Goal: Complete application form: Complete application form

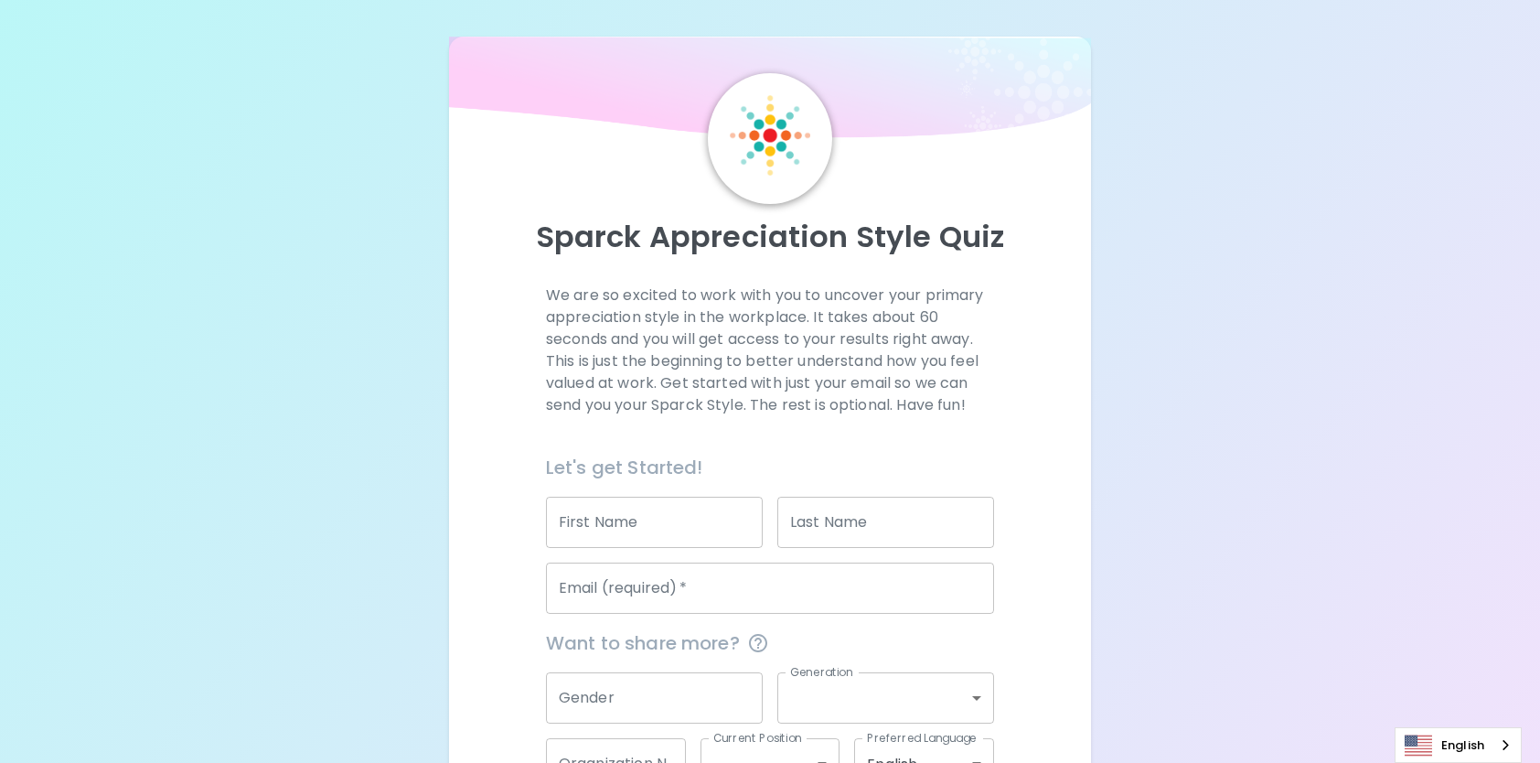
click at [708, 528] on input "First Name" at bounding box center [654, 522] width 217 height 51
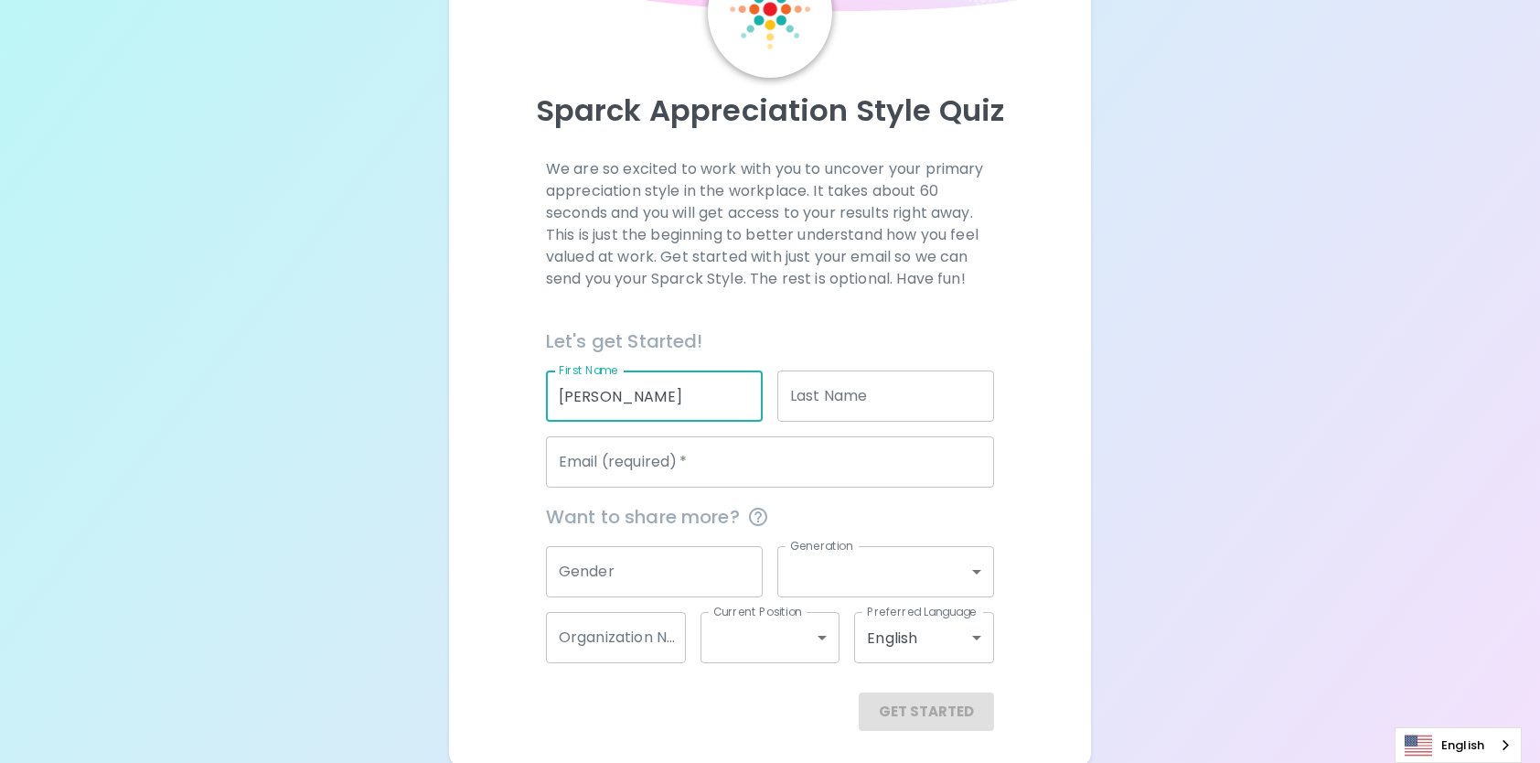
scroll to position [130, 0]
type input "[PERSON_NAME]"
click at [664, 571] on input "Gender" at bounding box center [654, 567] width 217 height 51
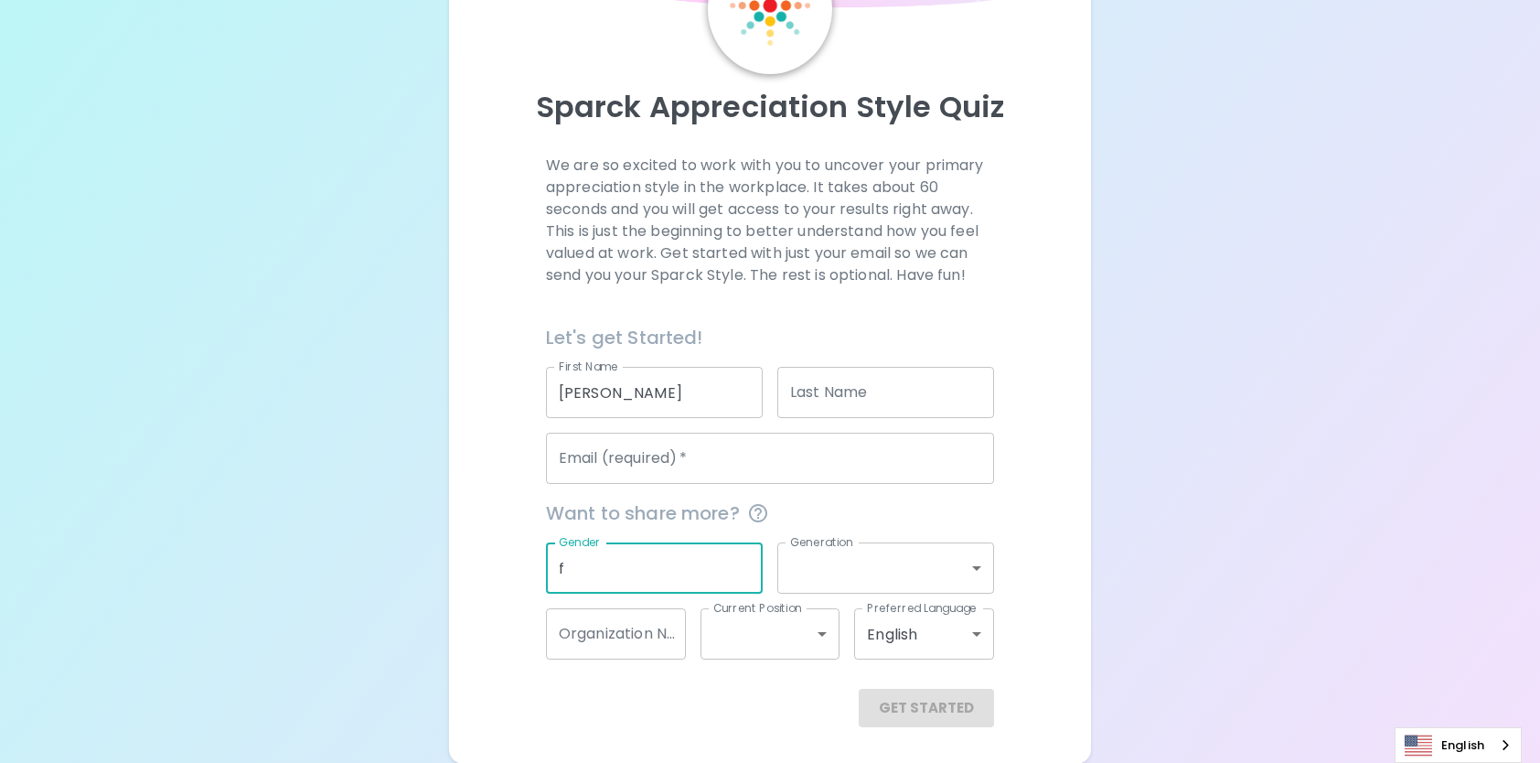
type input "f"
click at [637, 631] on input "Organization Name" at bounding box center [616, 633] width 140 height 51
type input "Seattle-King County Public Health"
type input "[PERSON_NAME]"
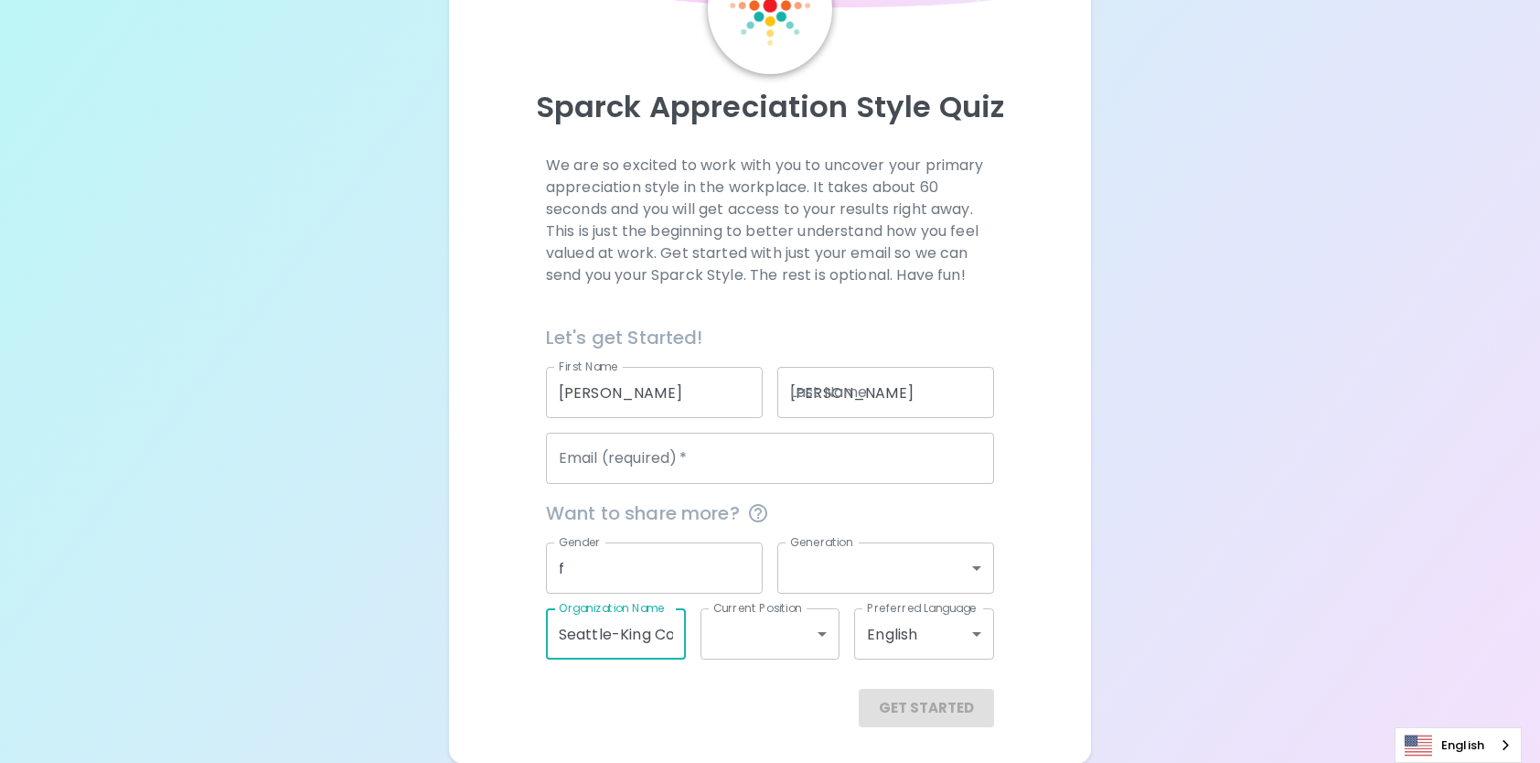
type input "[EMAIL_ADDRESS][DOMAIN_NAME]"
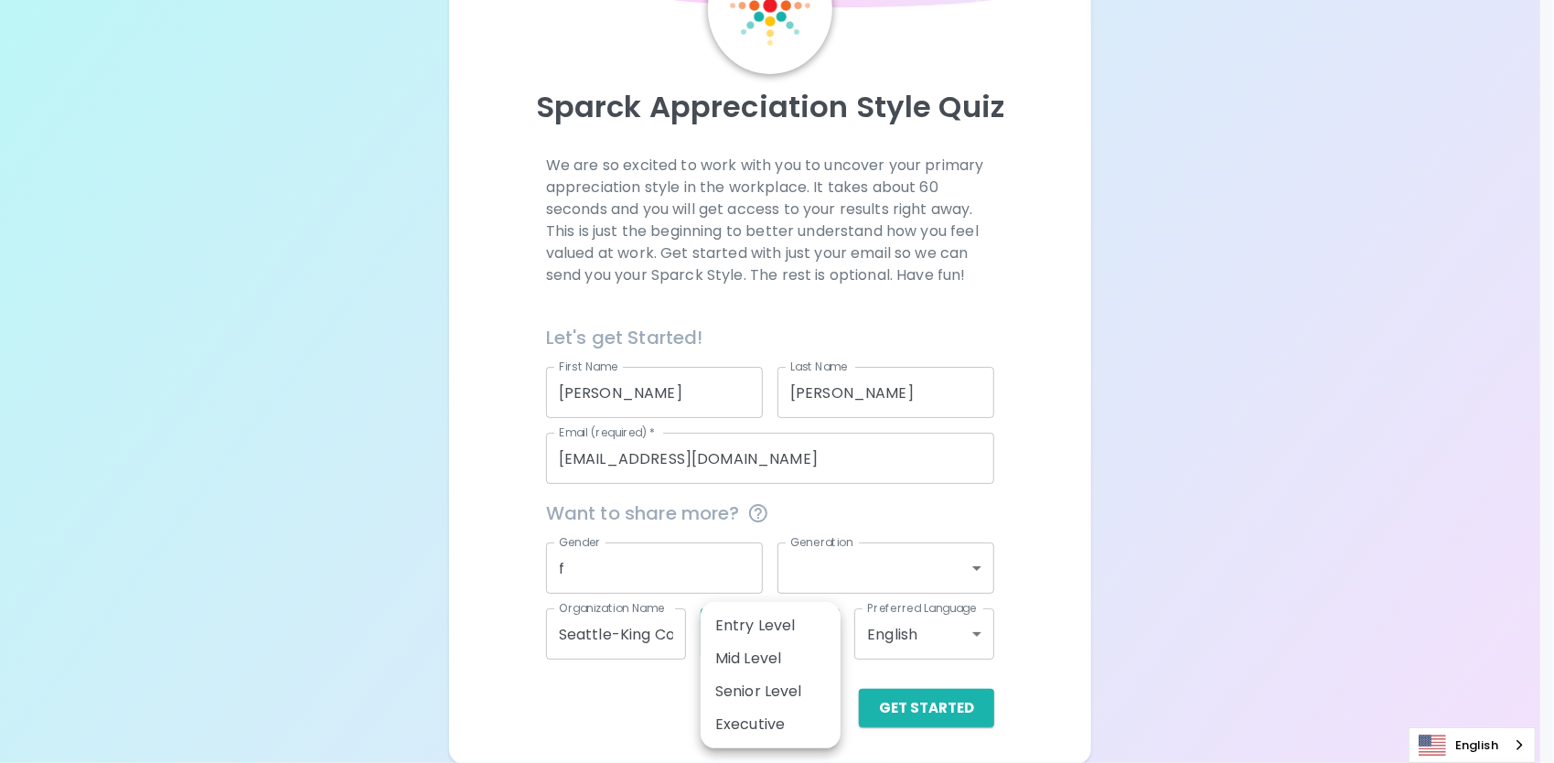
click at [820, 637] on body "Sparck Appreciation Style Quiz We are so excited to work with you to uncover yo…" at bounding box center [777, 317] width 1554 height 894
click at [788, 659] on li "Mid Level" at bounding box center [771, 658] width 140 height 33
type input "mid_level"
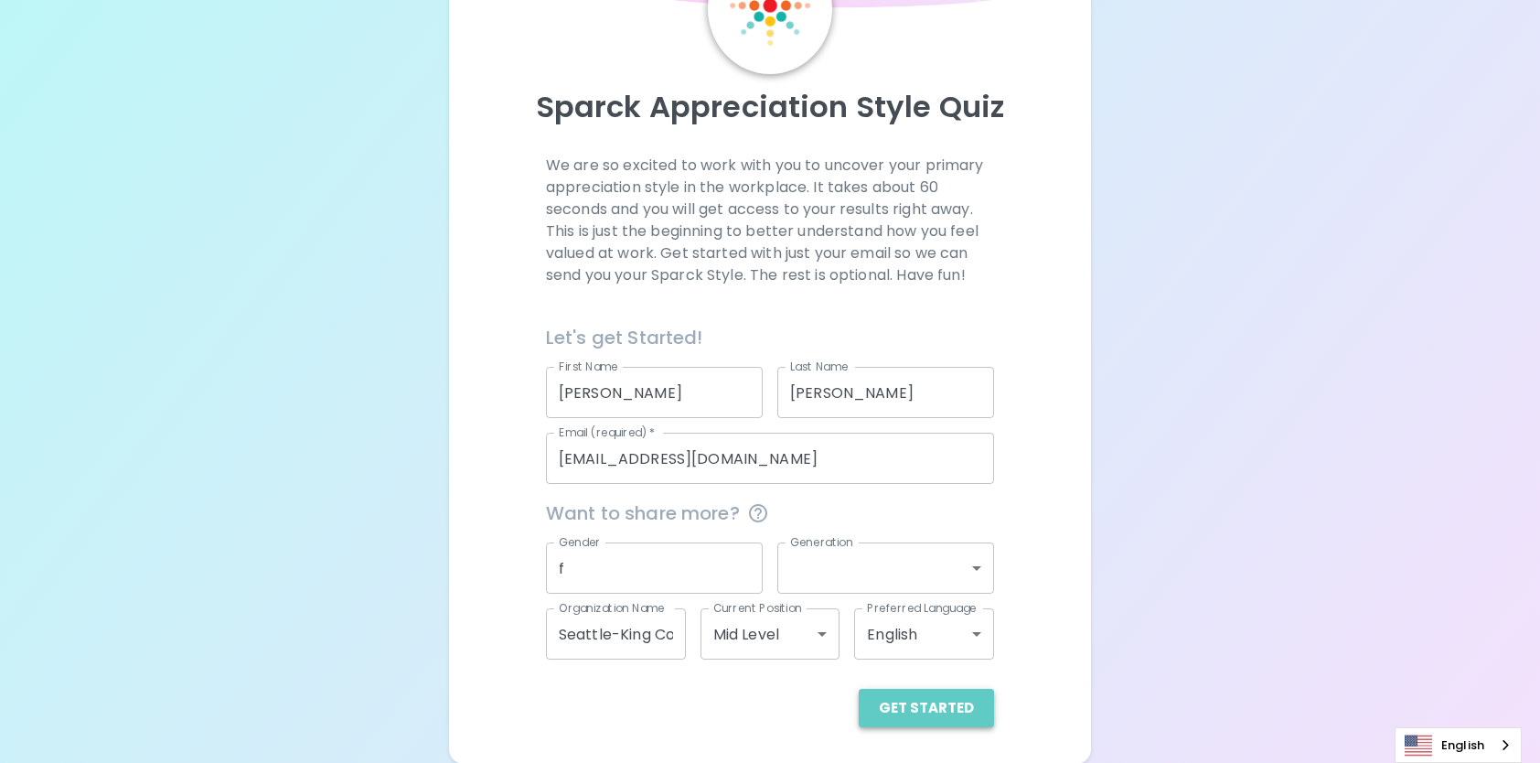
click at [937, 706] on button "Get Started" at bounding box center [926, 708] width 135 height 38
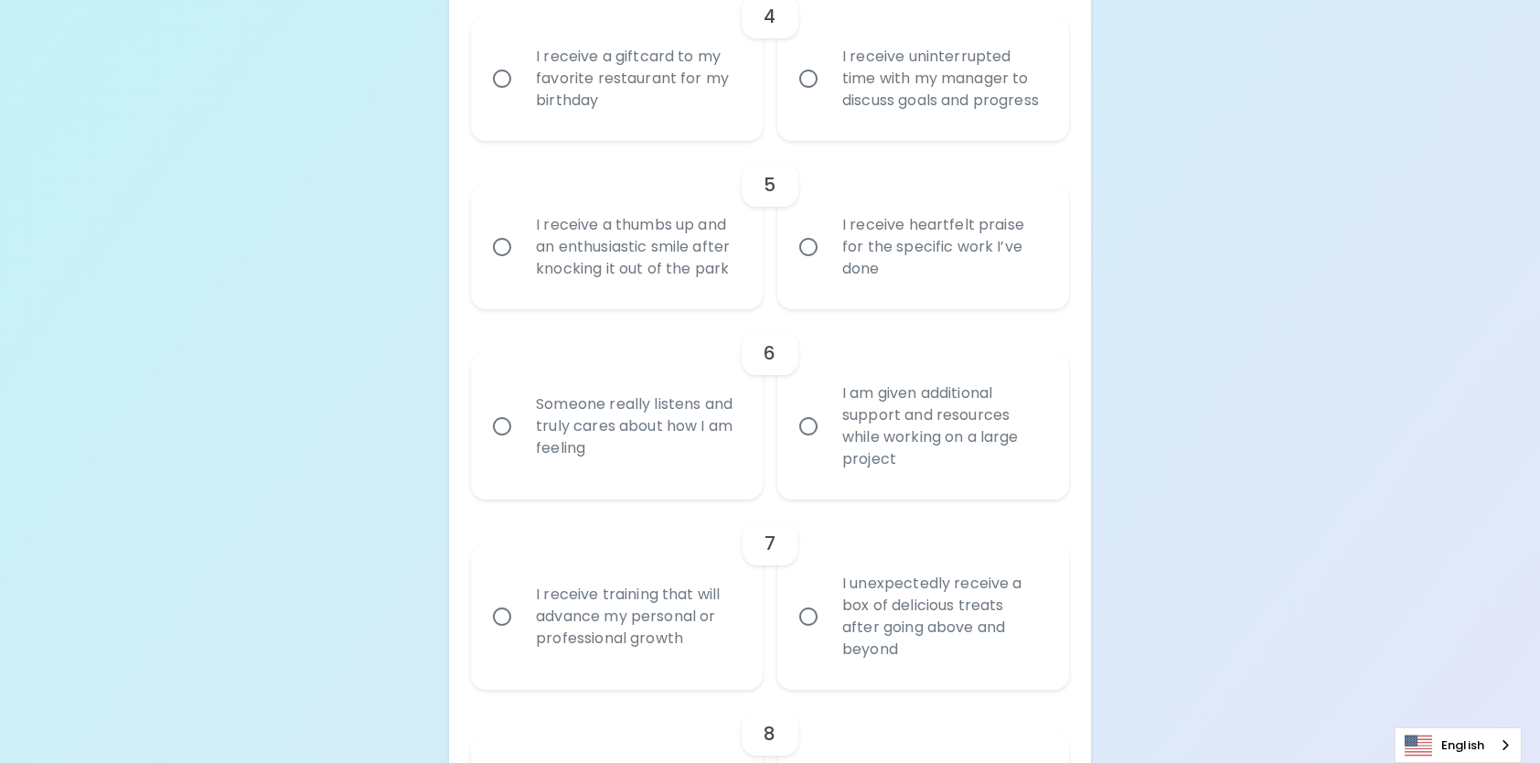
scroll to position [1136, 0]
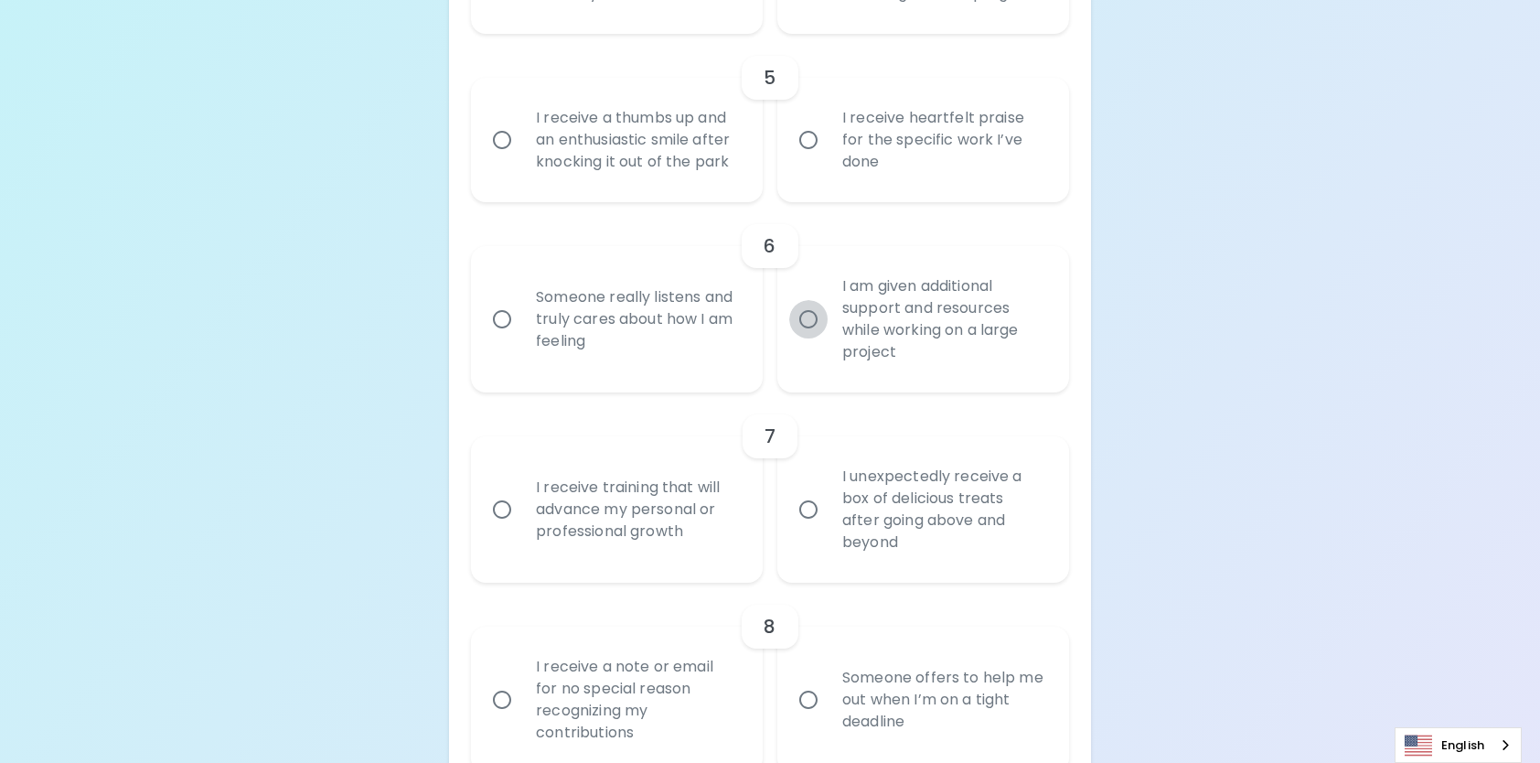
click at [806, 338] on input "I am given additional support and resources while working on a large project" at bounding box center [808, 319] width 38 height 38
radio input "true"
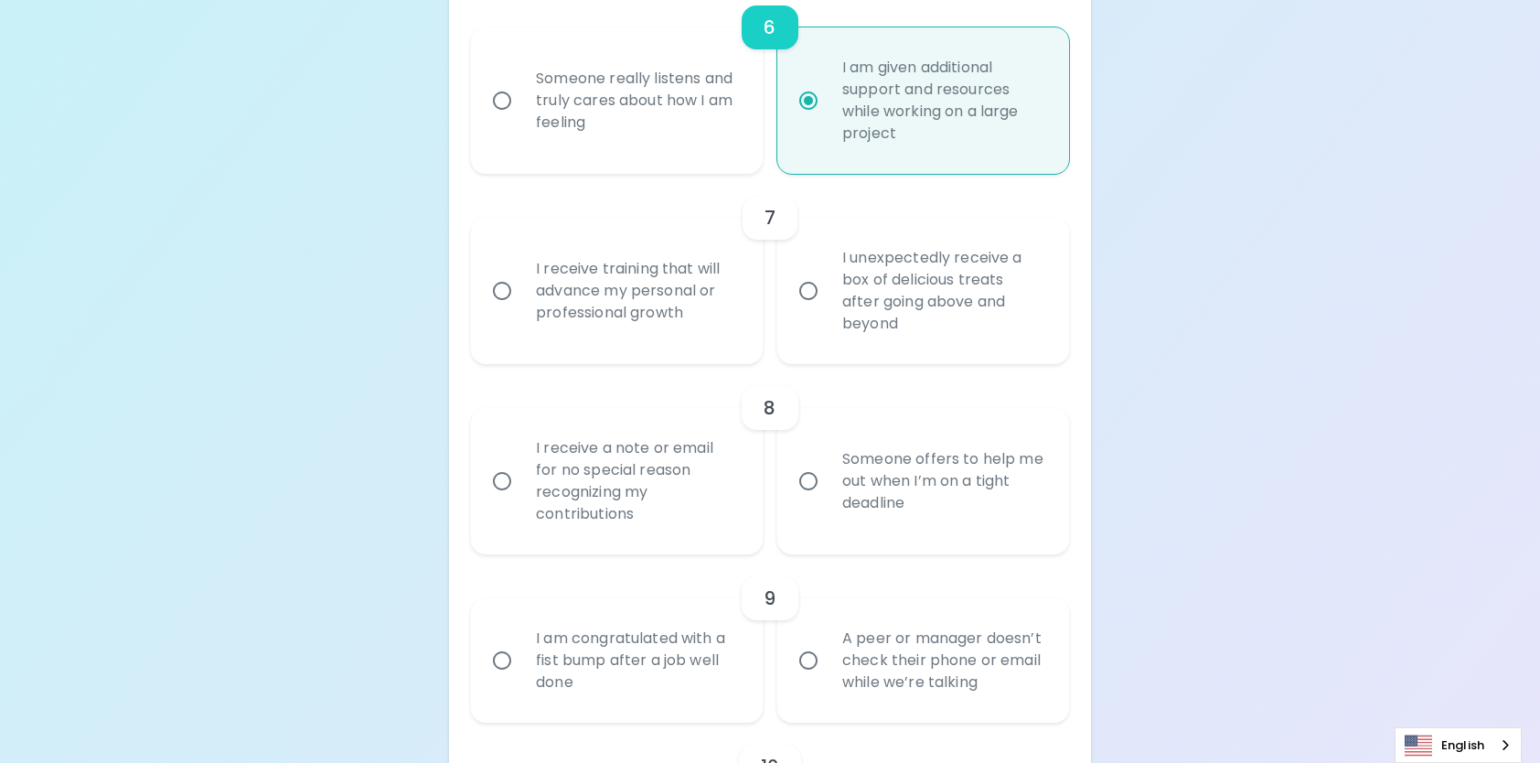
scroll to position [1465, 0]
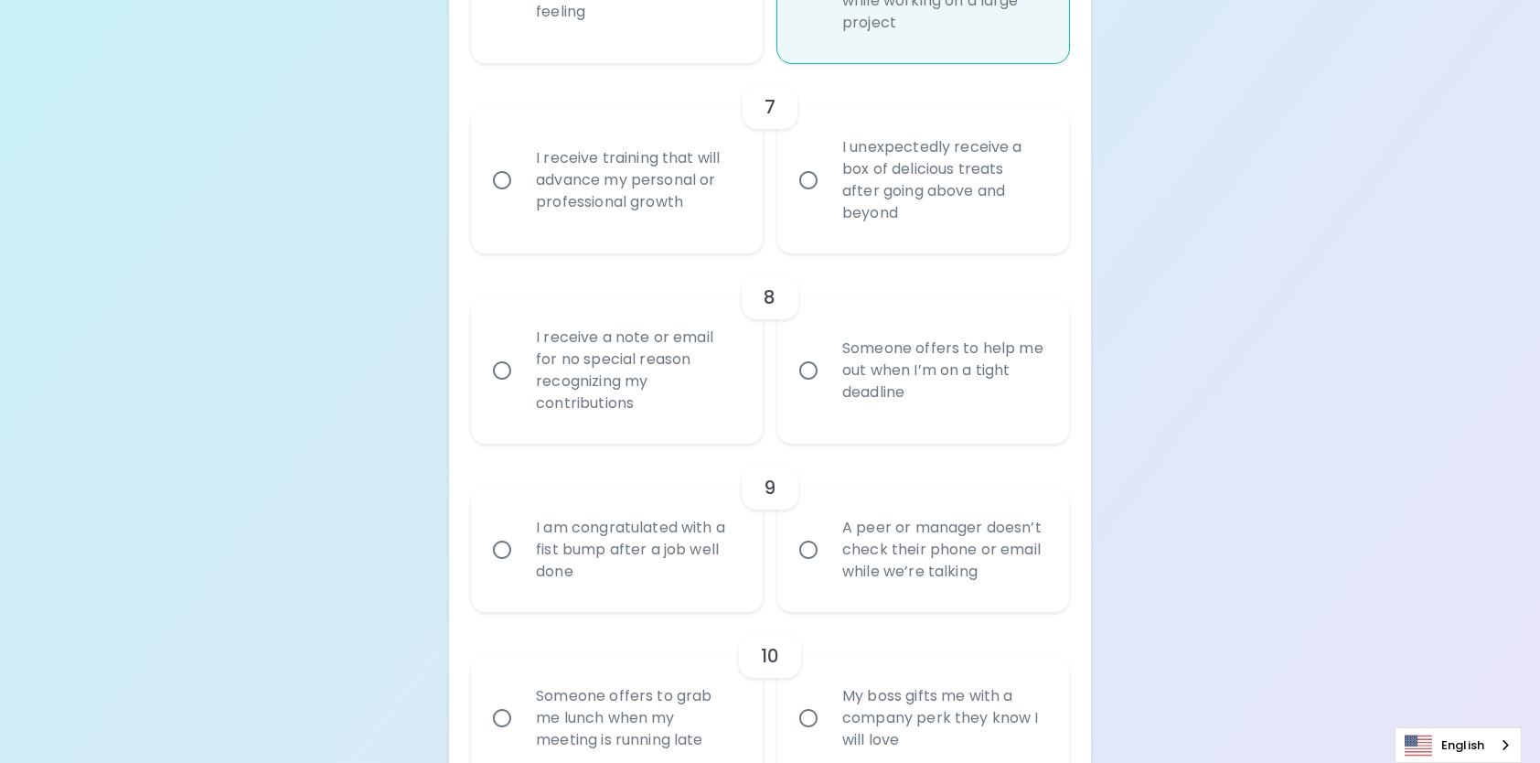
click at [807, 569] on input "A peer or manager doesn’t check their phone or email while we’re talking" at bounding box center [808, 550] width 38 height 38
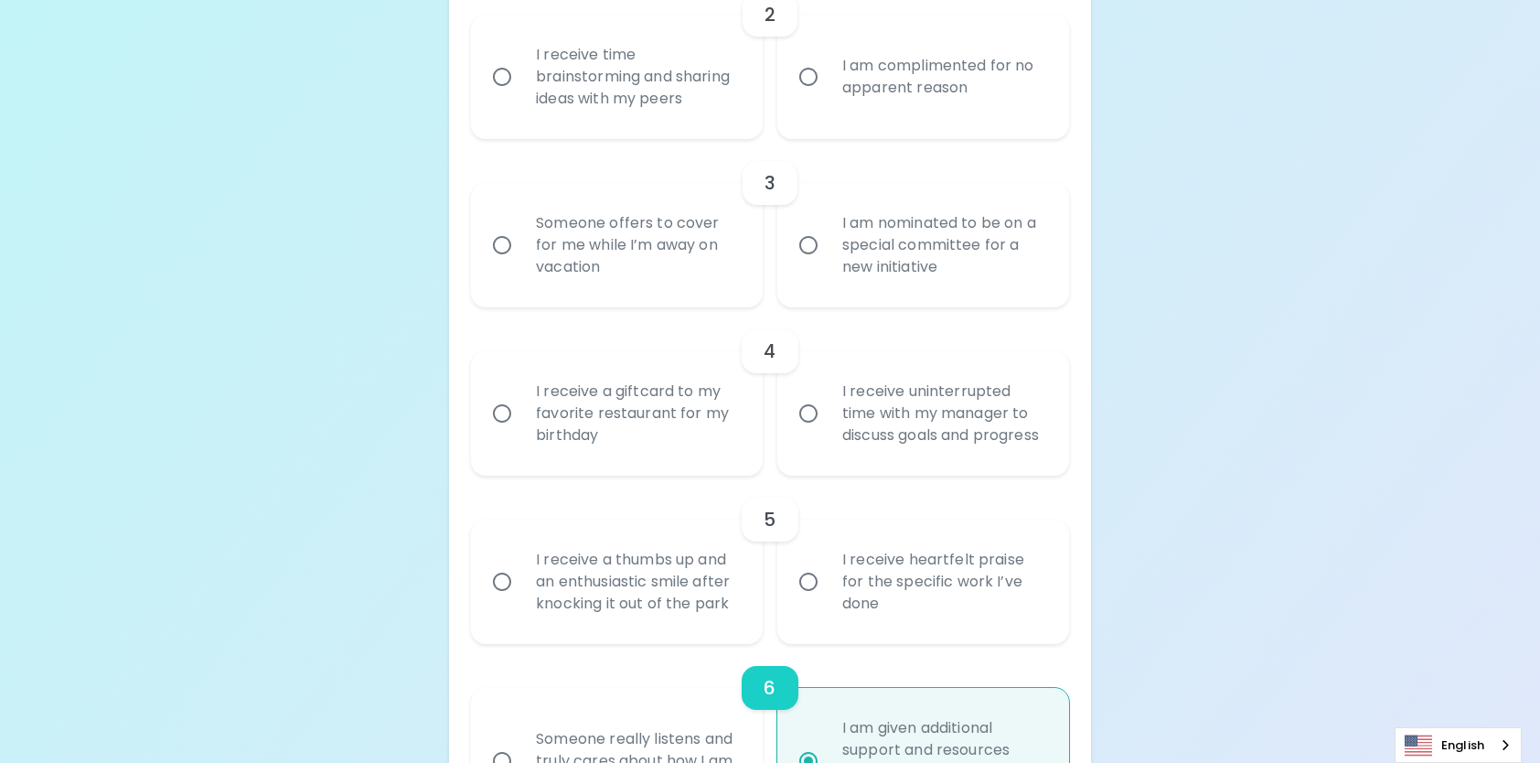
scroll to position [823, 0]
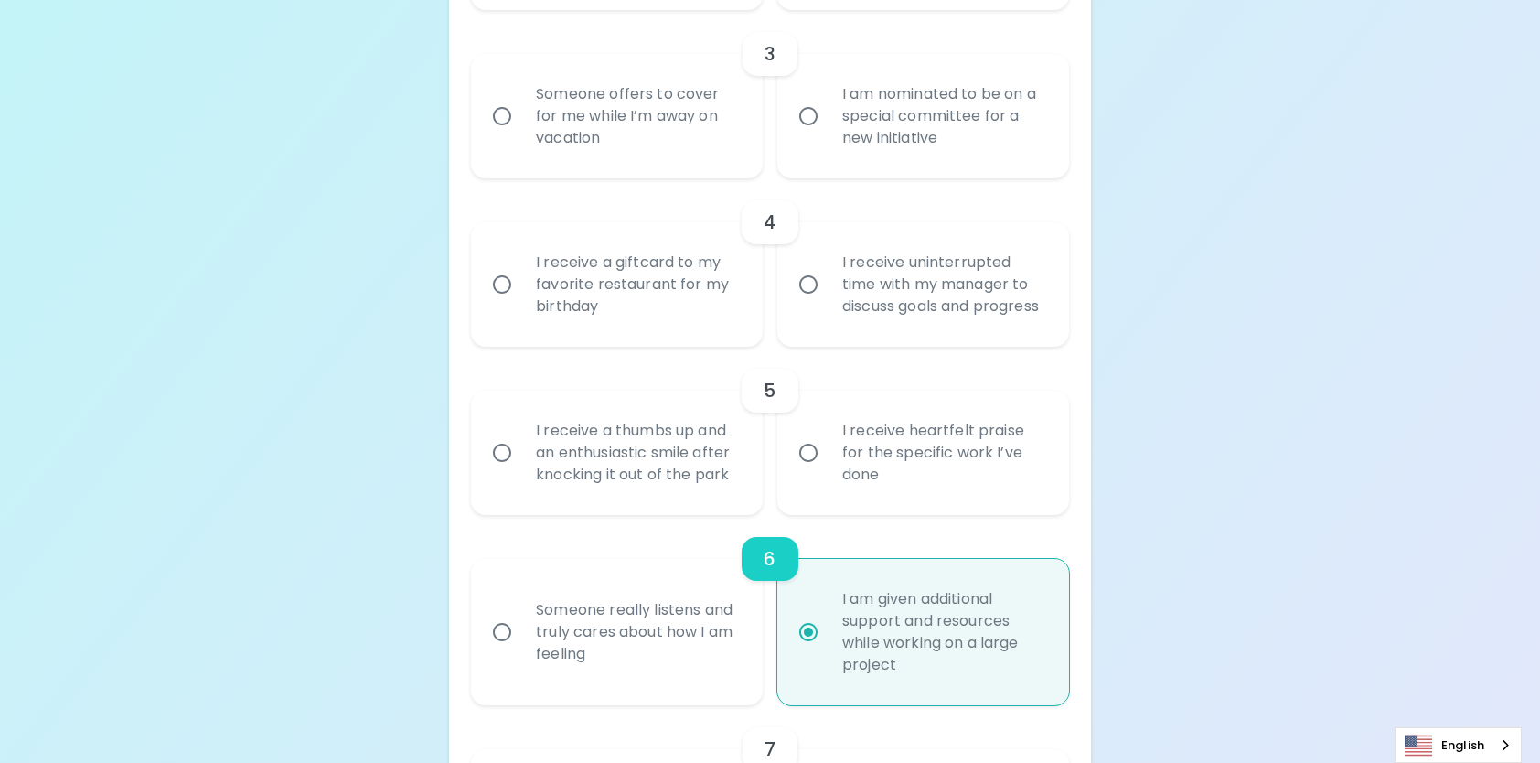
radio input "true"
click at [810, 295] on input "I receive uninterrupted time with my manager to discuss goals and progress" at bounding box center [808, 284] width 38 height 38
radio input "false"
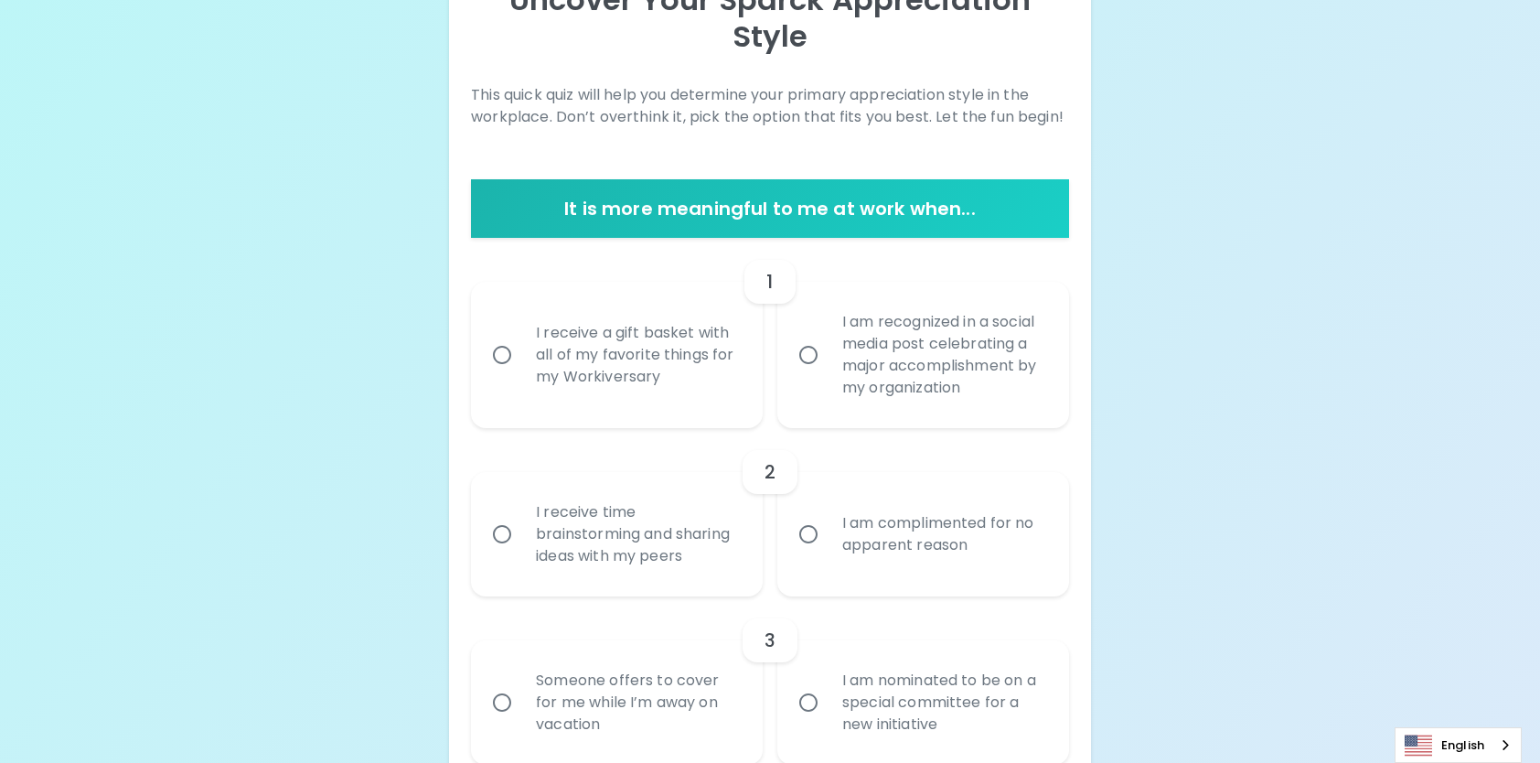
scroll to position [274, 0]
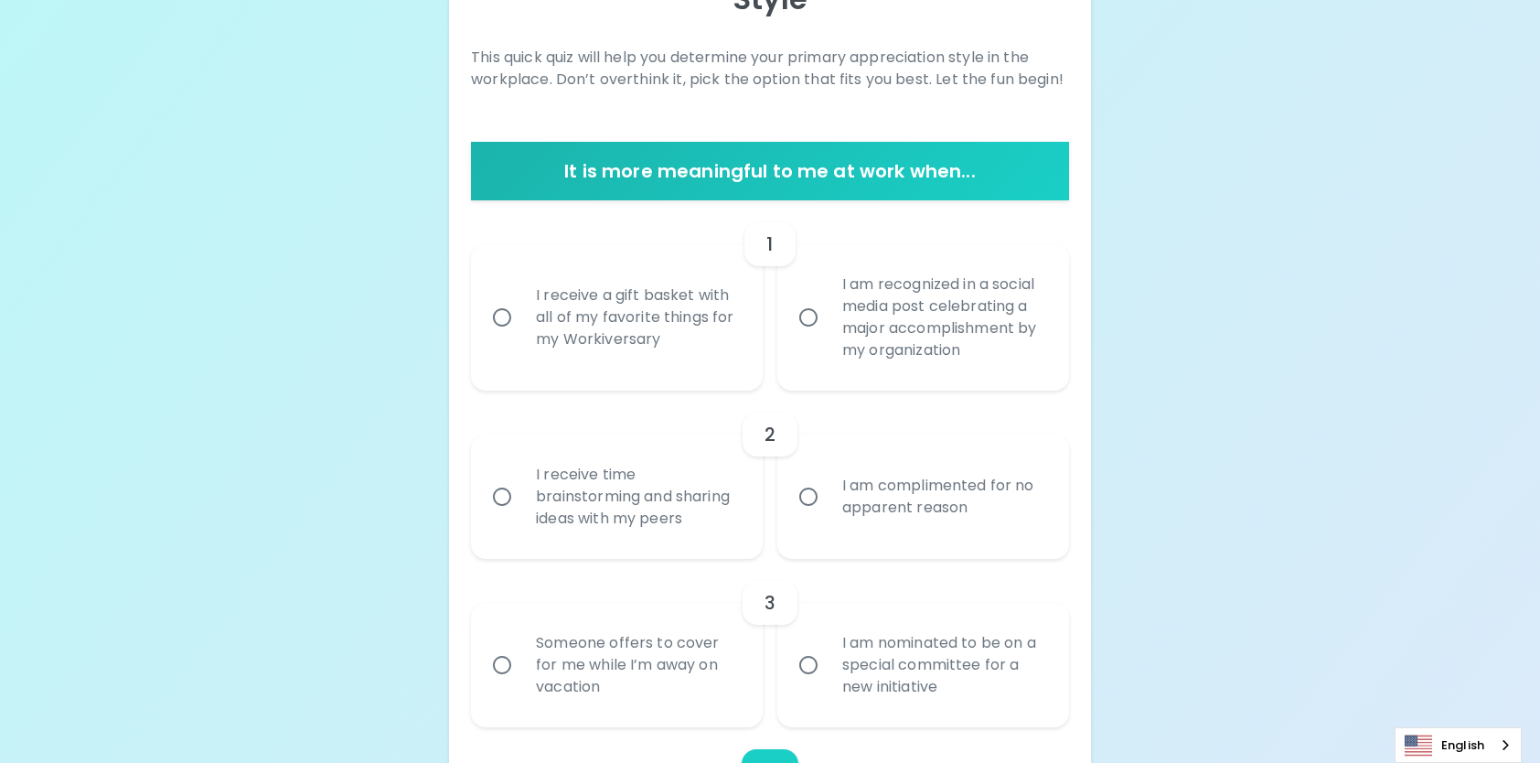
radio input "true"
drag, startPoint x: 498, startPoint y: 498, endPoint x: 574, endPoint y: 511, distance: 77.1
click at [499, 498] on input "I receive time brainstorming and sharing ideas with my peers" at bounding box center [502, 496] width 38 height 38
radio input "false"
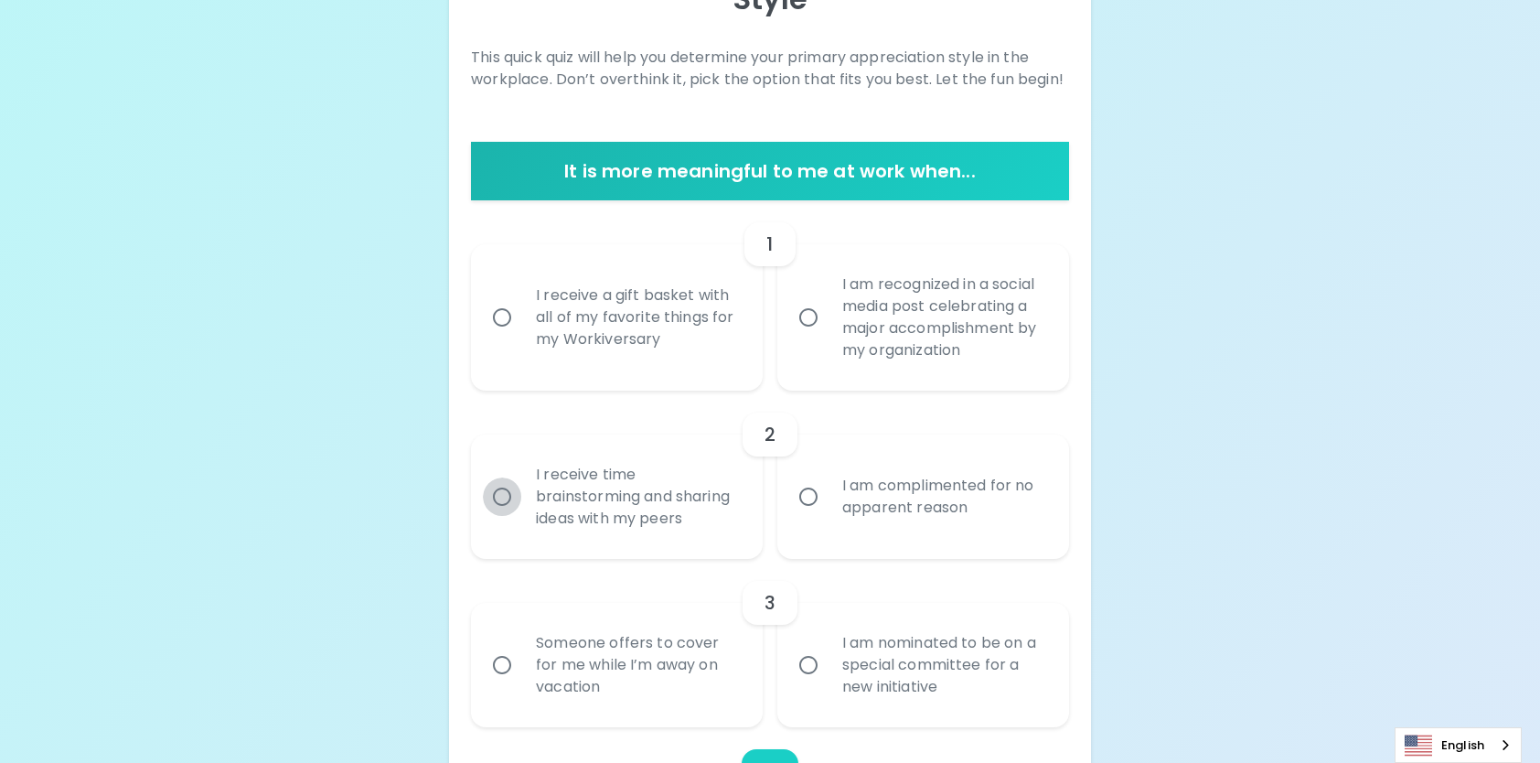
radio input "true"
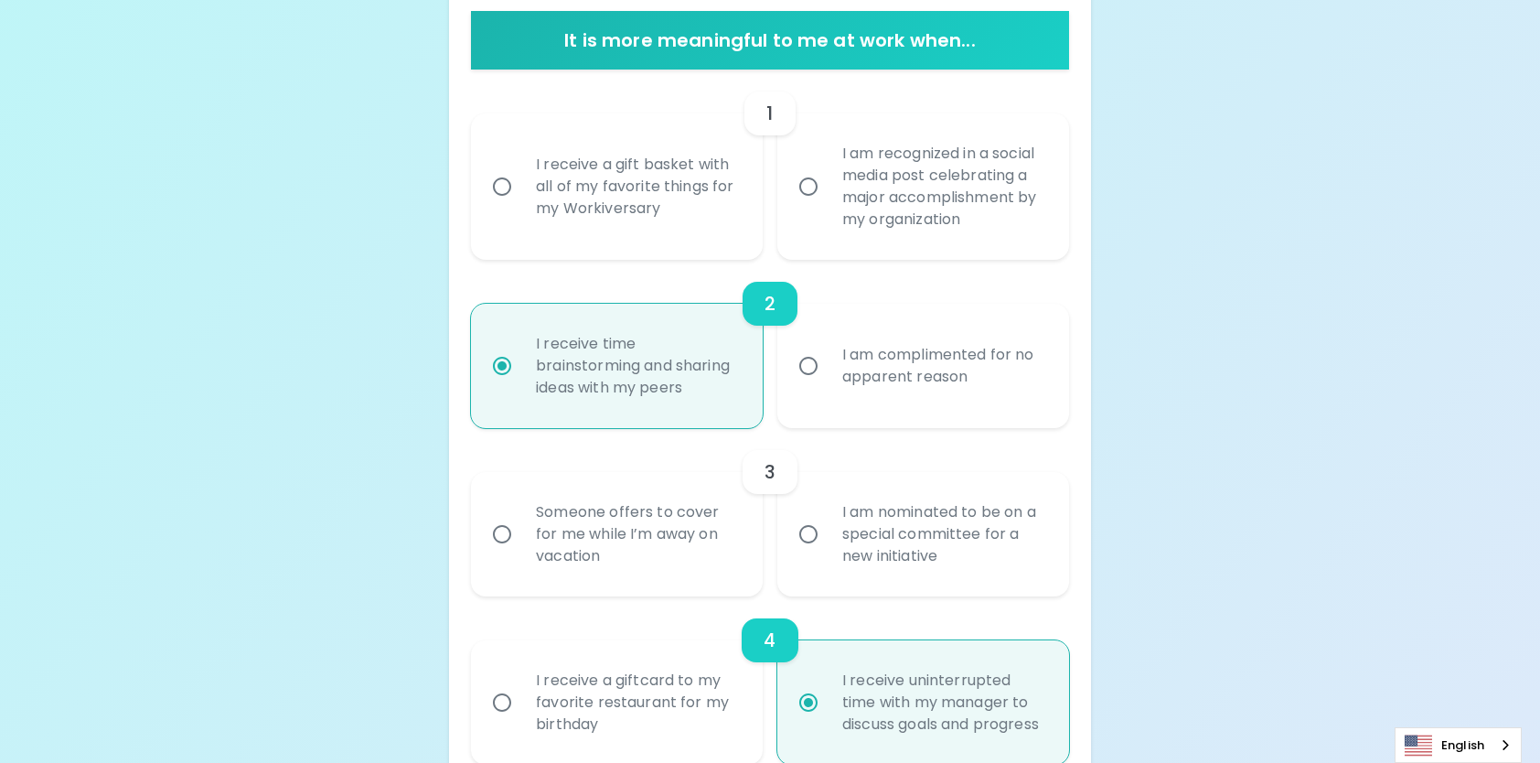
scroll to position [421, 0]
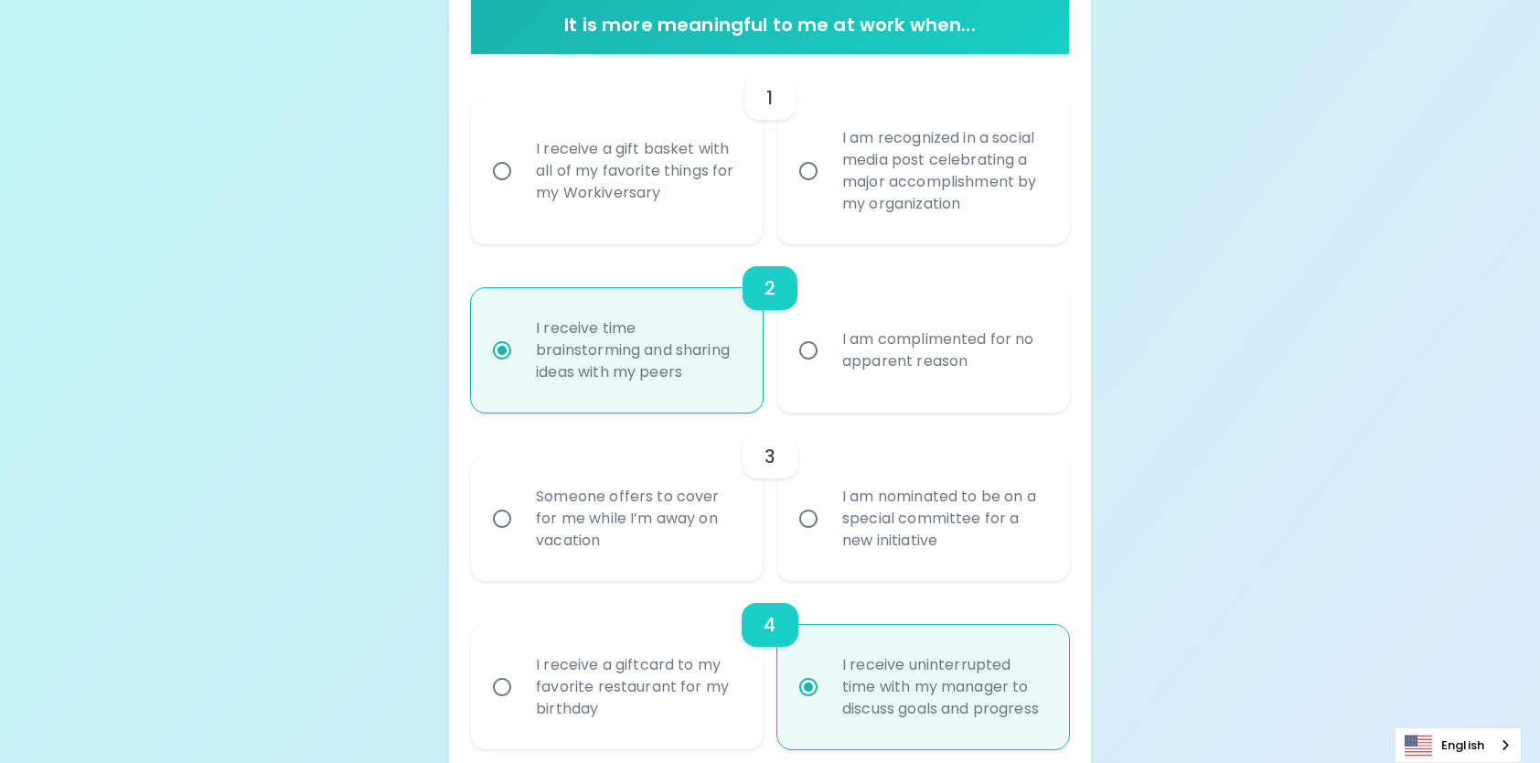
radio input "true"
click at [506, 516] on input "Someone offers to cover for me while I’m away on vacation" at bounding box center [502, 518] width 38 height 38
radio input "false"
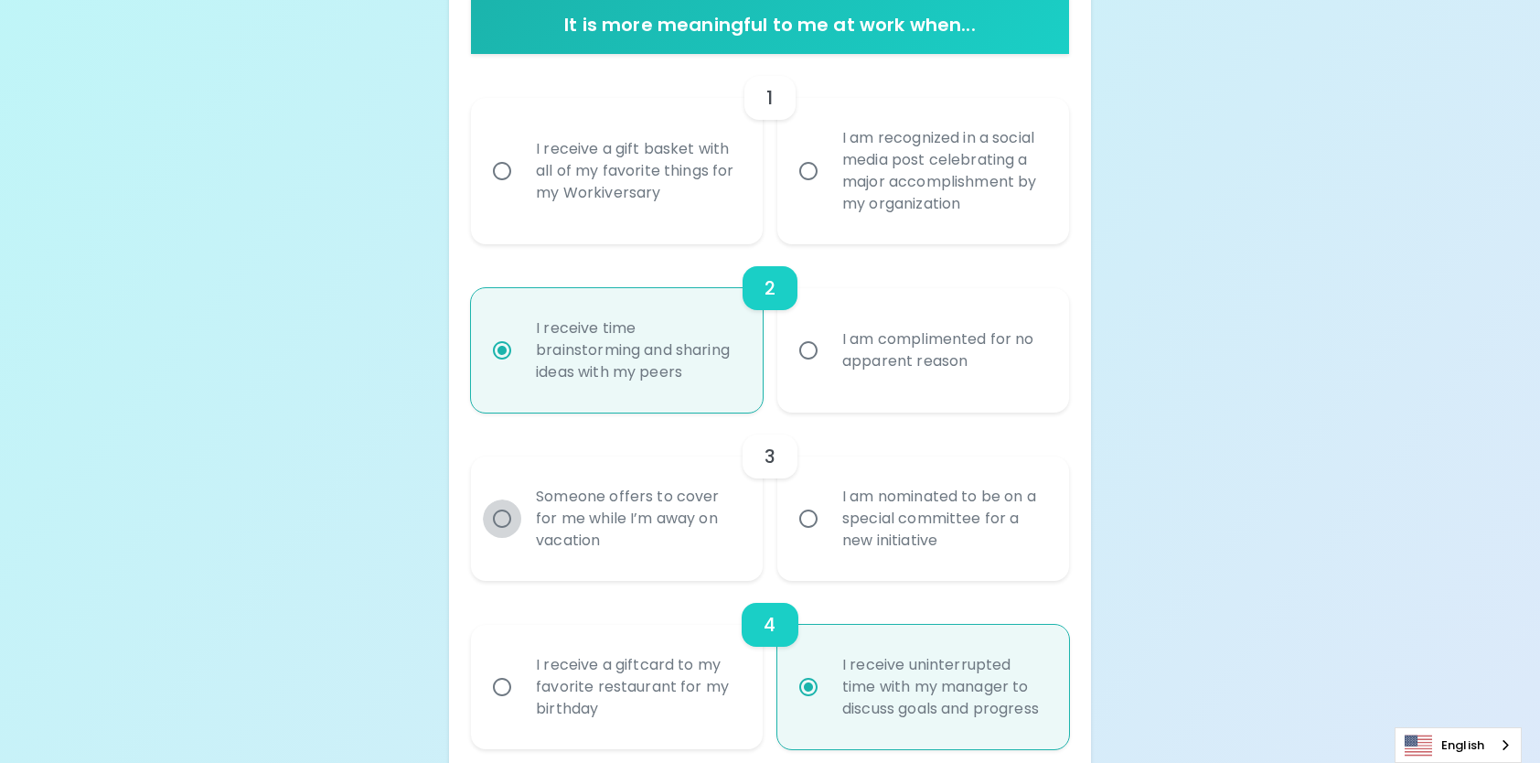
radio input "true"
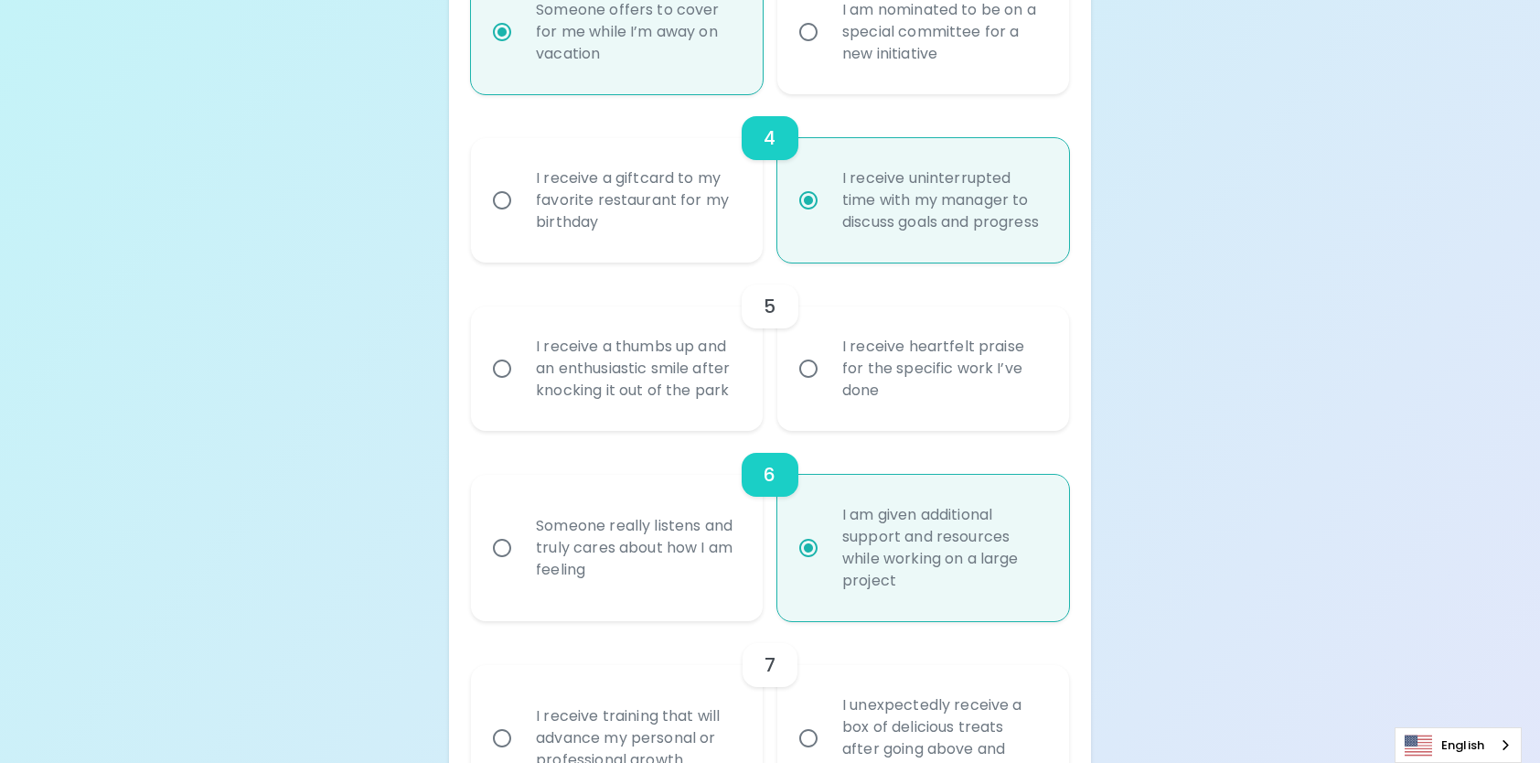
scroll to position [933, 0]
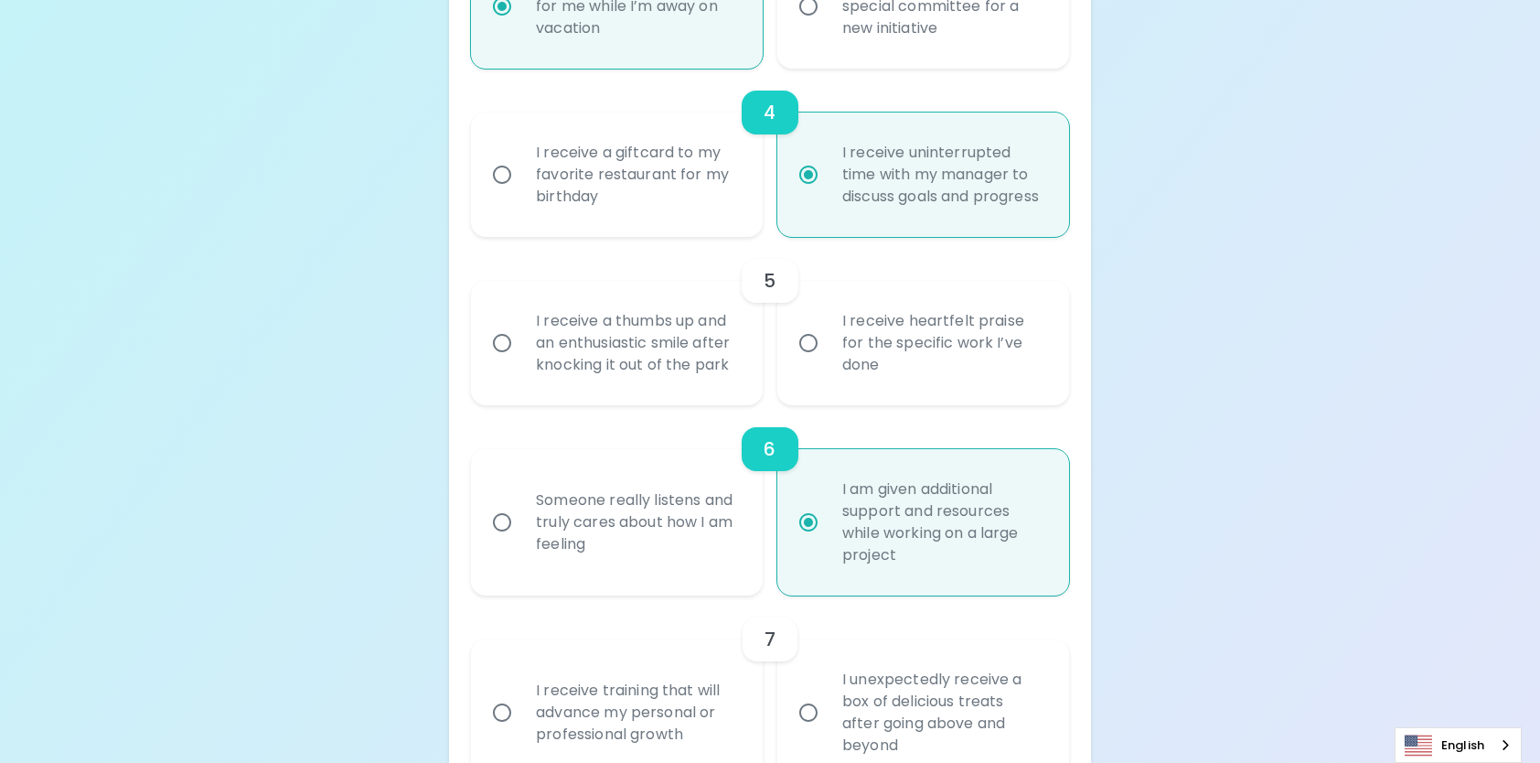
radio input "true"
click at [807, 362] on input "I receive heartfelt praise for the specific work I’ve done" at bounding box center [808, 343] width 38 height 38
radio input "false"
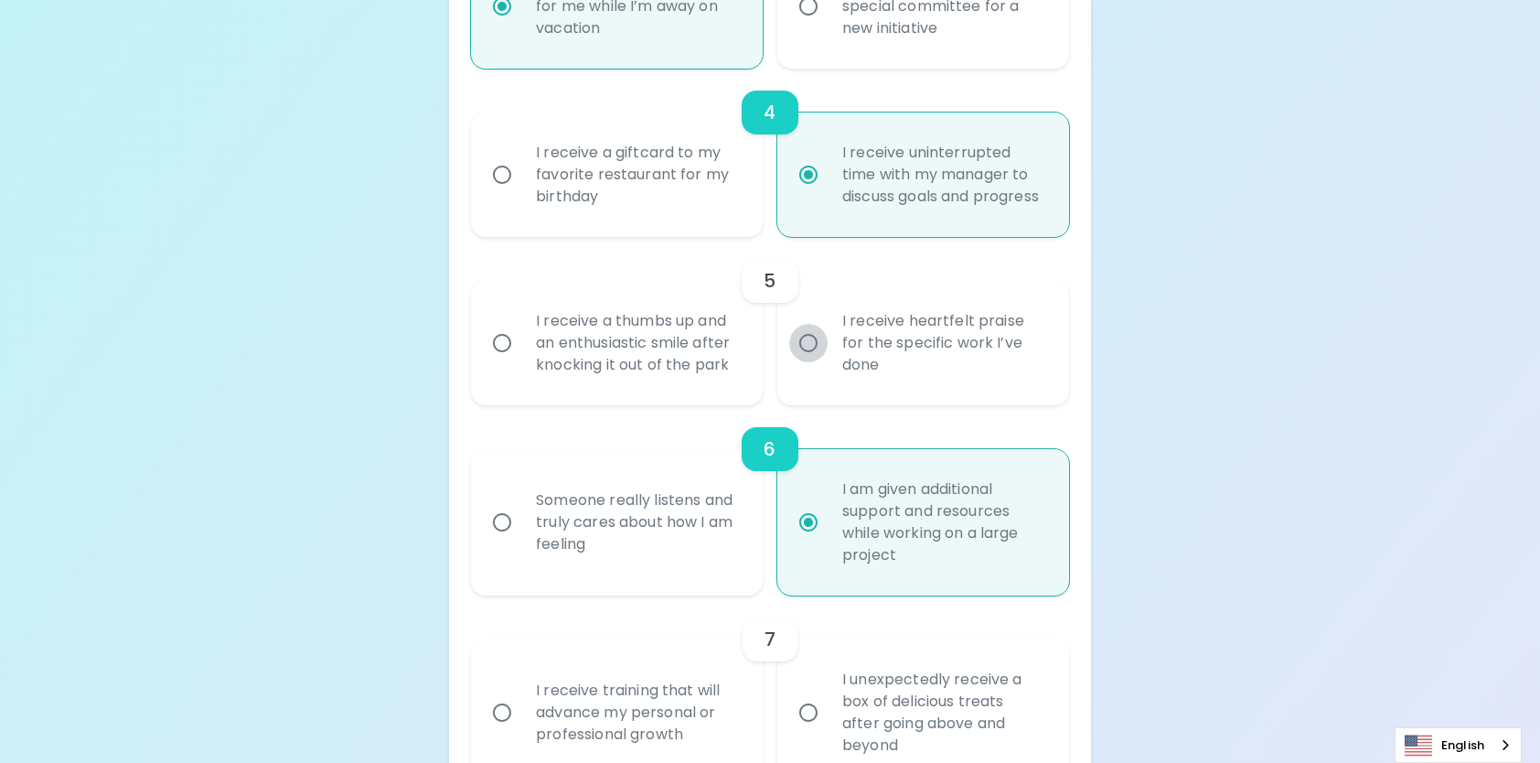
radio input "false"
radio input "true"
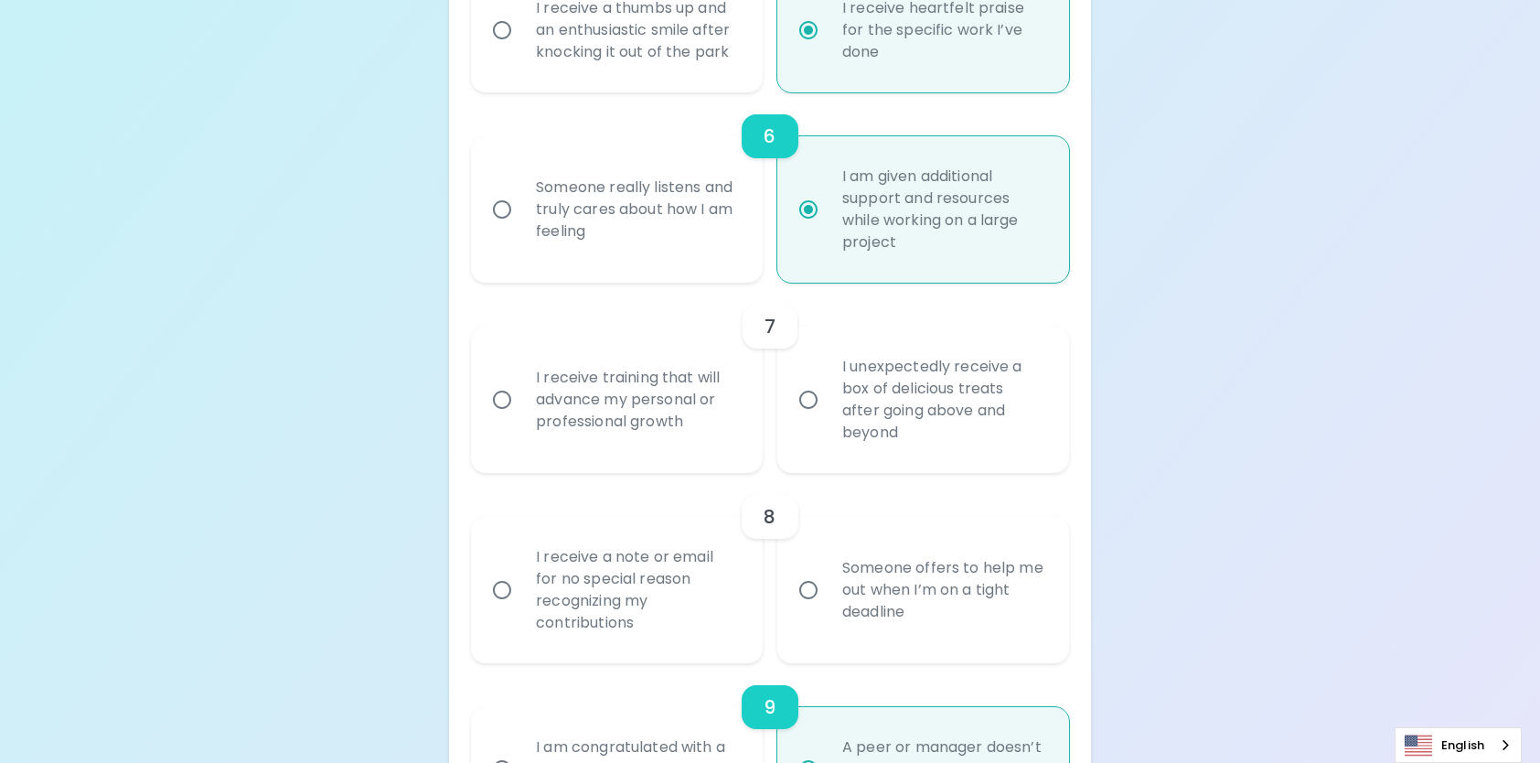
scroll to position [1262, 0]
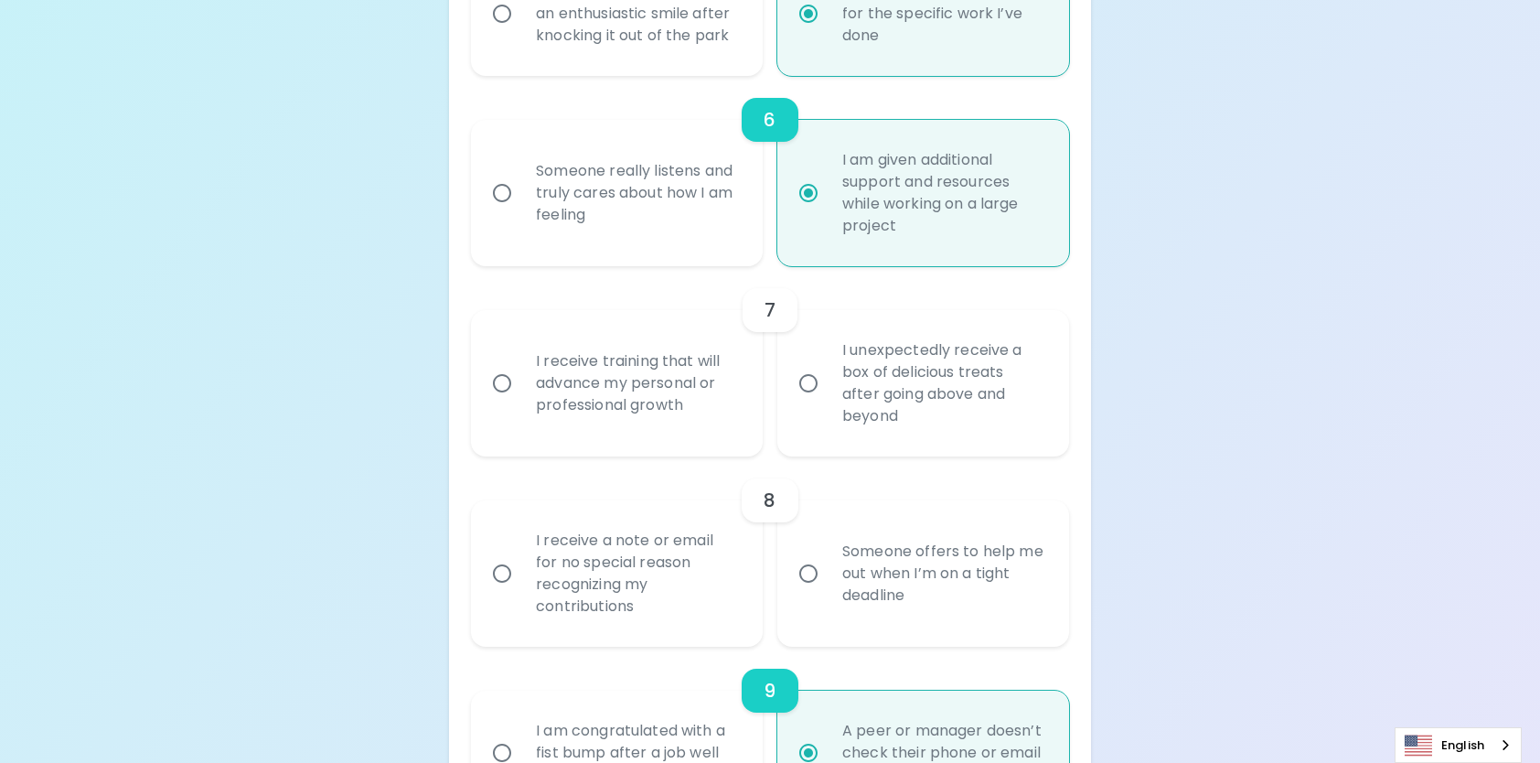
radio input "true"
click at [505, 402] on input "I receive training that will advance my personal or professional growth" at bounding box center [502, 383] width 38 height 38
radio input "false"
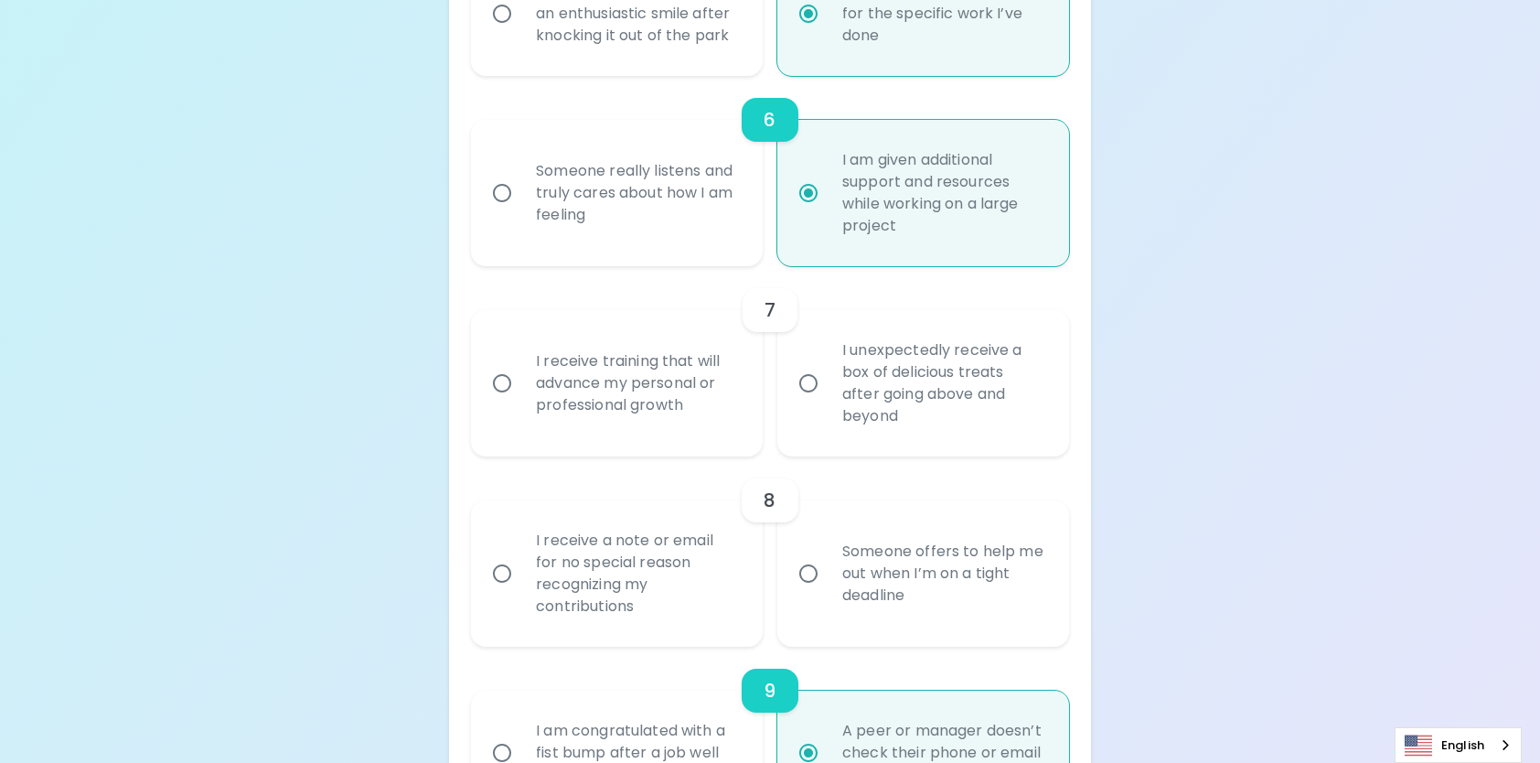
radio input "false"
radio input "true"
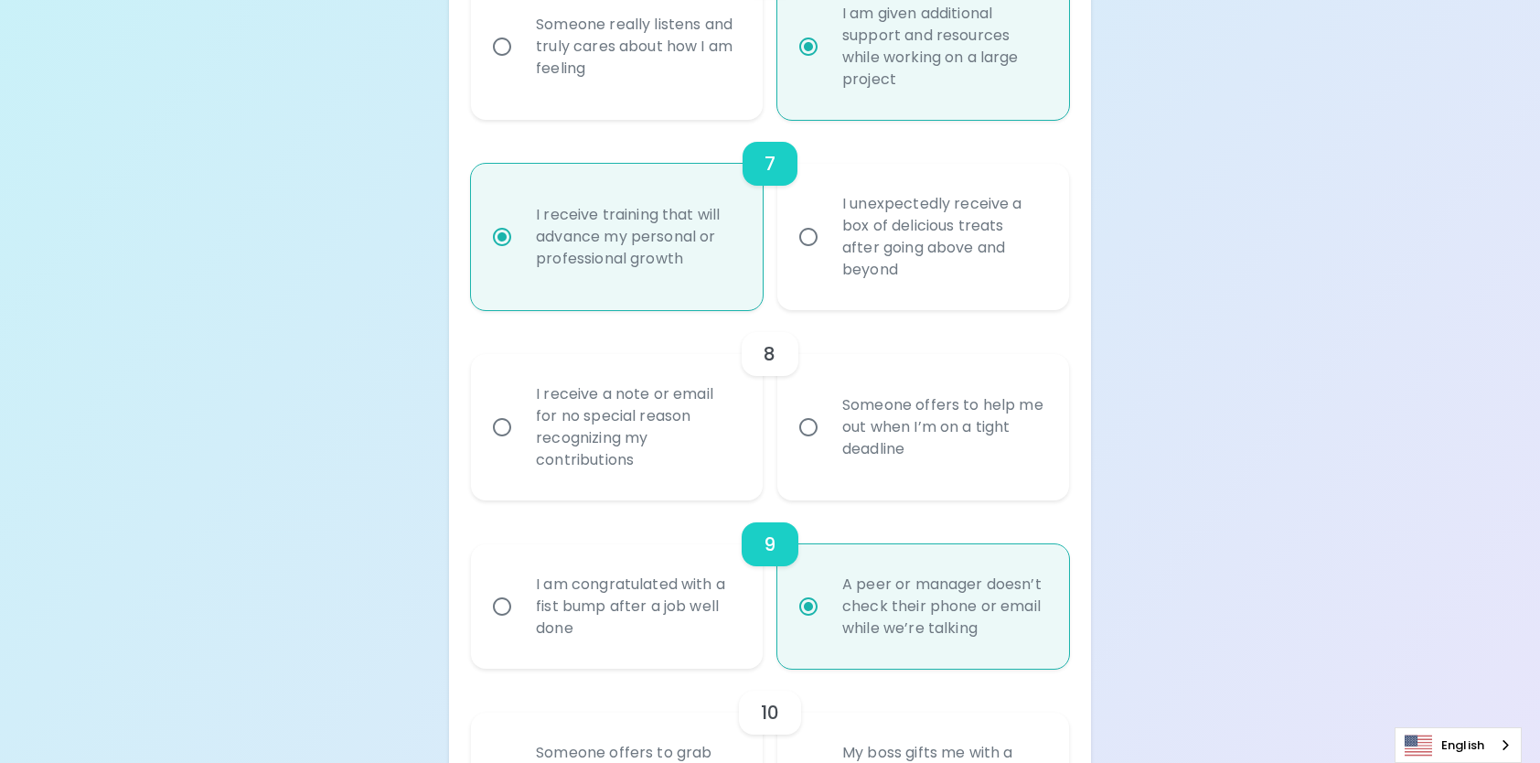
scroll to position [1500, 0]
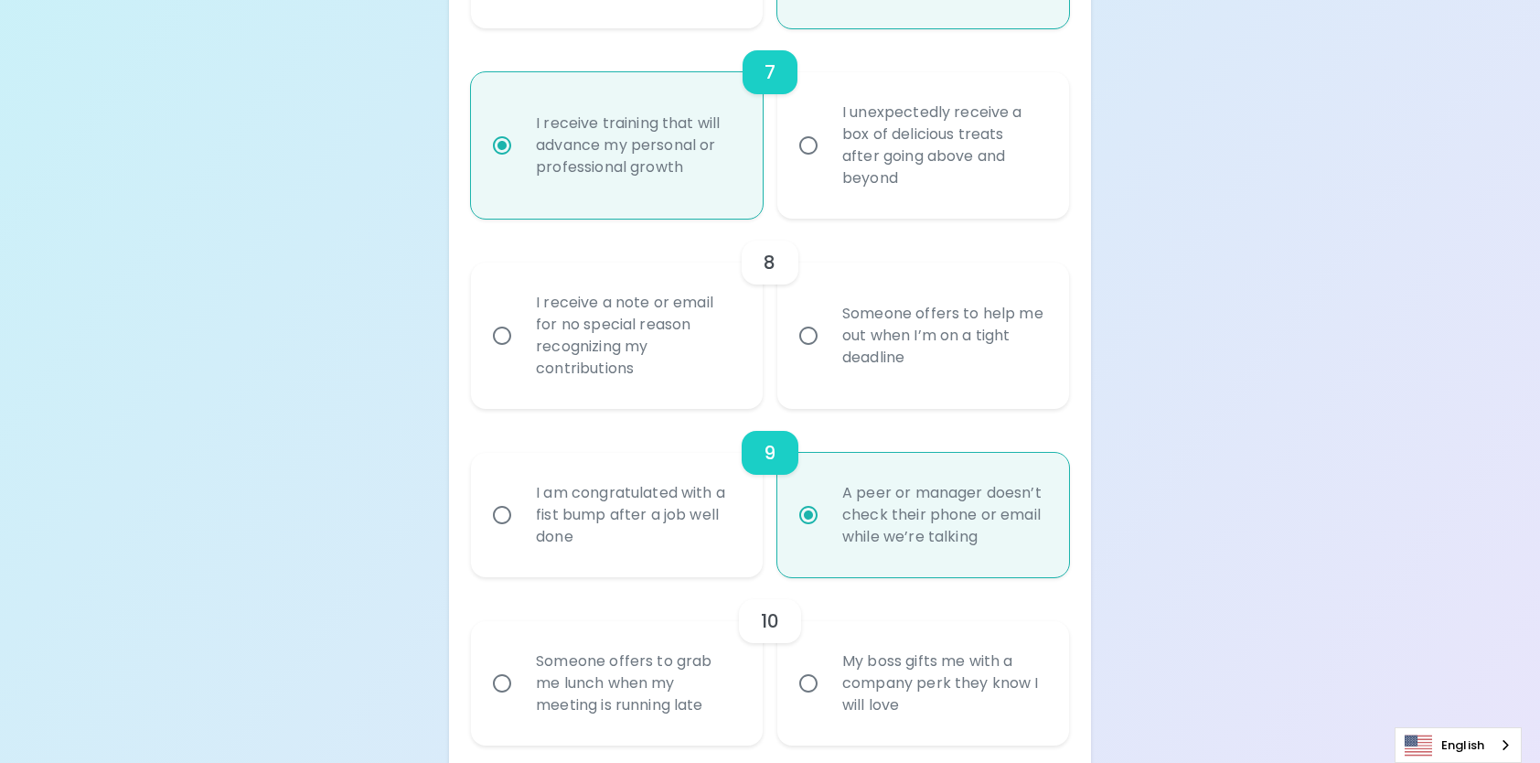
radio input "true"
click at [803, 352] on input "Someone offers to help me out when I’m on a tight deadline" at bounding box center [808, 335] width 38 height 38
radio input "false"
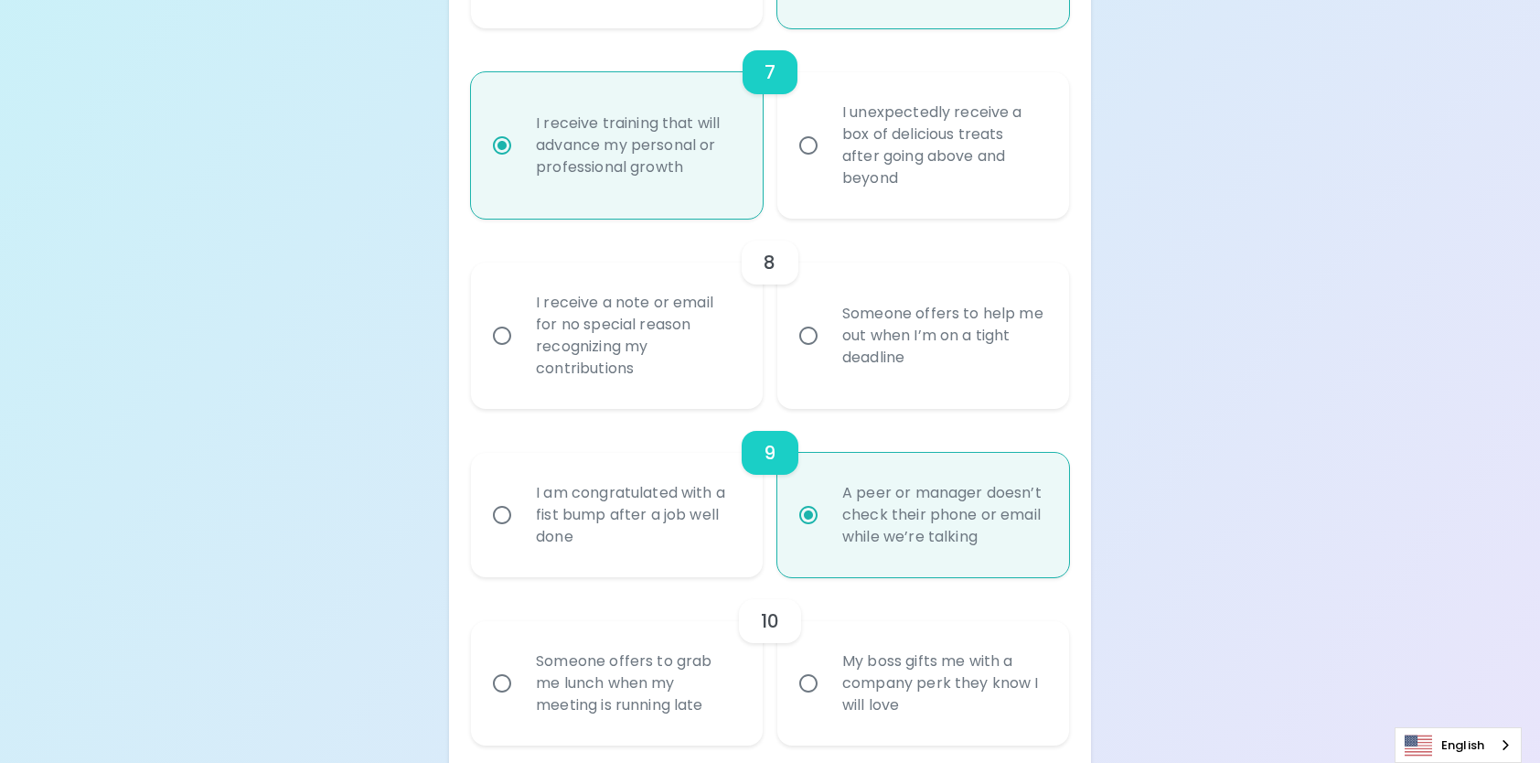
radio input "false"
radio input "true"
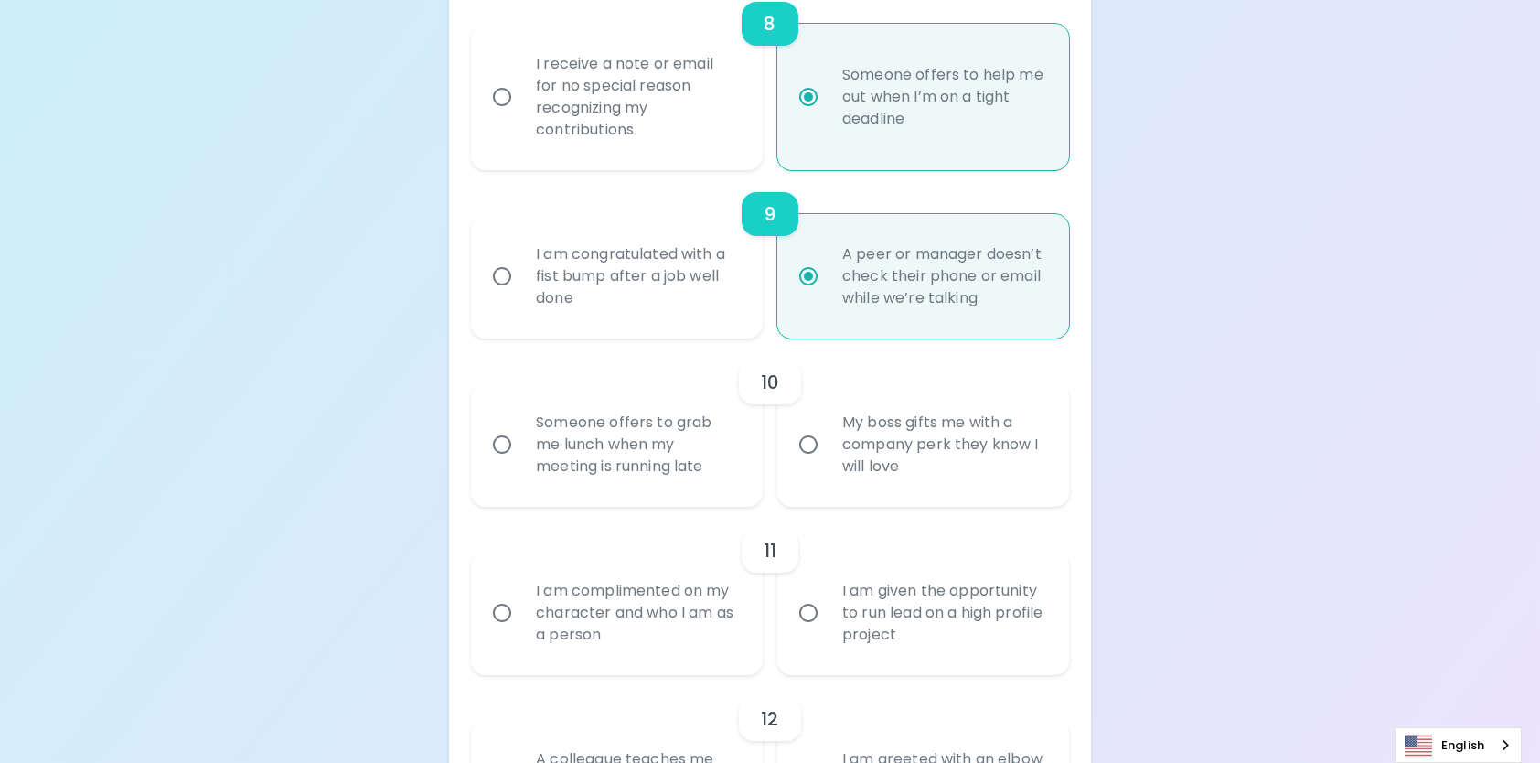
scroll to position [1921, 0]
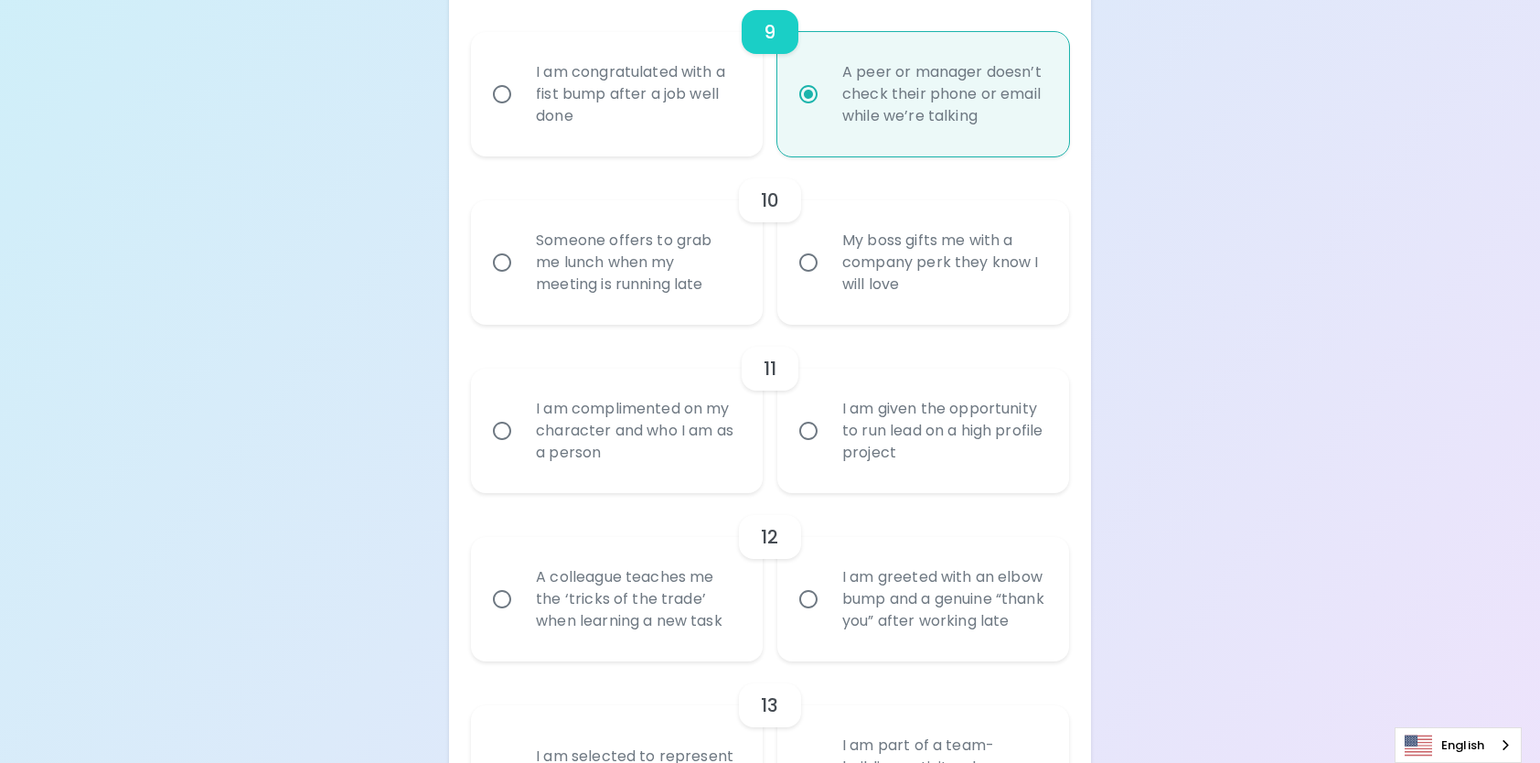
radio input "true"
click at [500, 282] on input "Someone offers to grab me lunch when my meeting is running late" at bounding box center [502, 262] width 38 height 38
radio input "false"
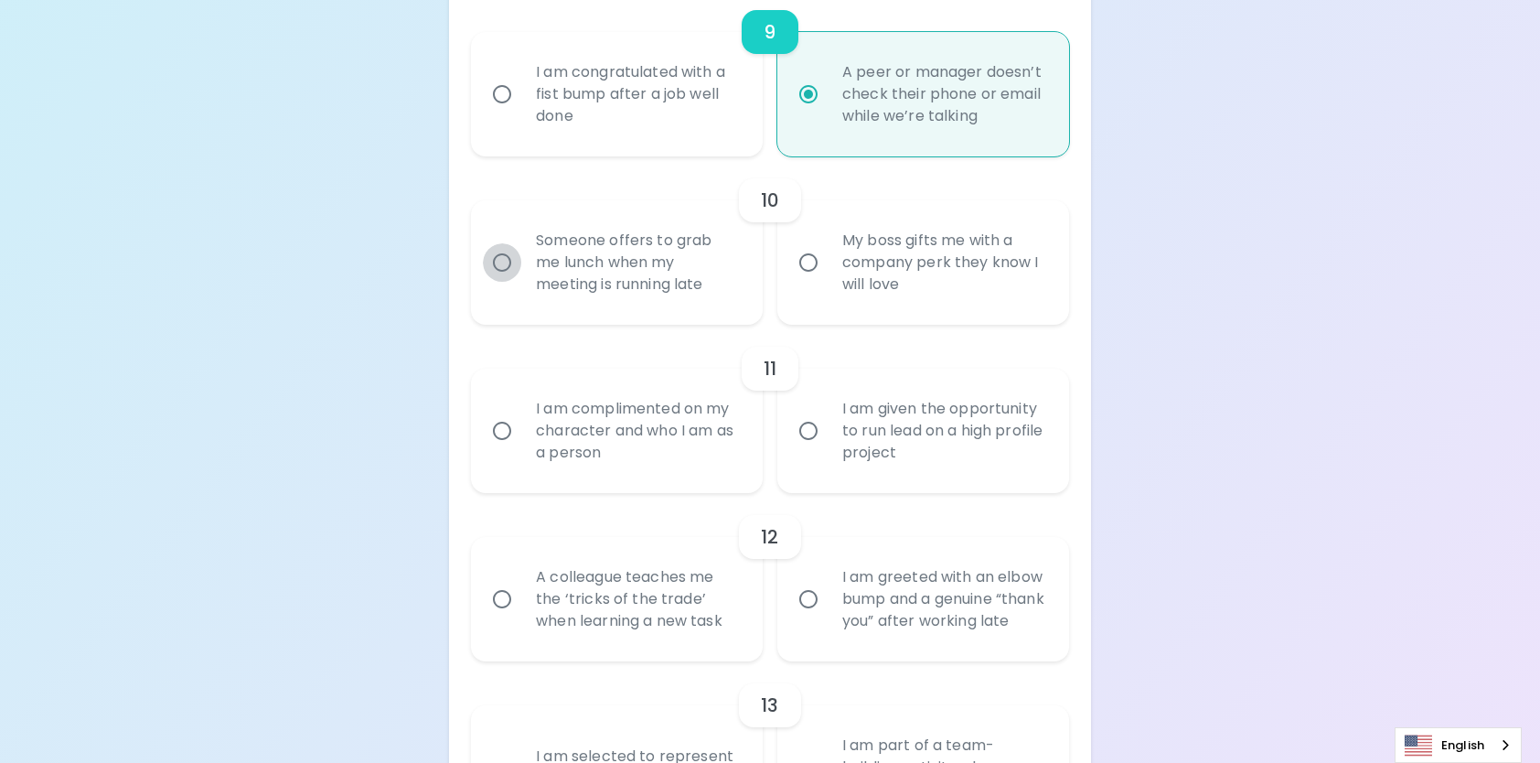
radio input "false"
radio input "true"
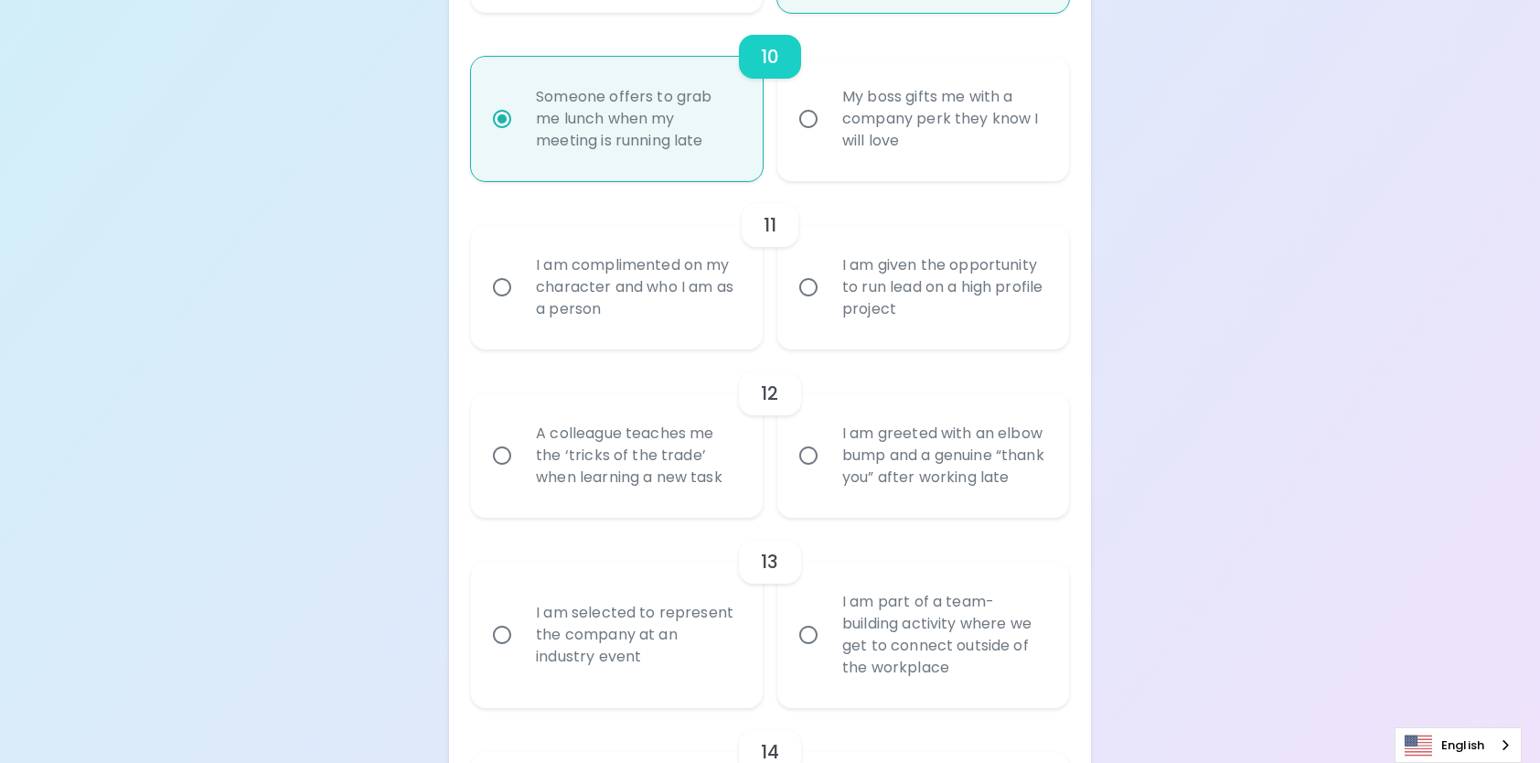
scroll to position [2067, 0]
radio input "true"
click at [812, 304] on input "I am given the opportunity to run lead on a high profile project" at bounding box center [808, 284] width 38 height 38
radio input "false"
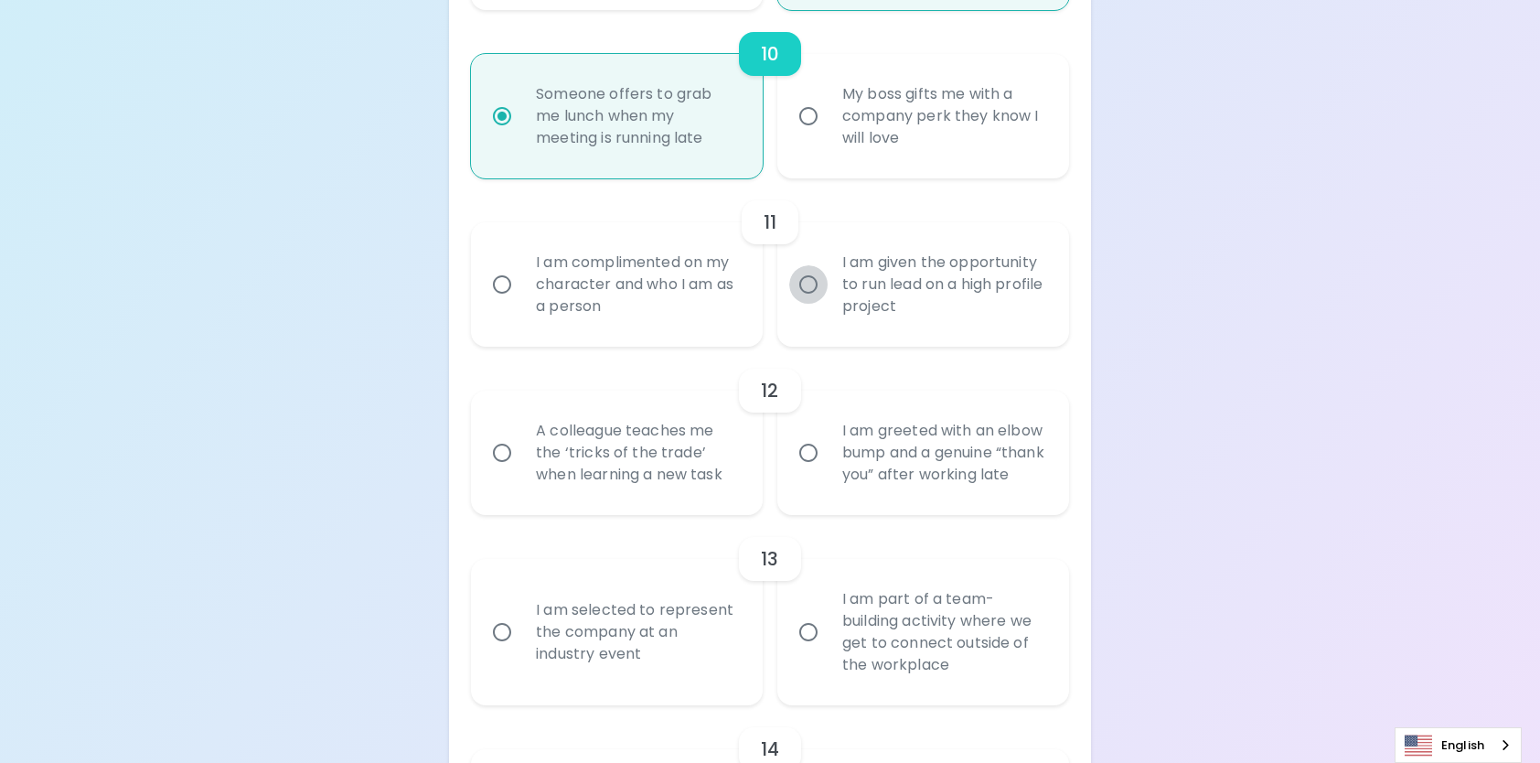
radio input "false"
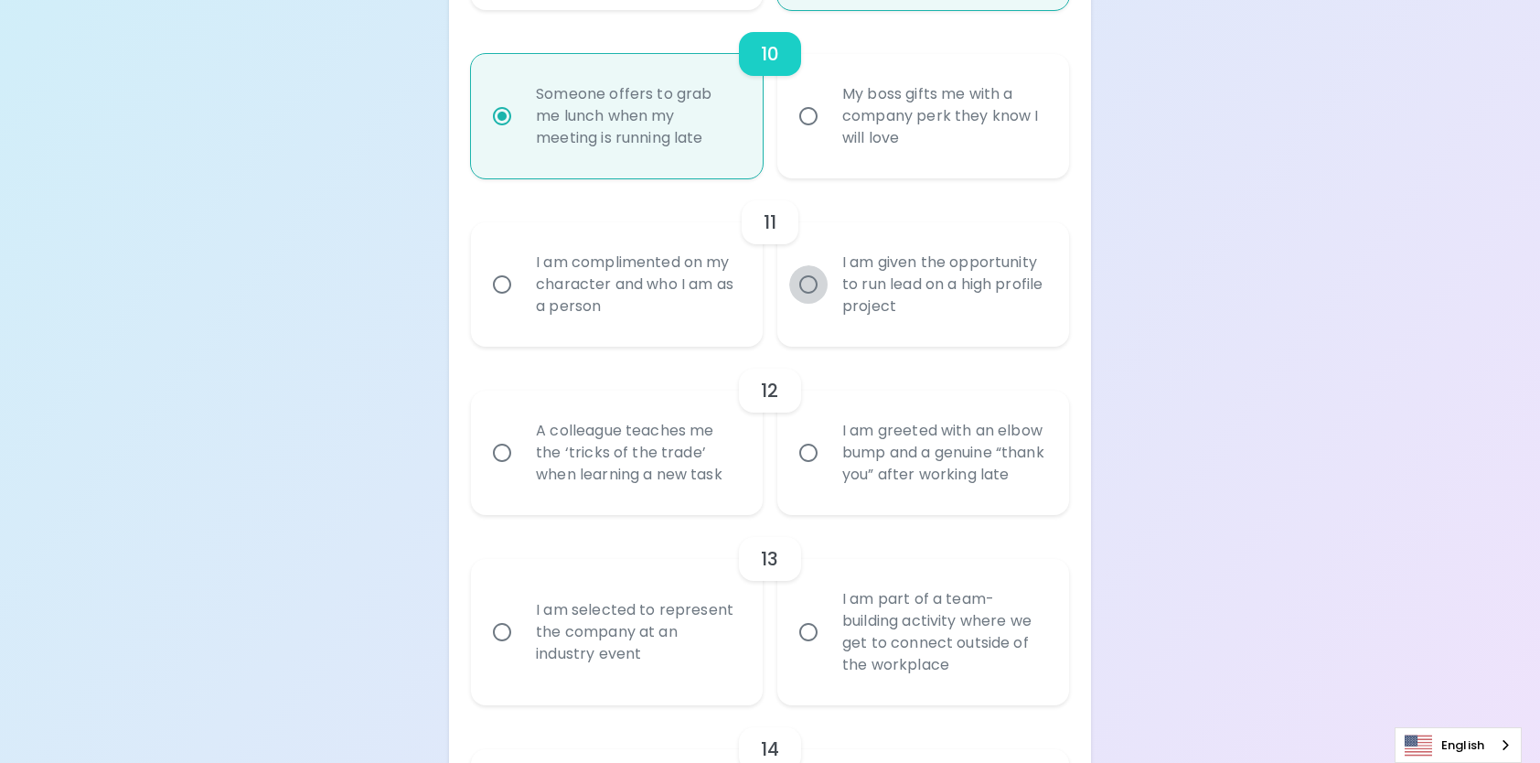
radio input "false"
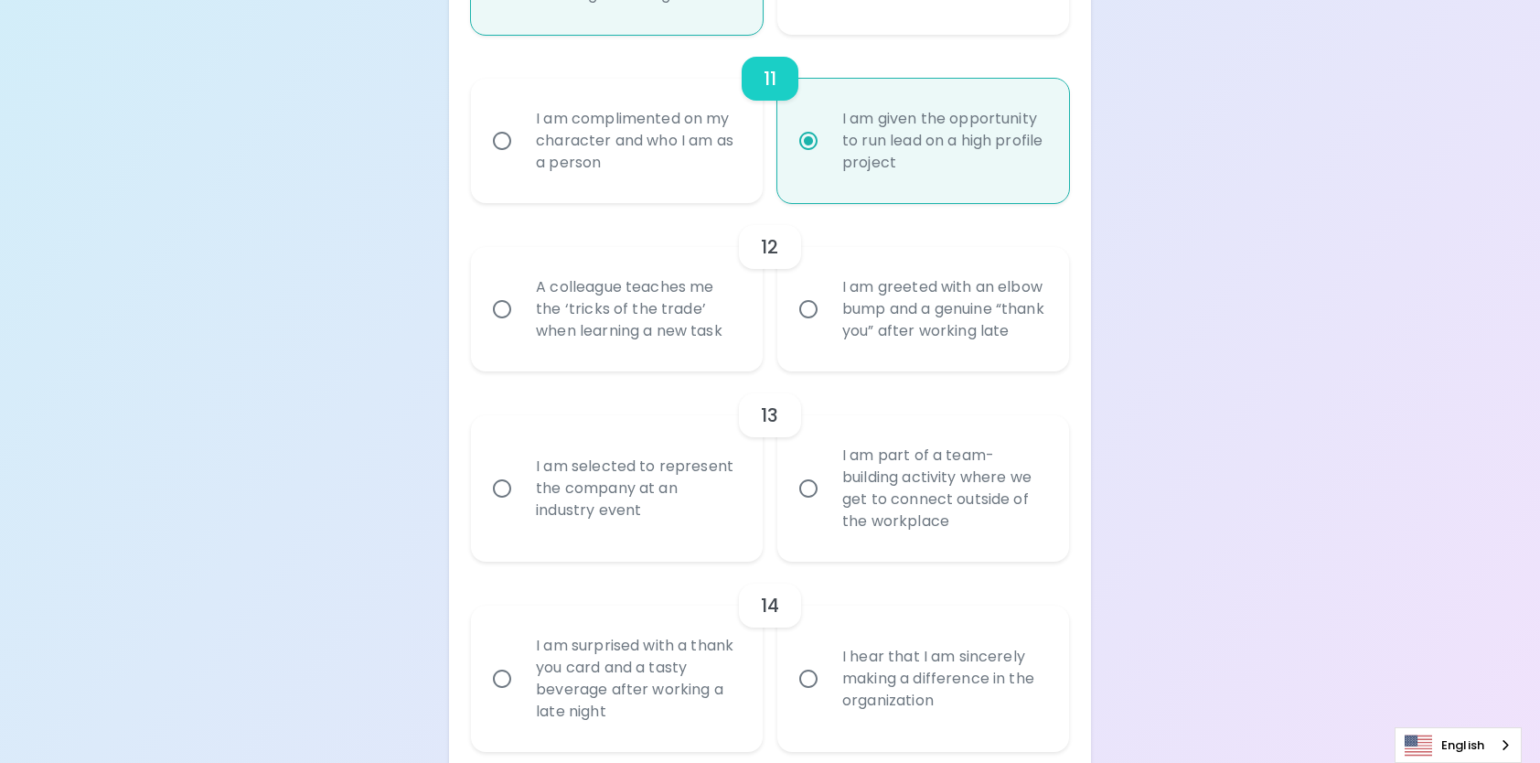
scroll to position [2214, 0]
radio input "true"
click at [503, 326] on input "A colleague teaches me the ‘tricks of the trade’ when learning a new task" at bounding box center [502, 306] width 38 height 38
radio input "false"
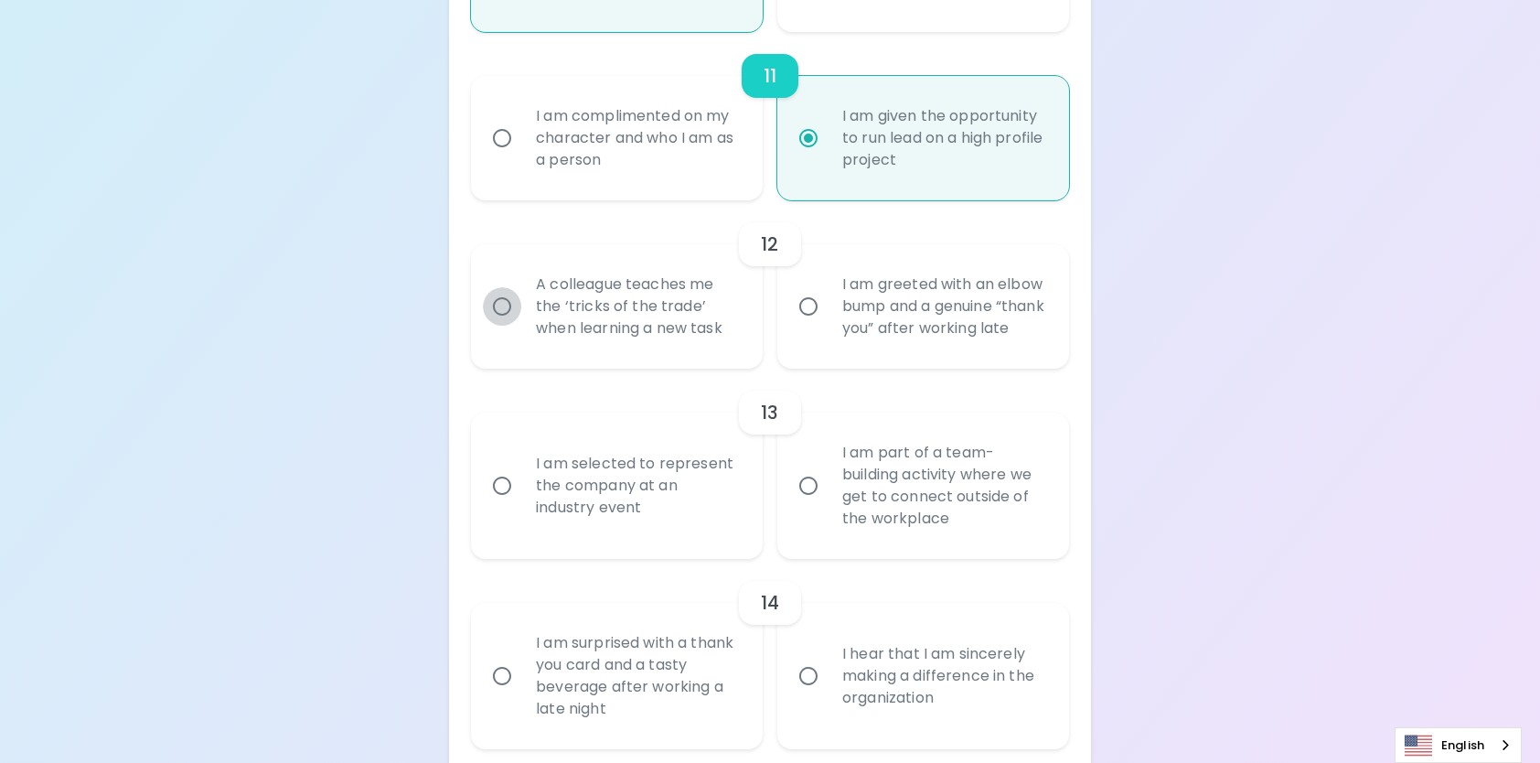
radio input "false"
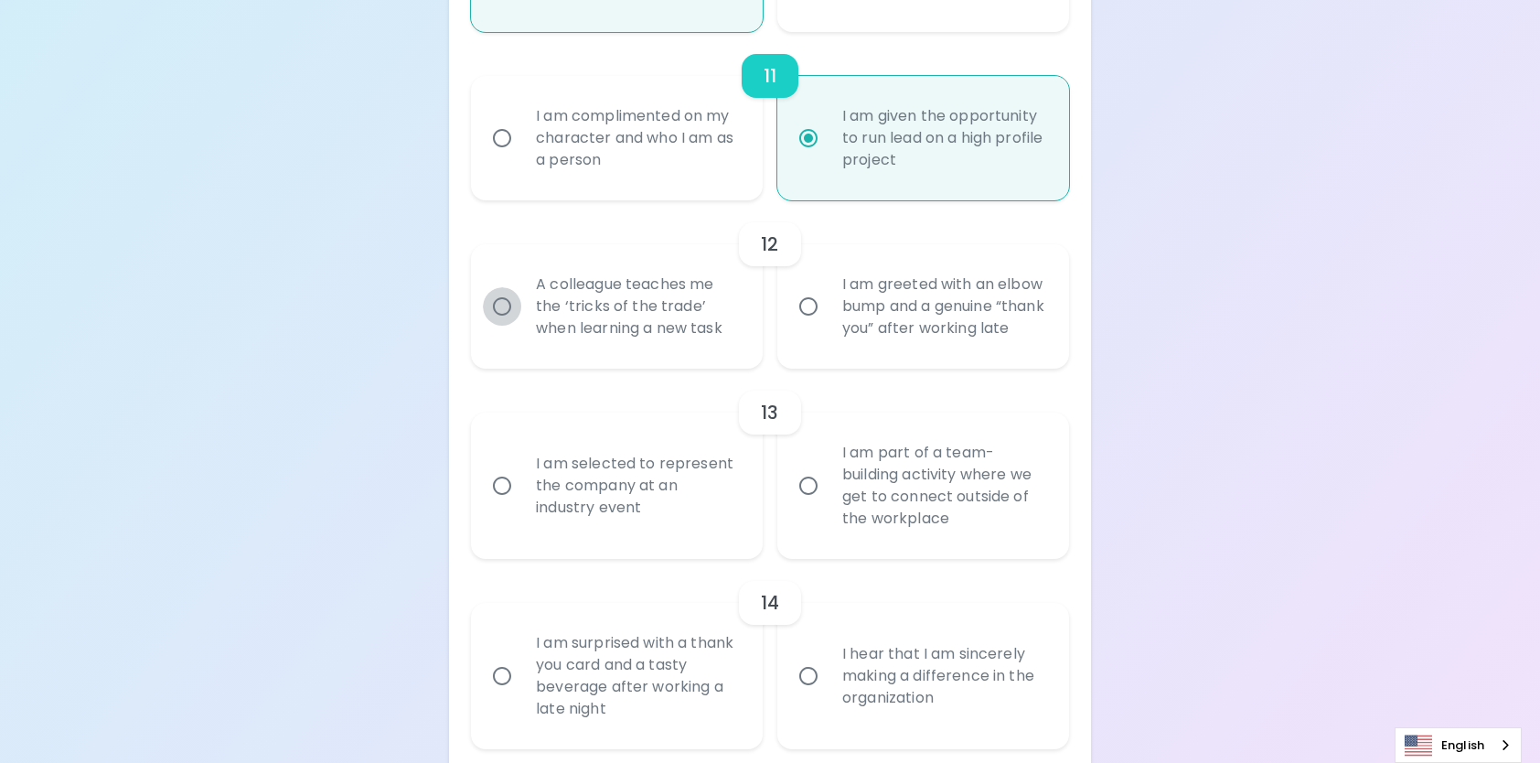
radio input "false"
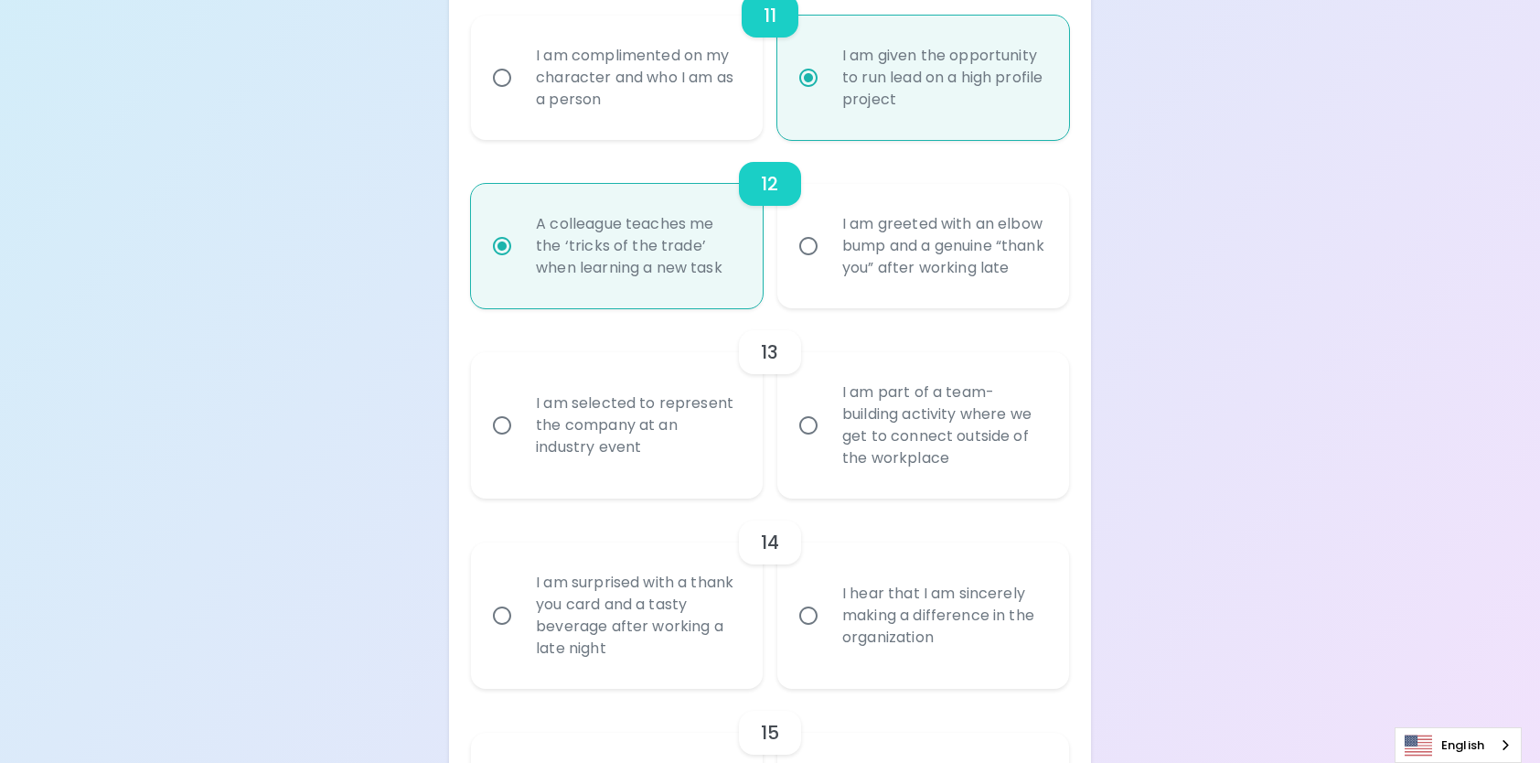
scroll to position [2360, 0]
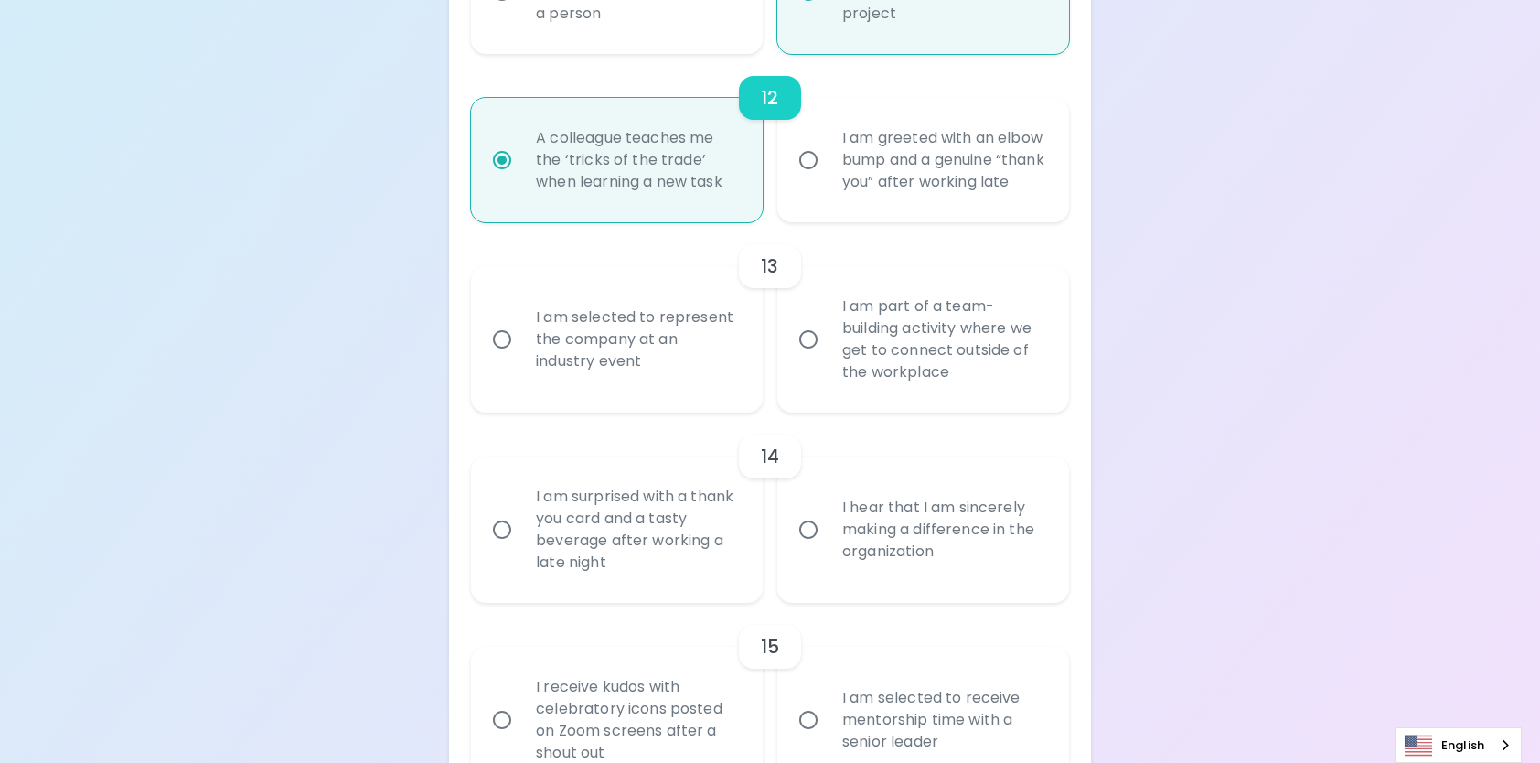
radio input "true"
click at [812, 359] on input "I am part of a team-building activity where we get to connect outside of the wo…" at bounding box center [808, 339] width 38 height 38
radio input "false"
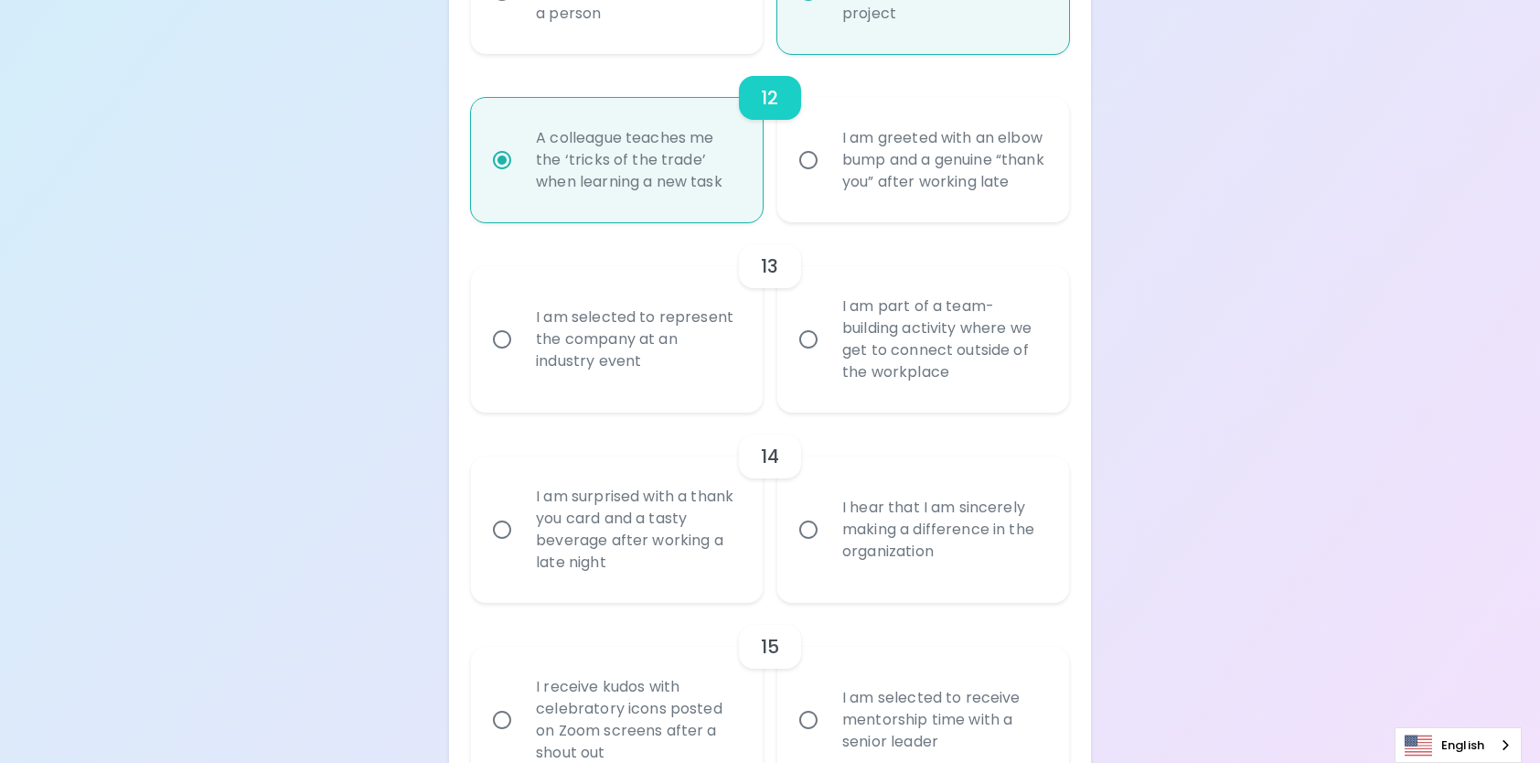
radio input "false"
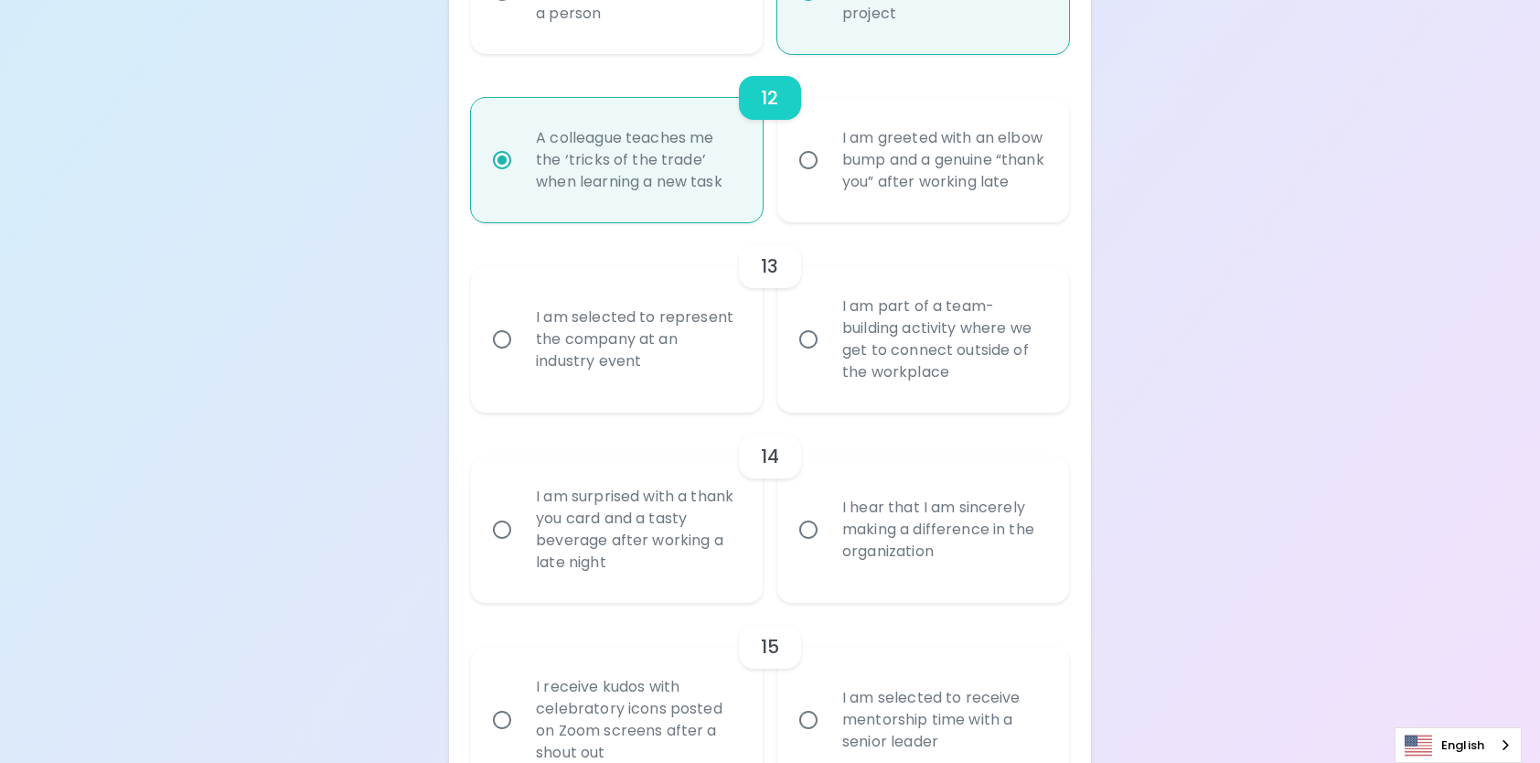
radio input "false"
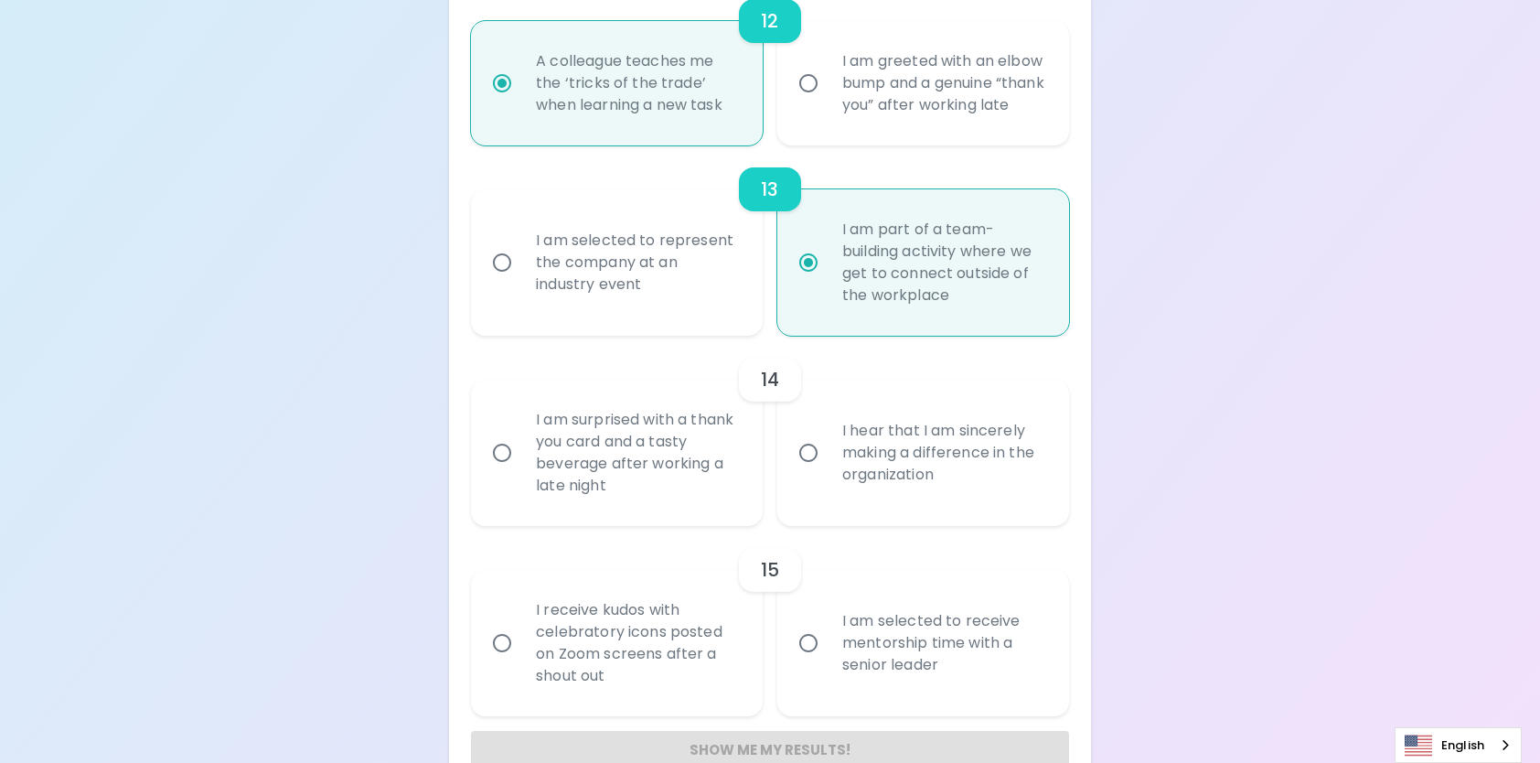
scroll to position [2506, 0]
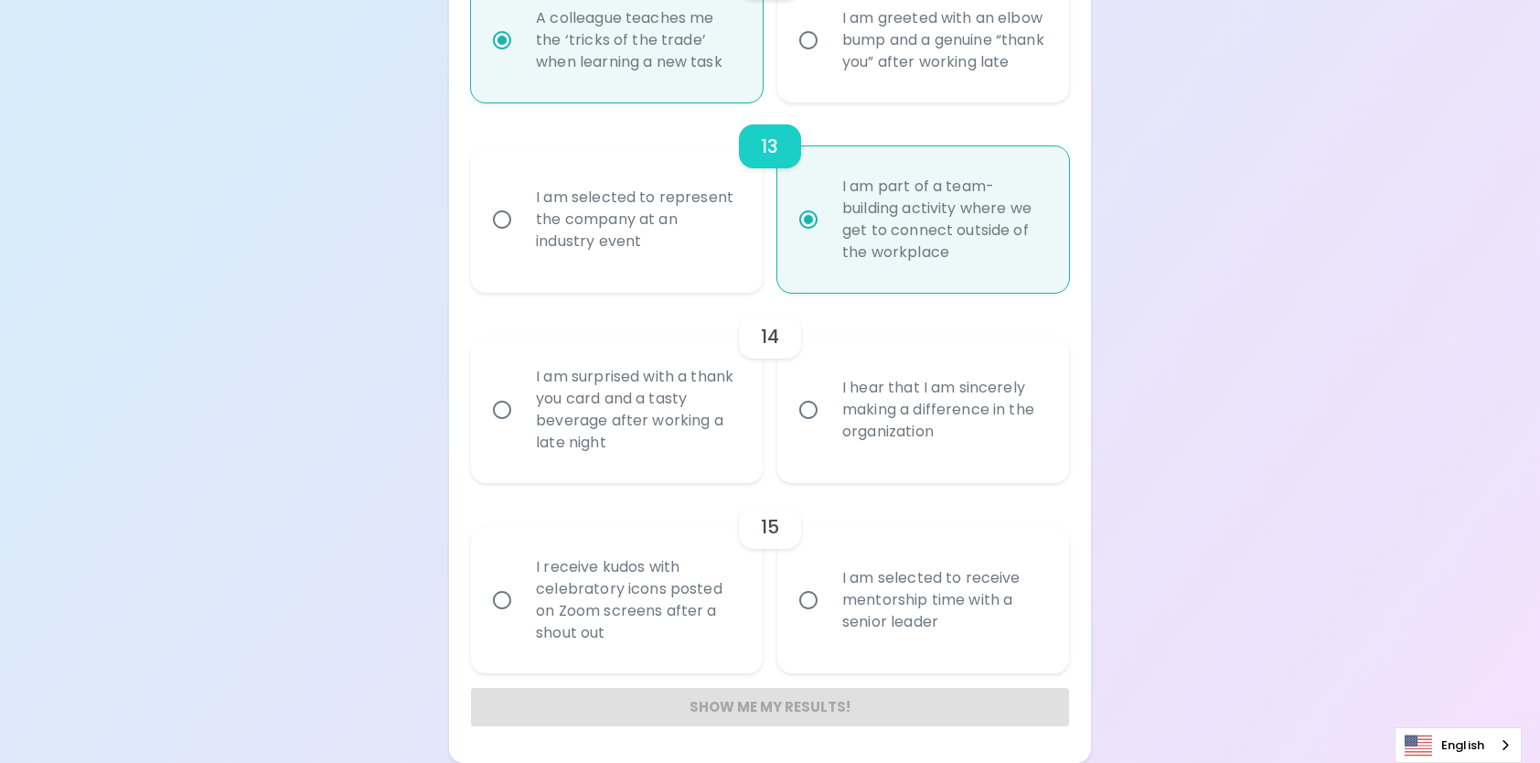
radio input "true"
click at [816, 429] on input "I hear that I am sincerely making a difference in the organization" at bounding box center [808, 410] width 38 height 38
radio input "false"
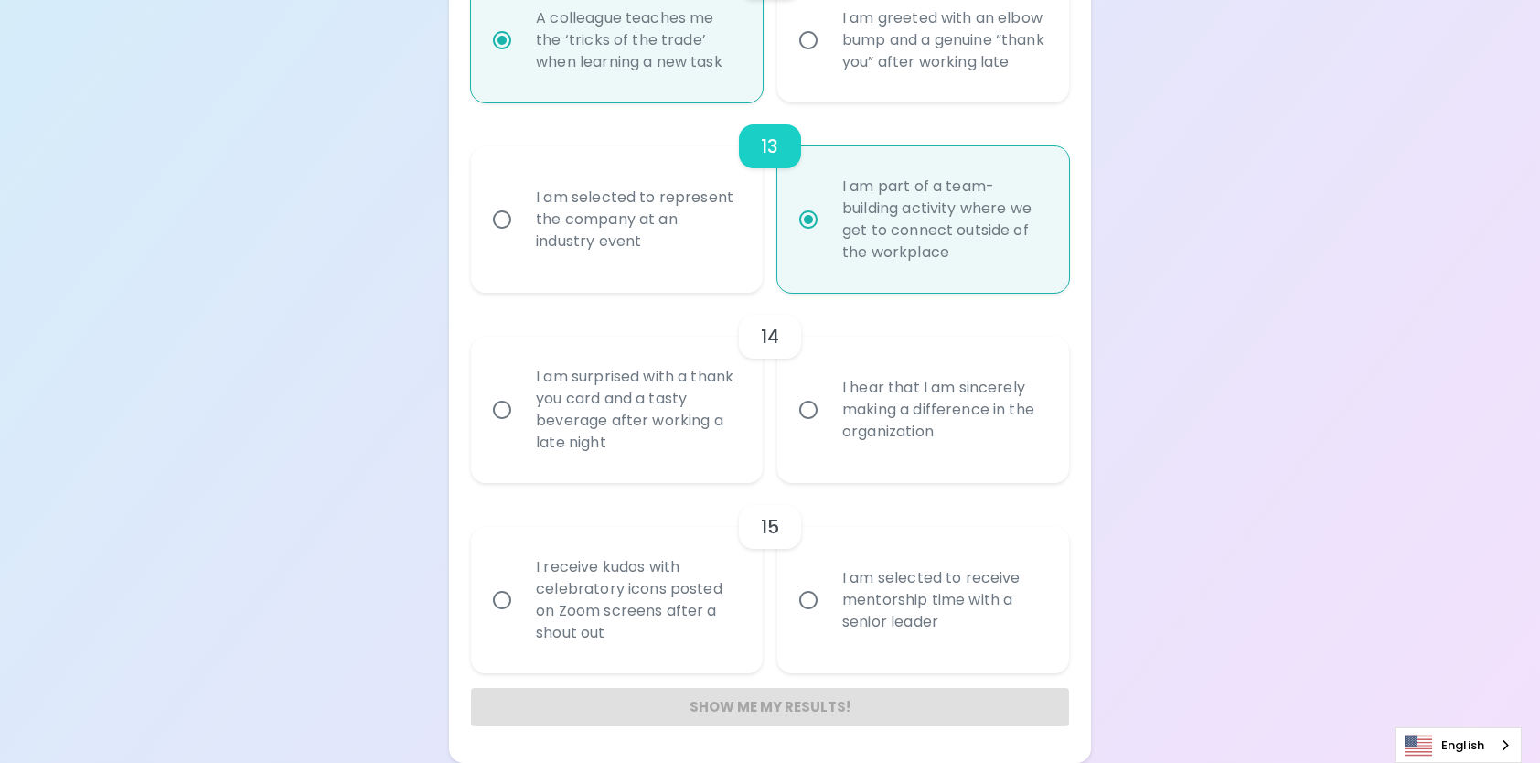
radio input "false"
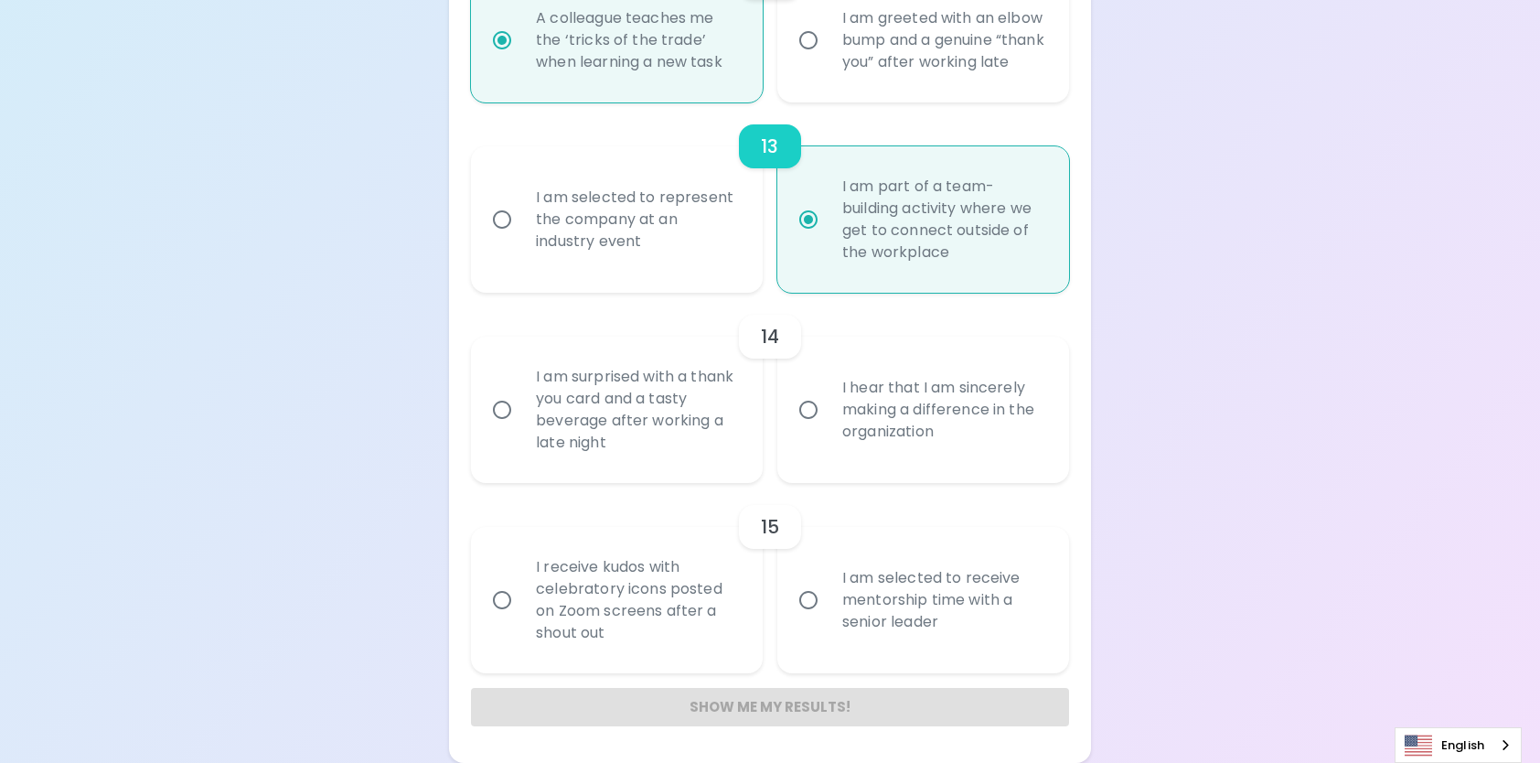
radio input "false"
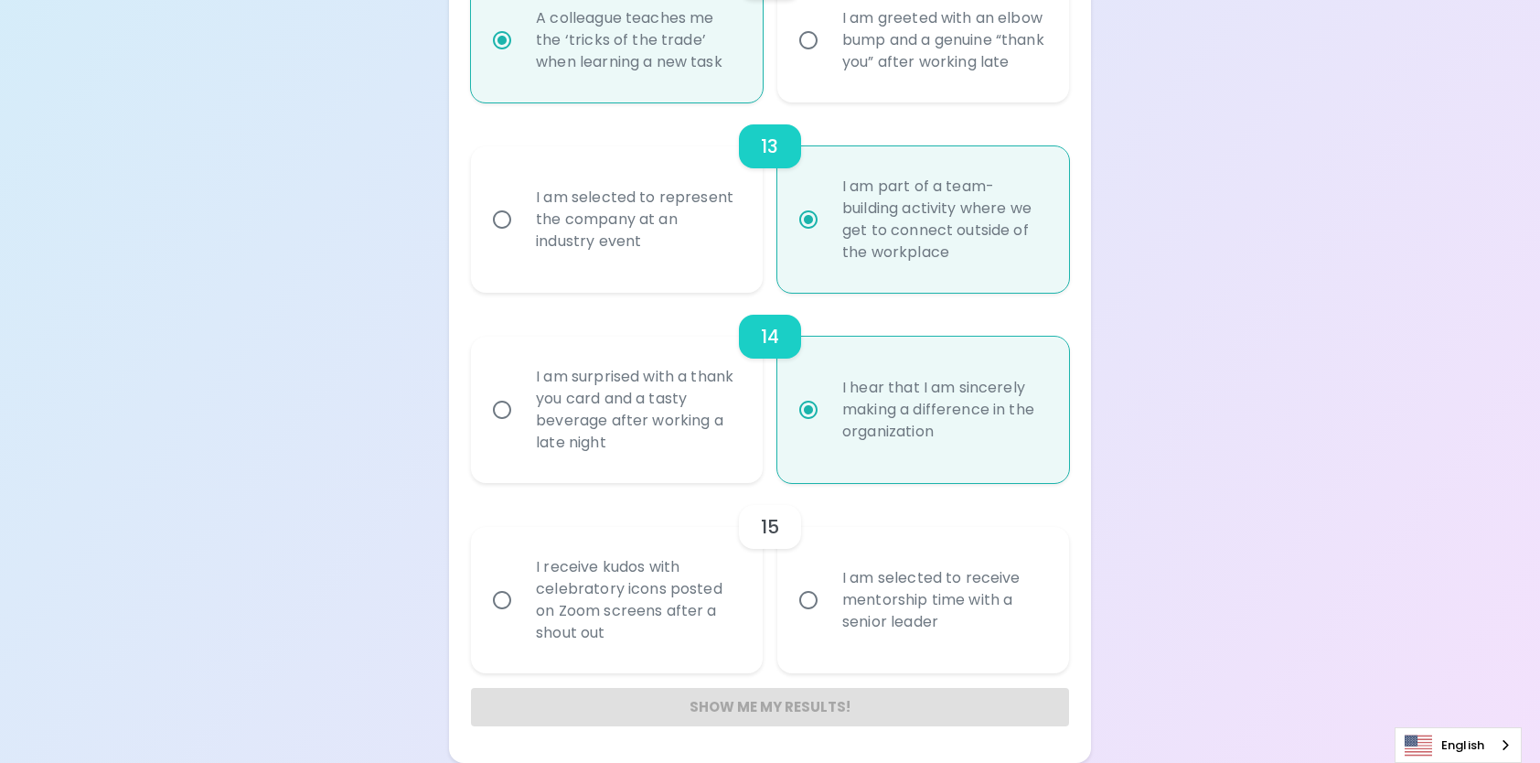
scroll to position [2523, 0]
radio input "true"
click at [499, 598] on input "I receive kudos with celebratory icons posted on Zoom screens after a shout out" at bounding box center [502, 600] width 38 height 38
radio input "false"
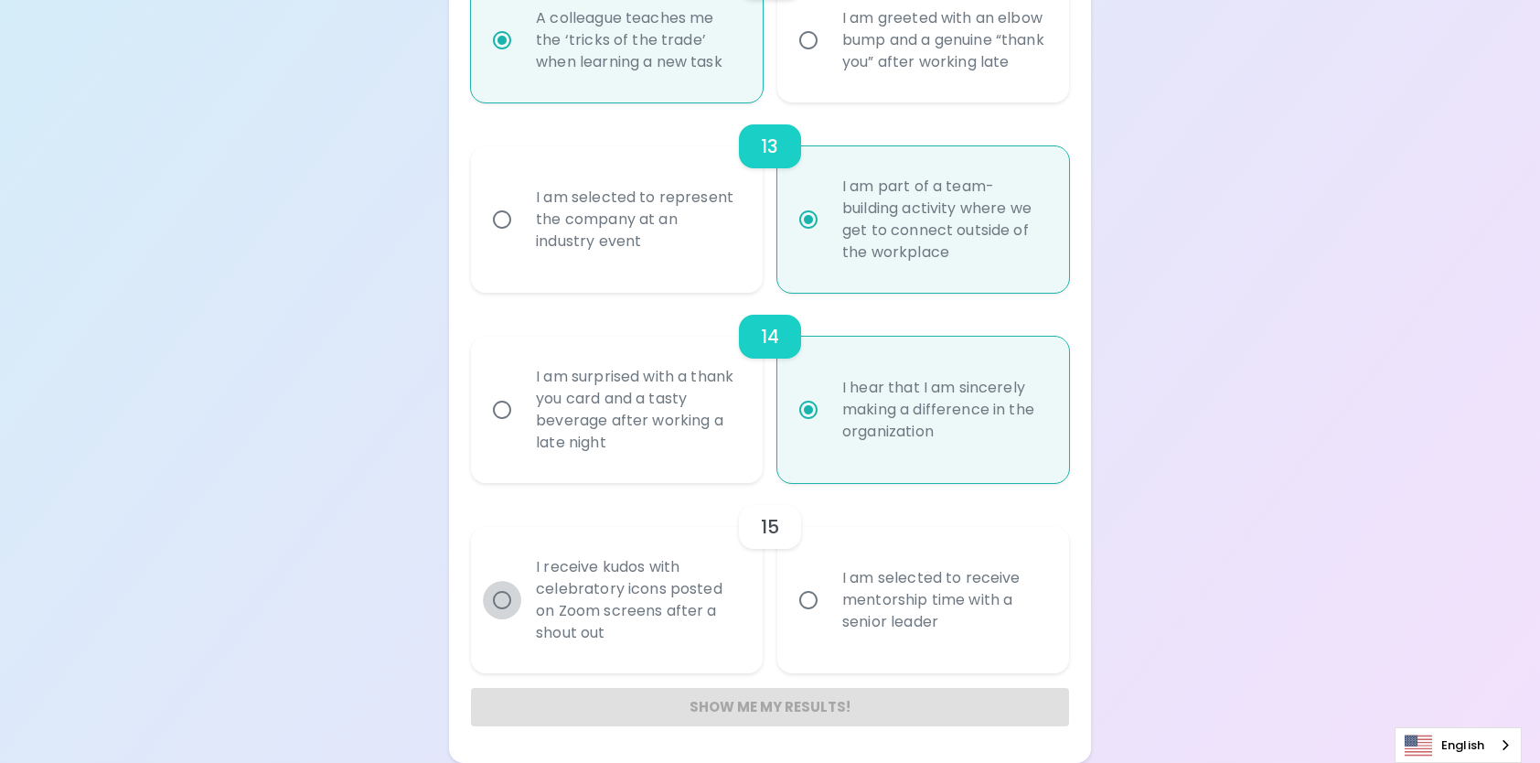
radio input "false"
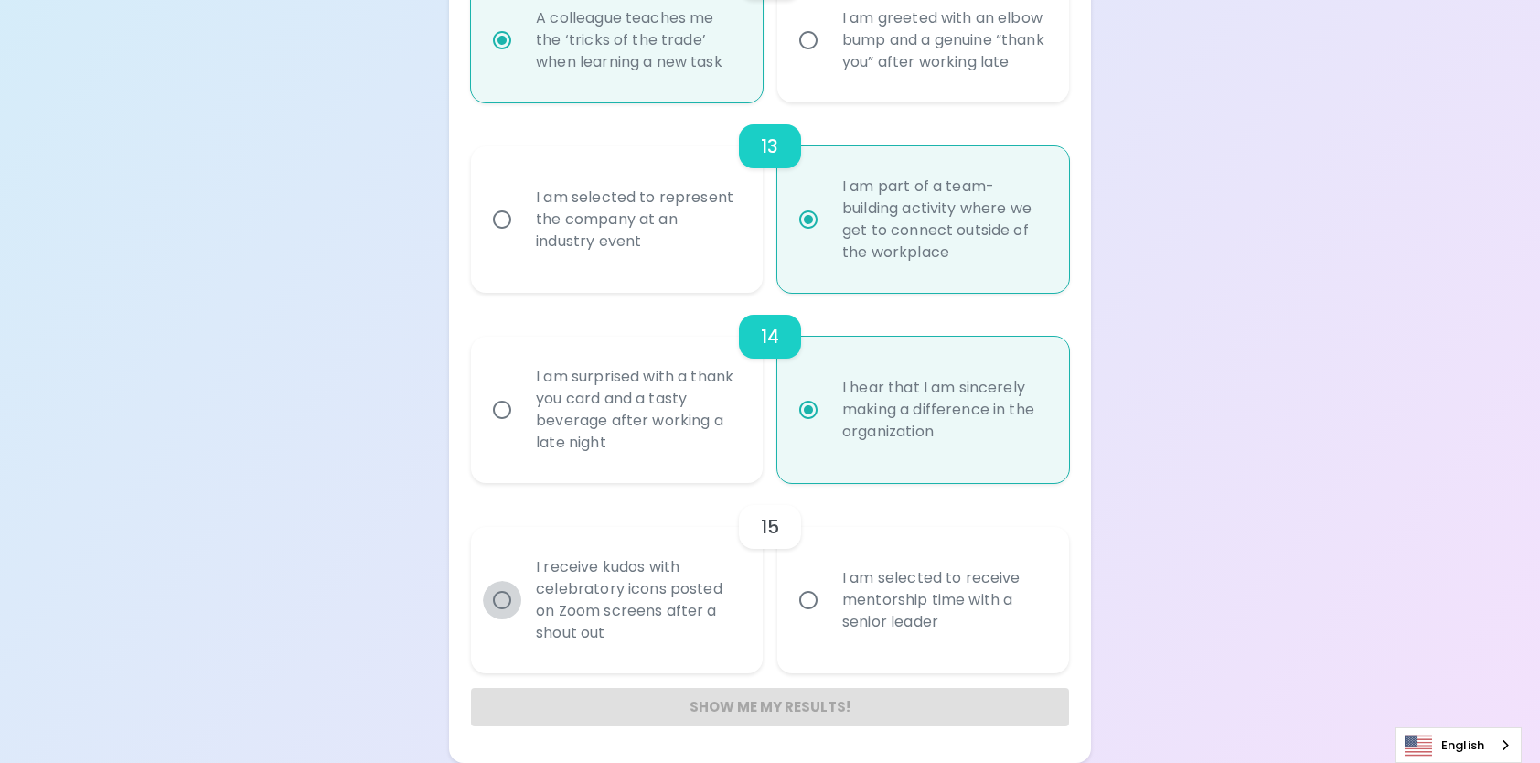
radio input "false"
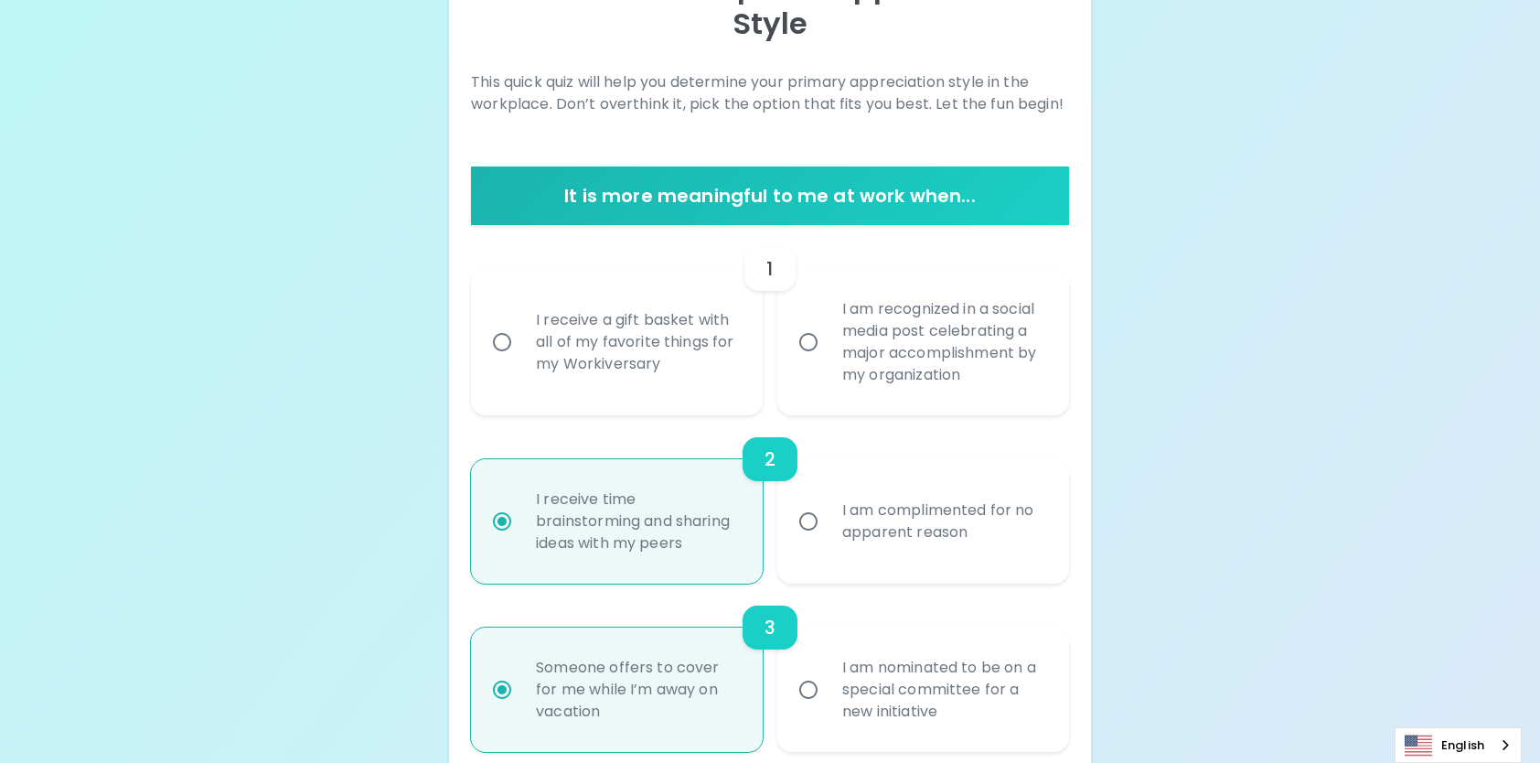
scroll to position [0, 0]
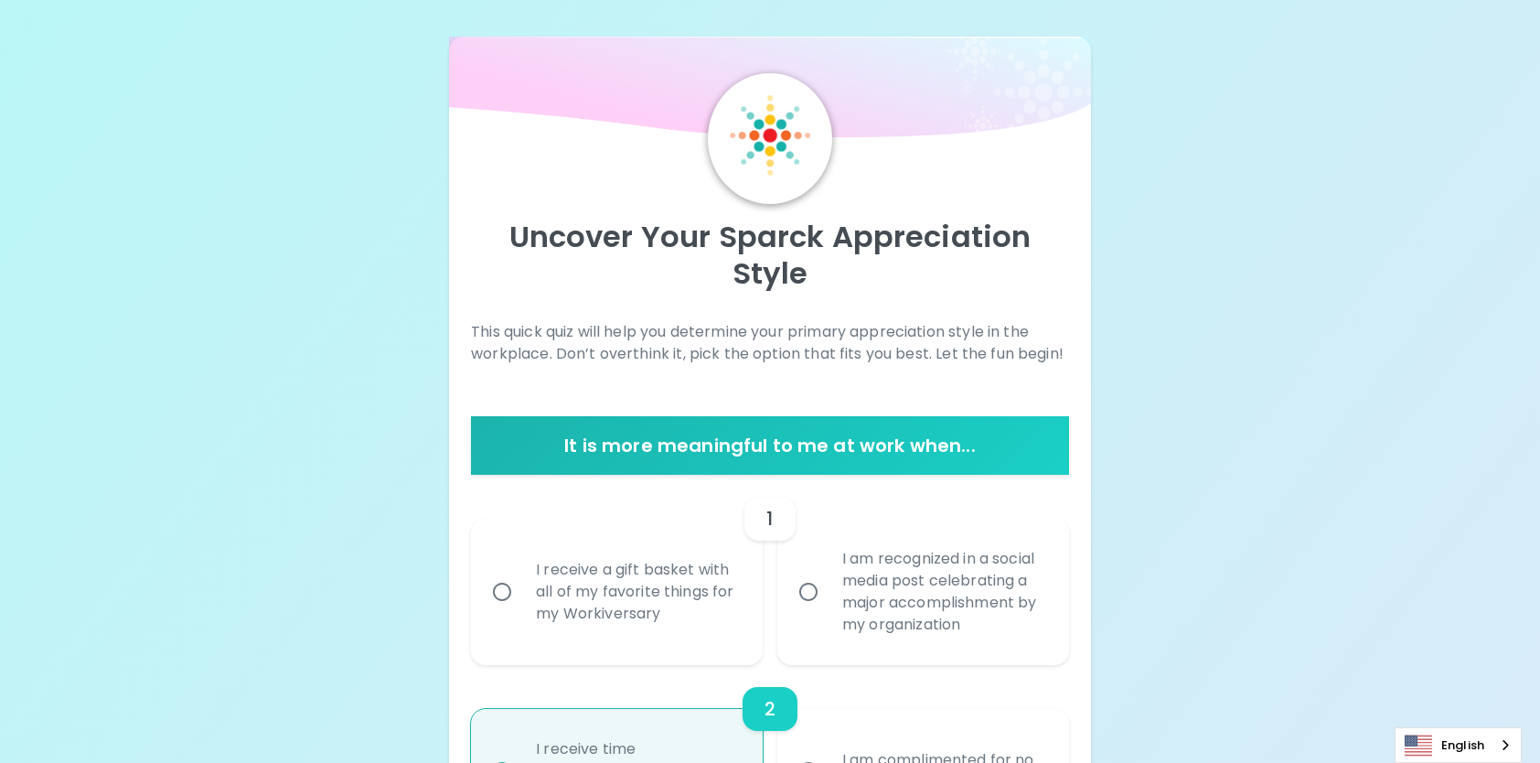
radio input "true"
click at [805, 589] on input "I am recognized in a social media post celebrating a major accomplishment by my…" at bounding box center [808, 592] width 38 height 38
radio input "false"
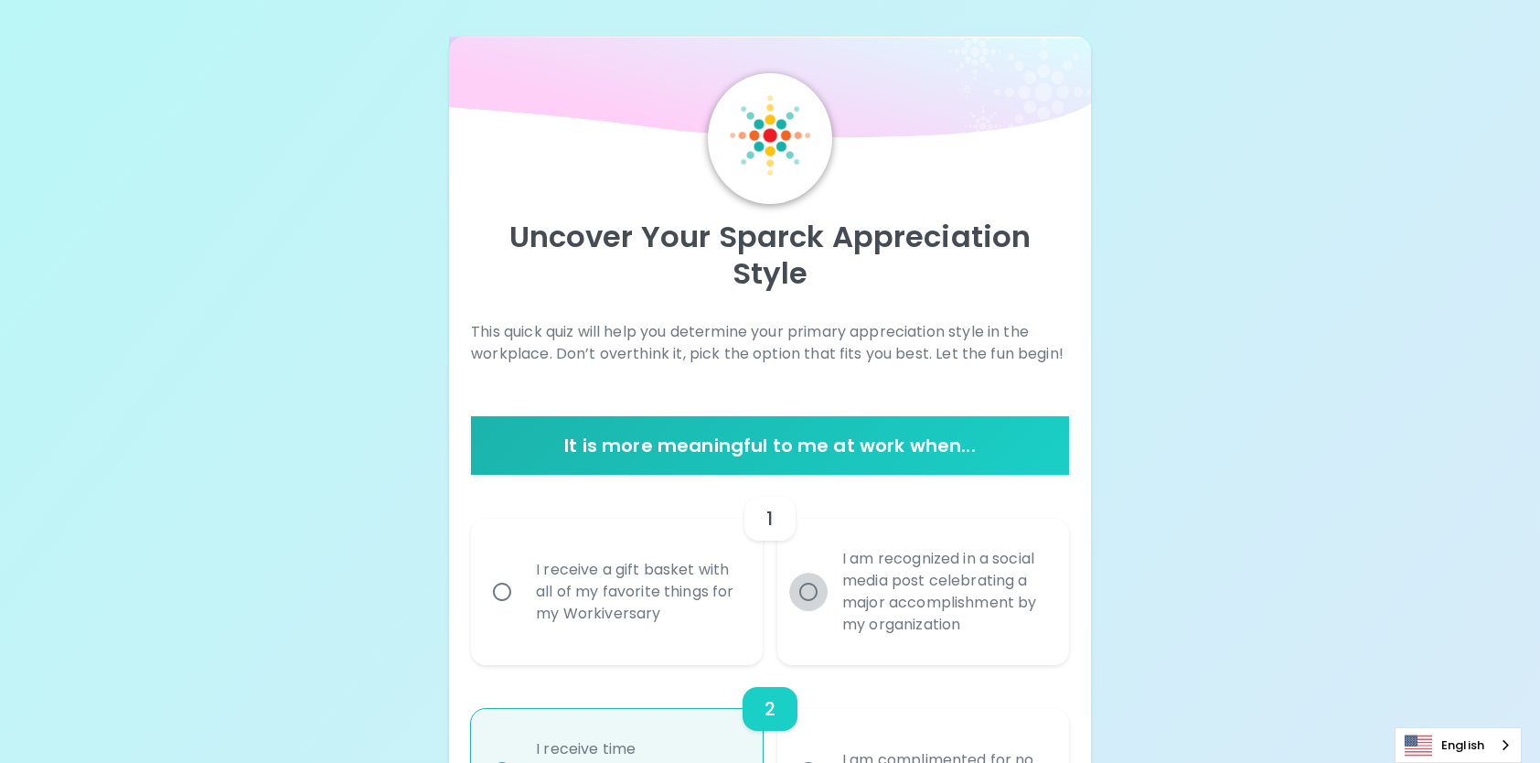
radio input "false"
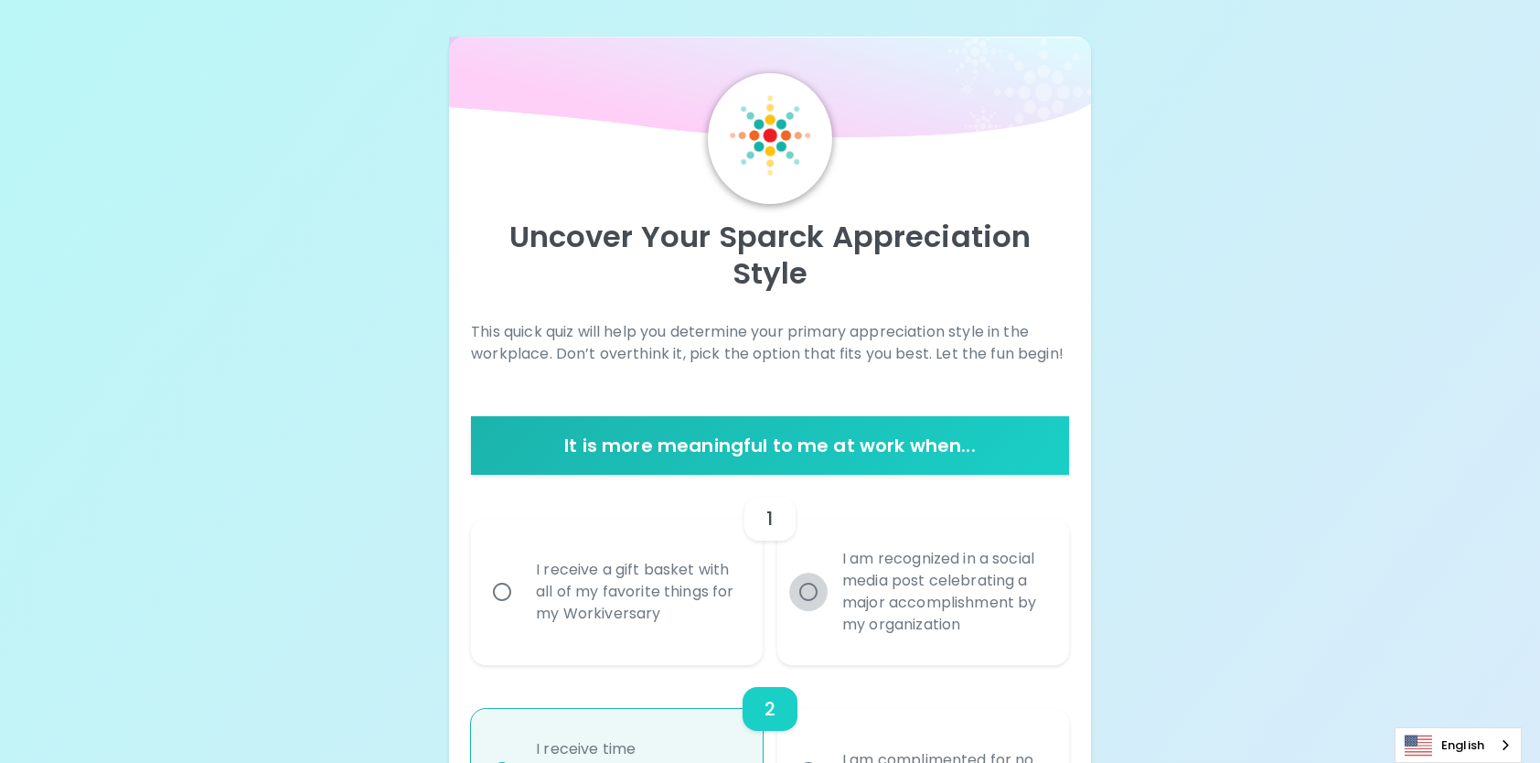
radio input "false"
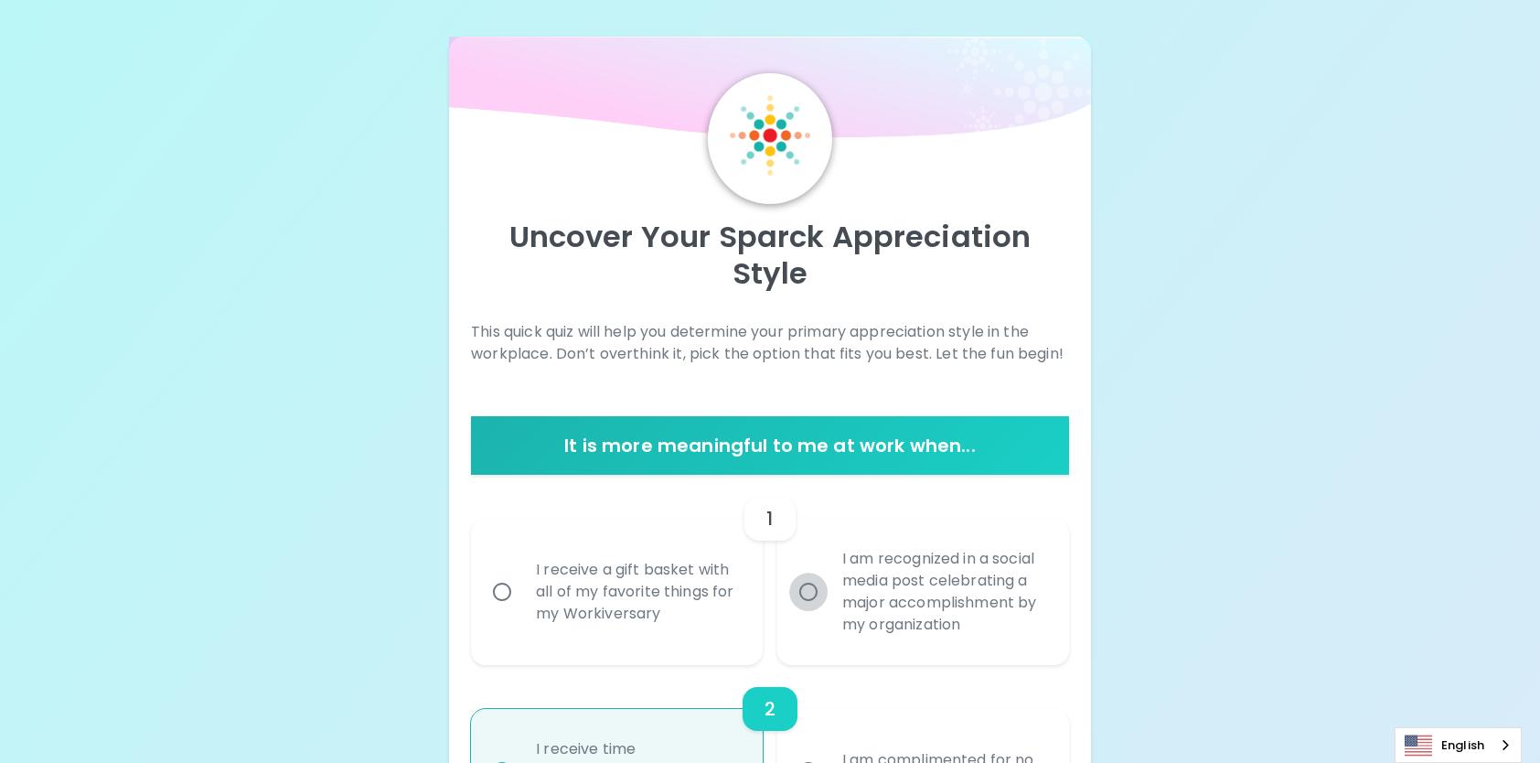
radio input "false"
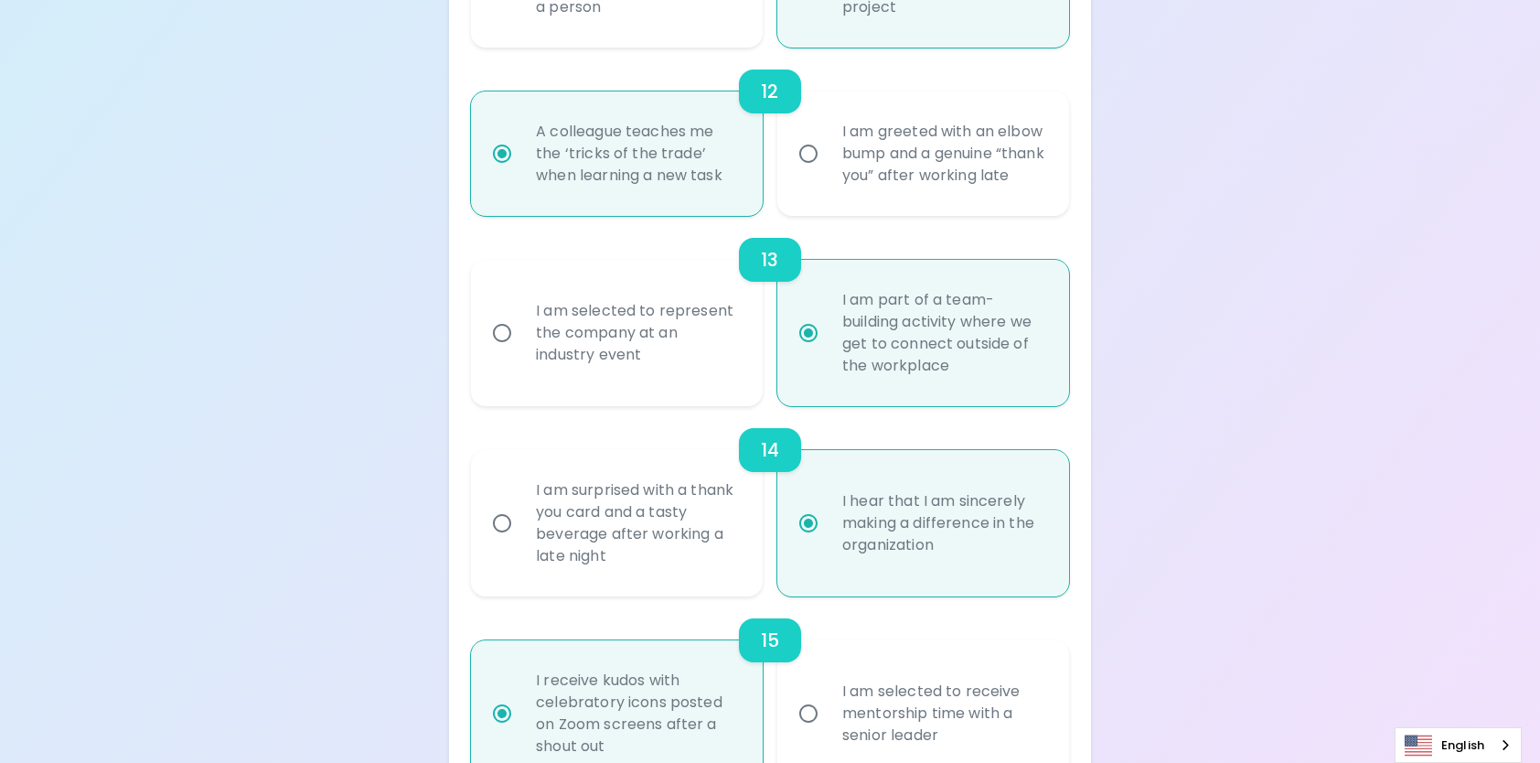
scroll to position [2523, 0]
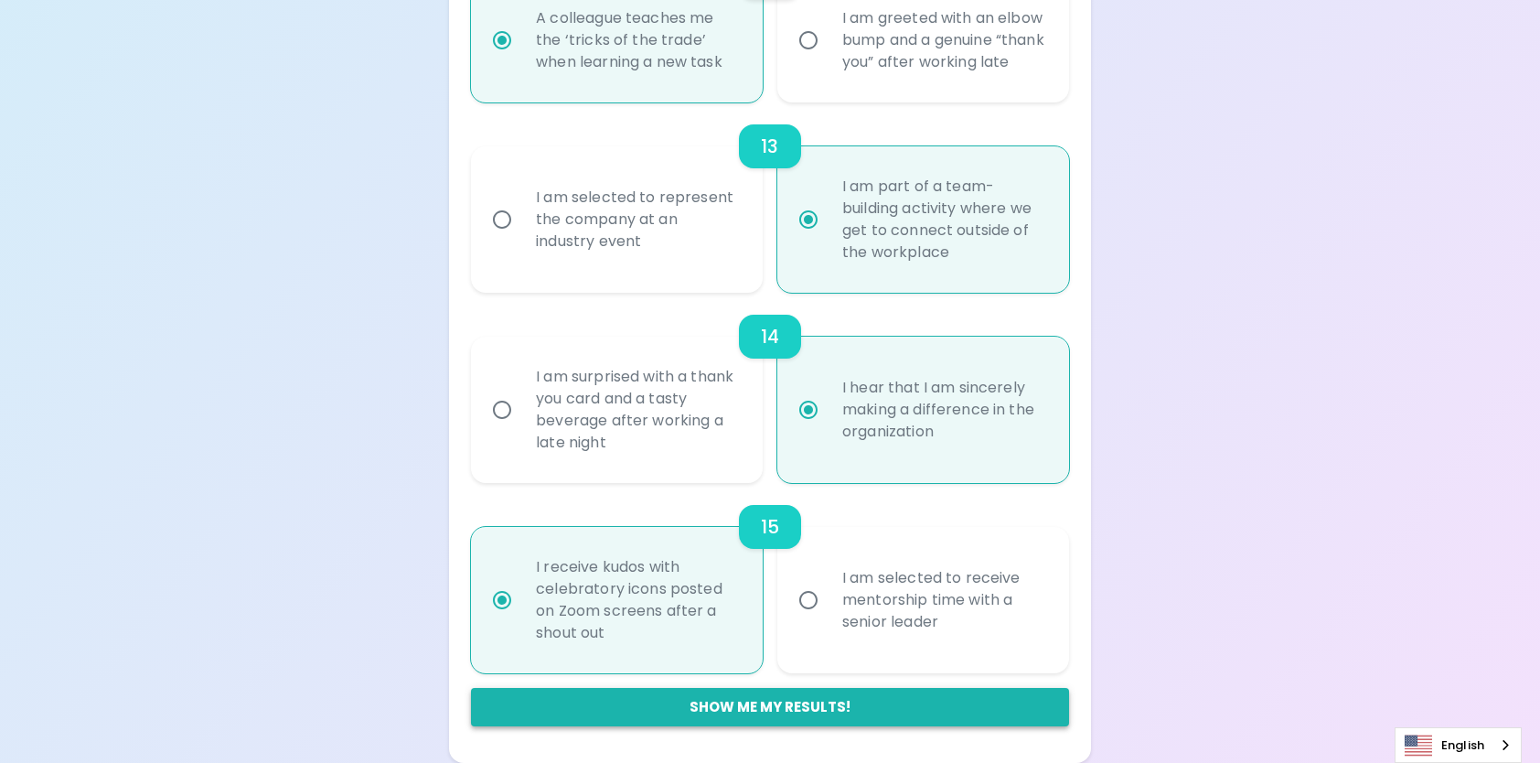
radio input "true"
click at [809, 704] on button "Show me my results!" at bounding box center [770, 707] width 598 height 38
radio input "false"
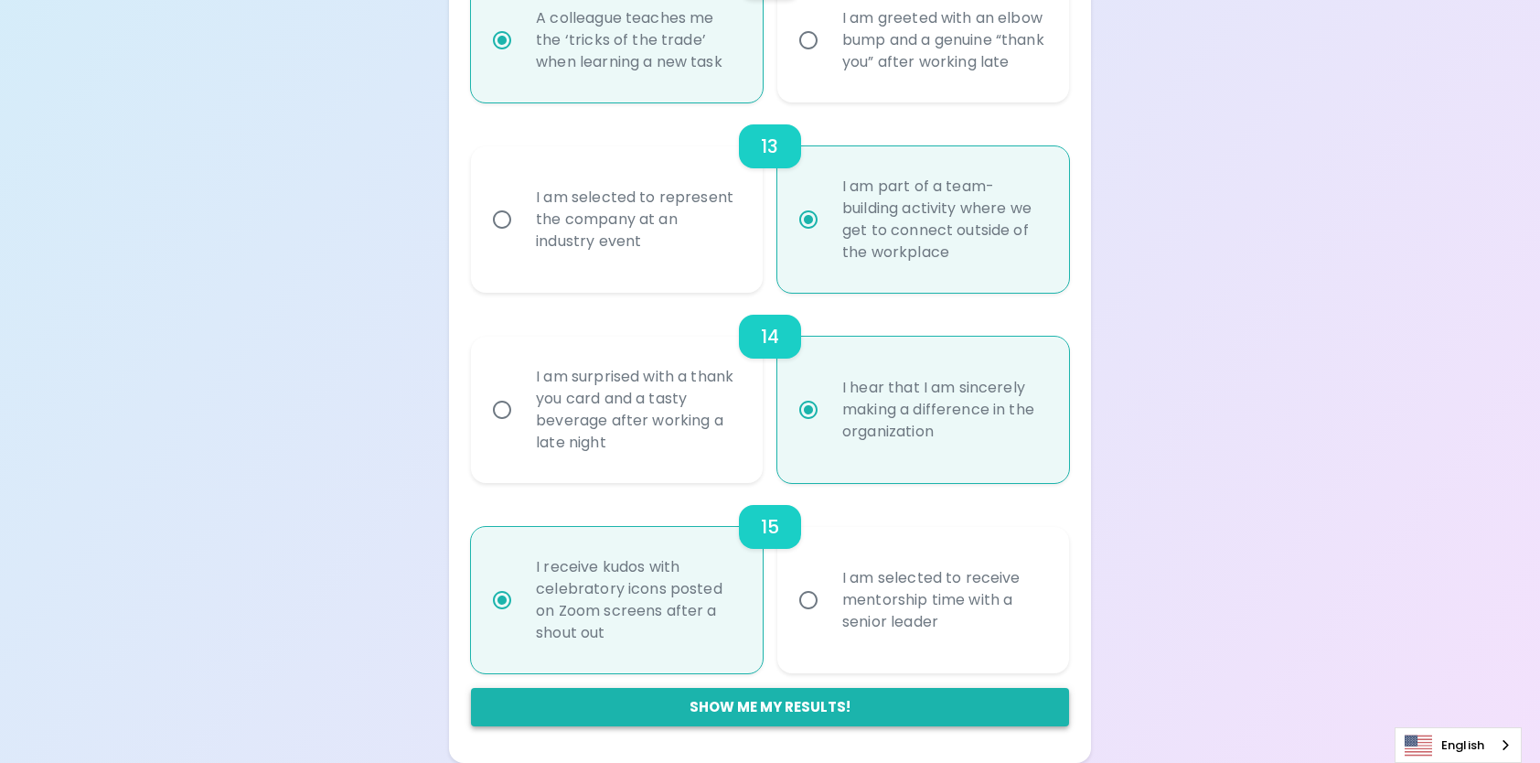
radio input "false"
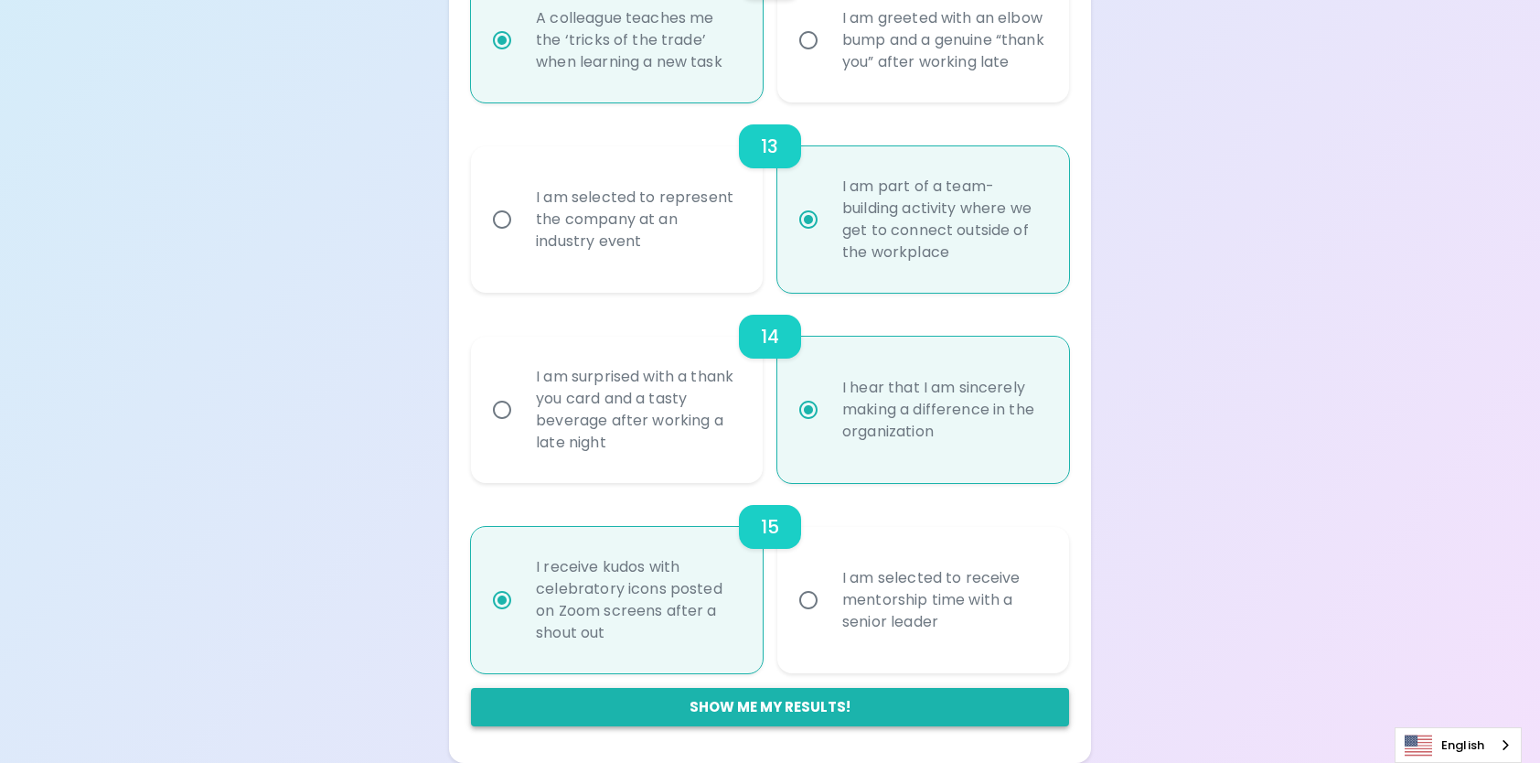
radio input "false"
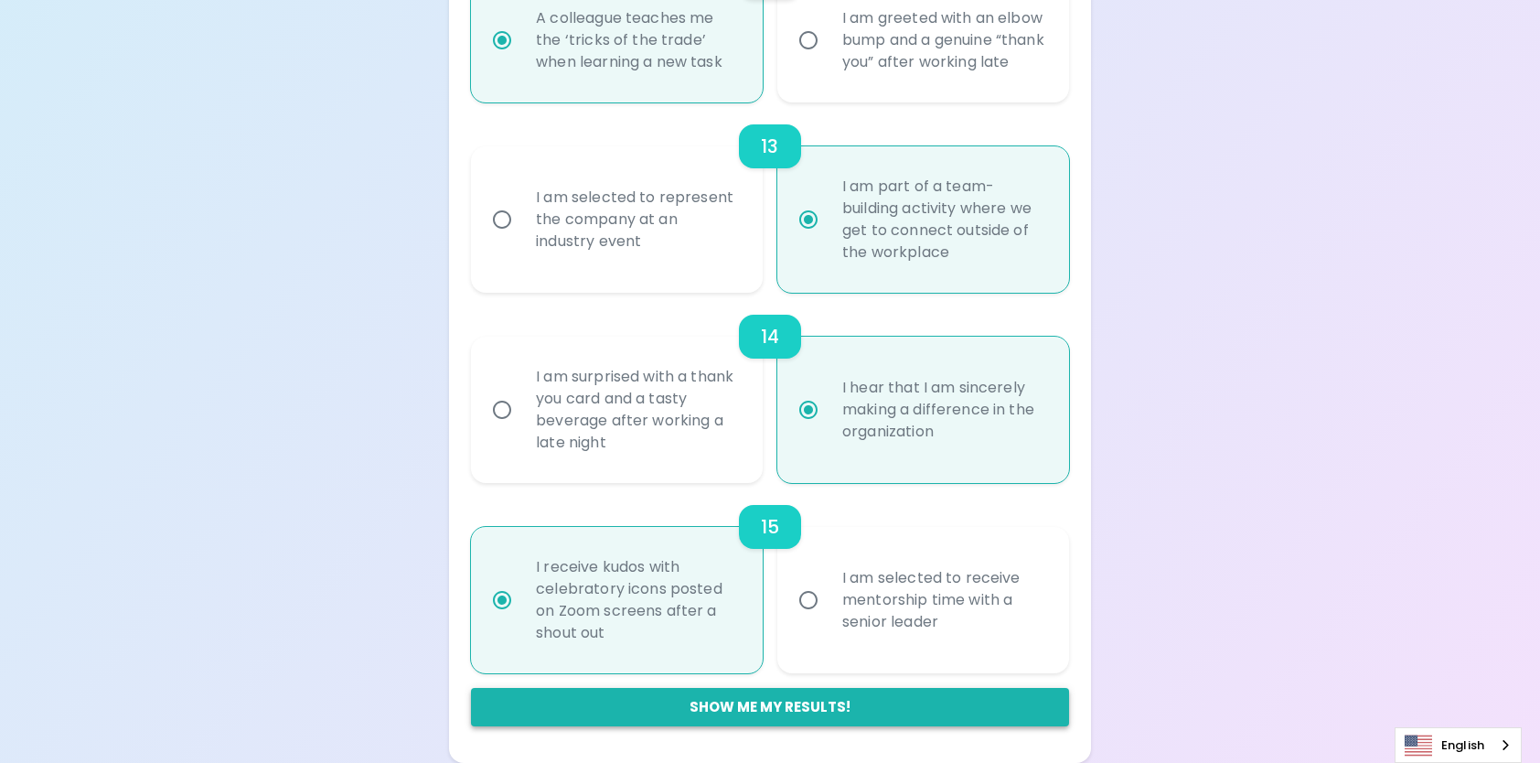
radio input "true"
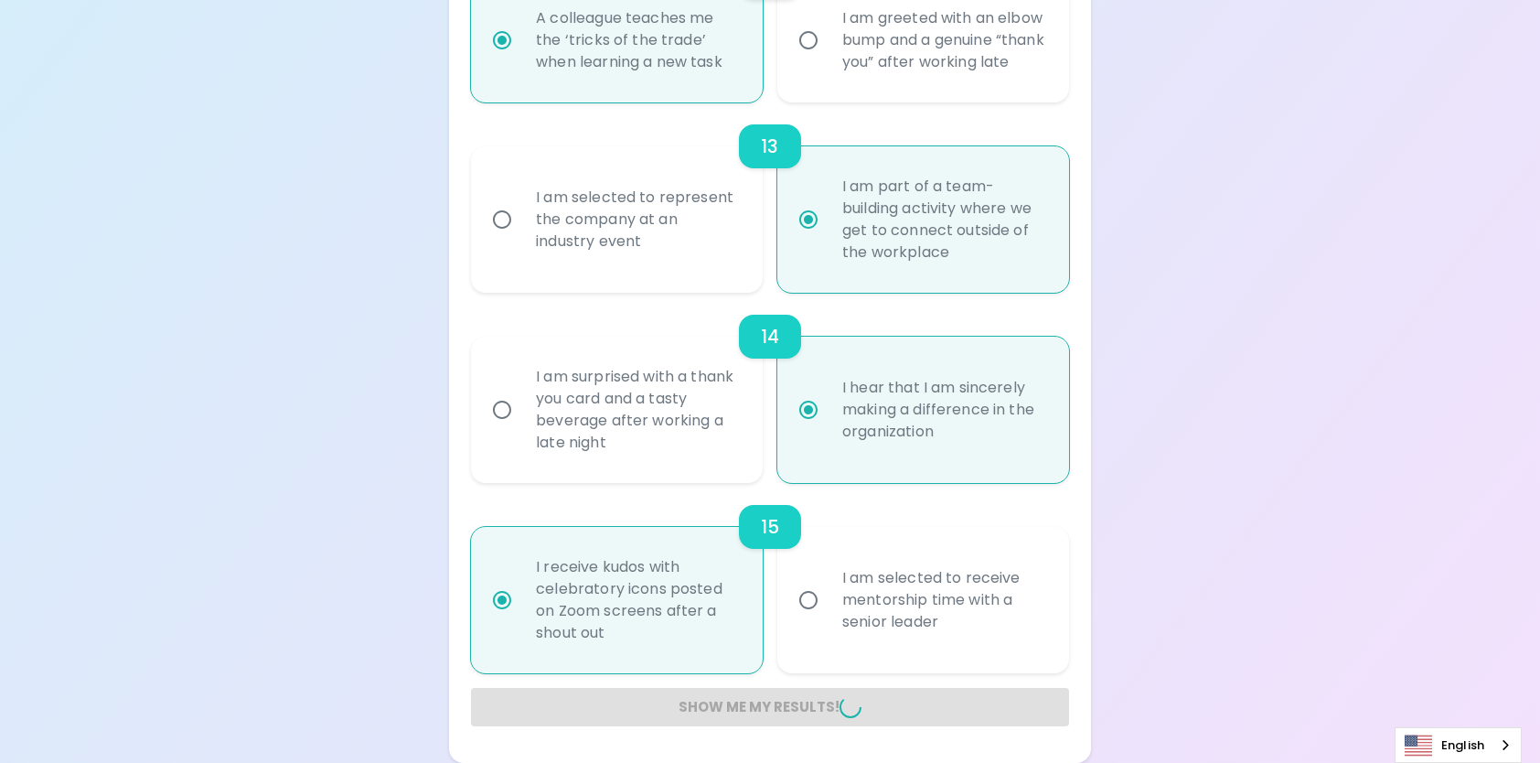
radio input "false"
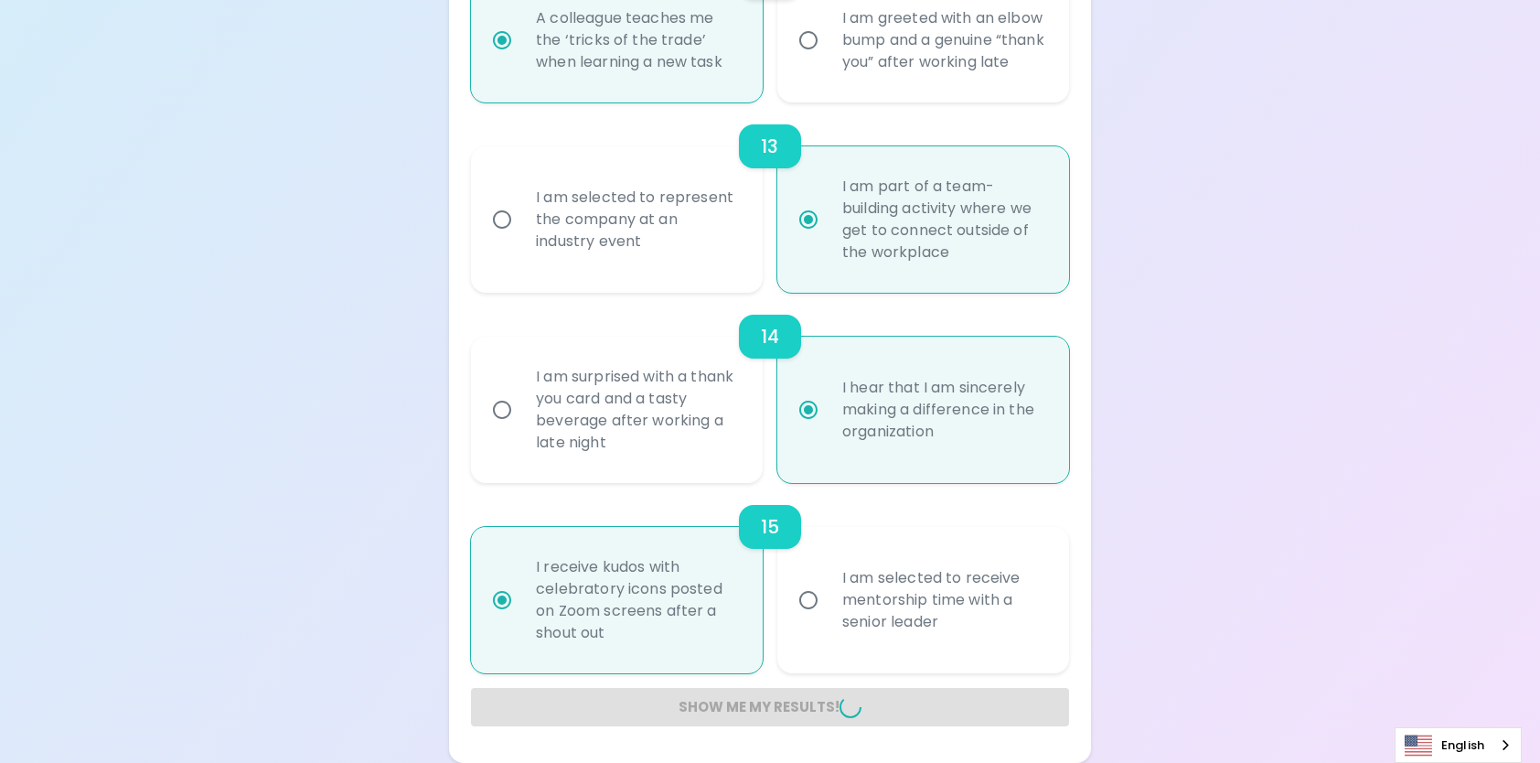
radio input "false"
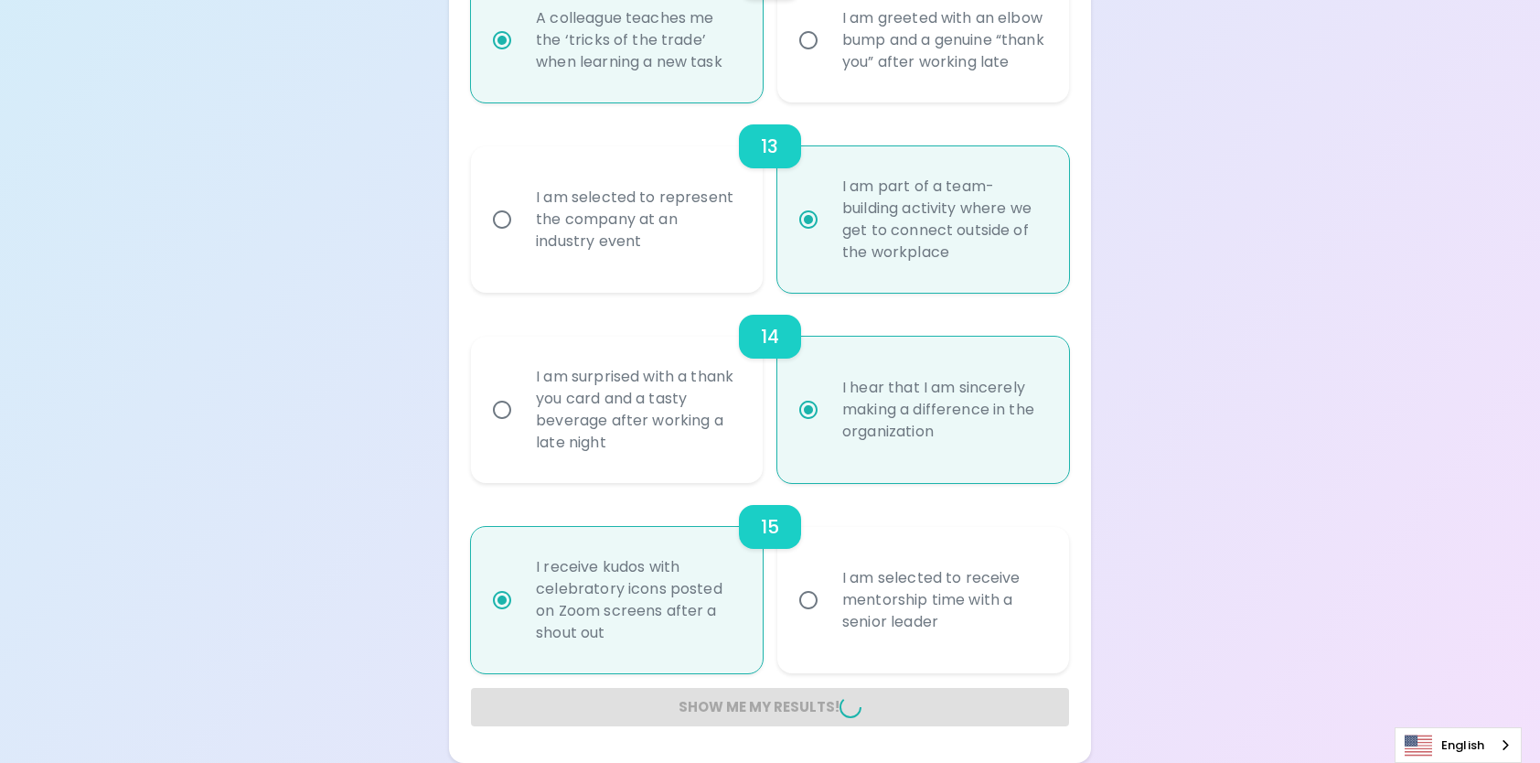
radio input "false"
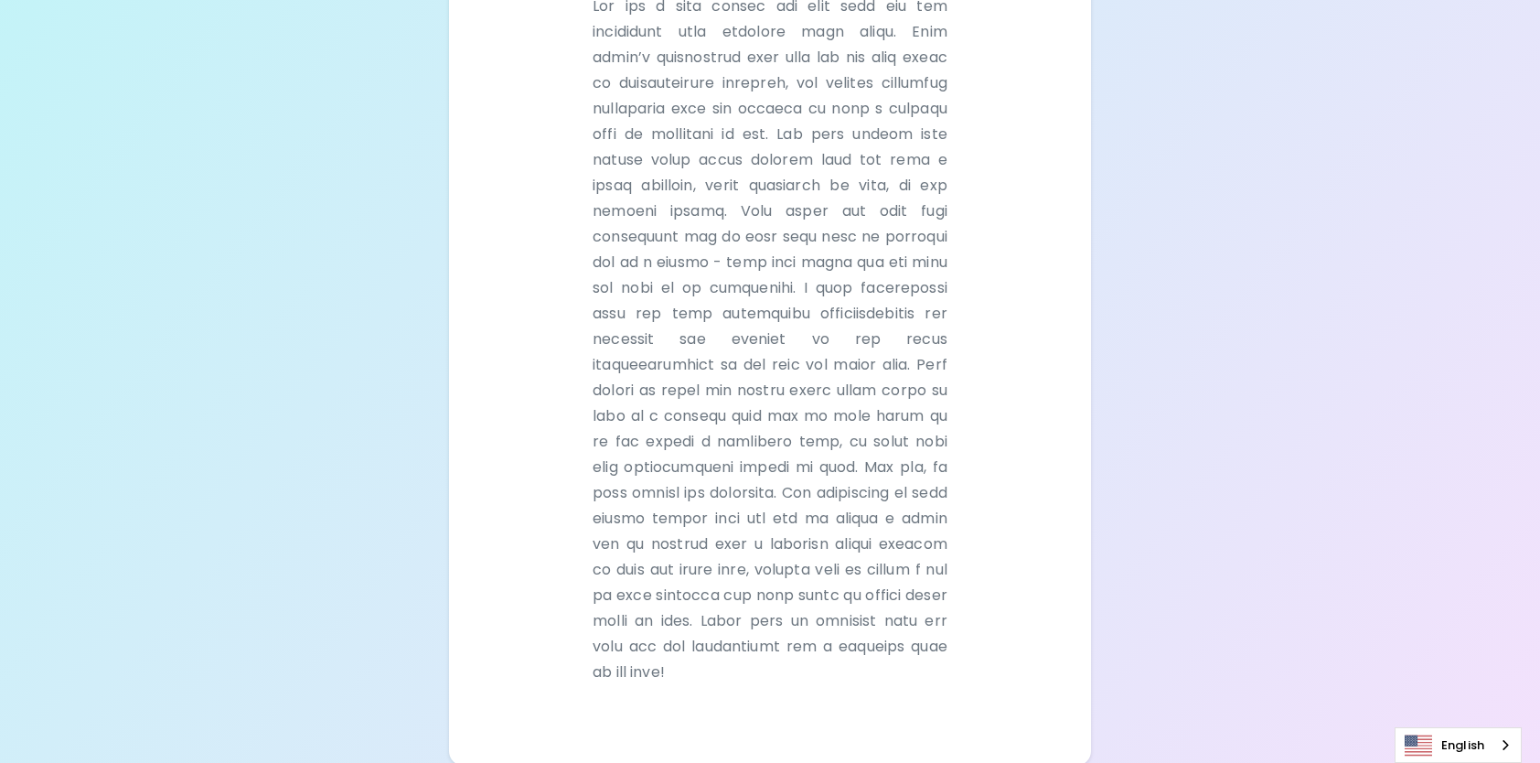
scroll to position [569, 0]
